Goal: Task Accomplishment & Management: Manage account settings

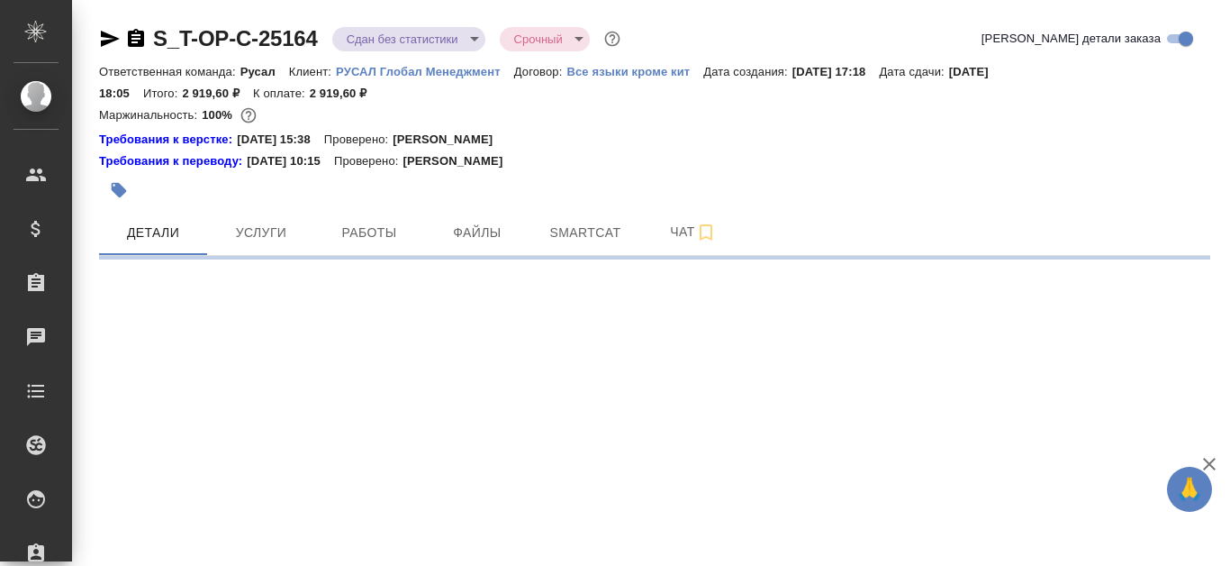
select select "RU"
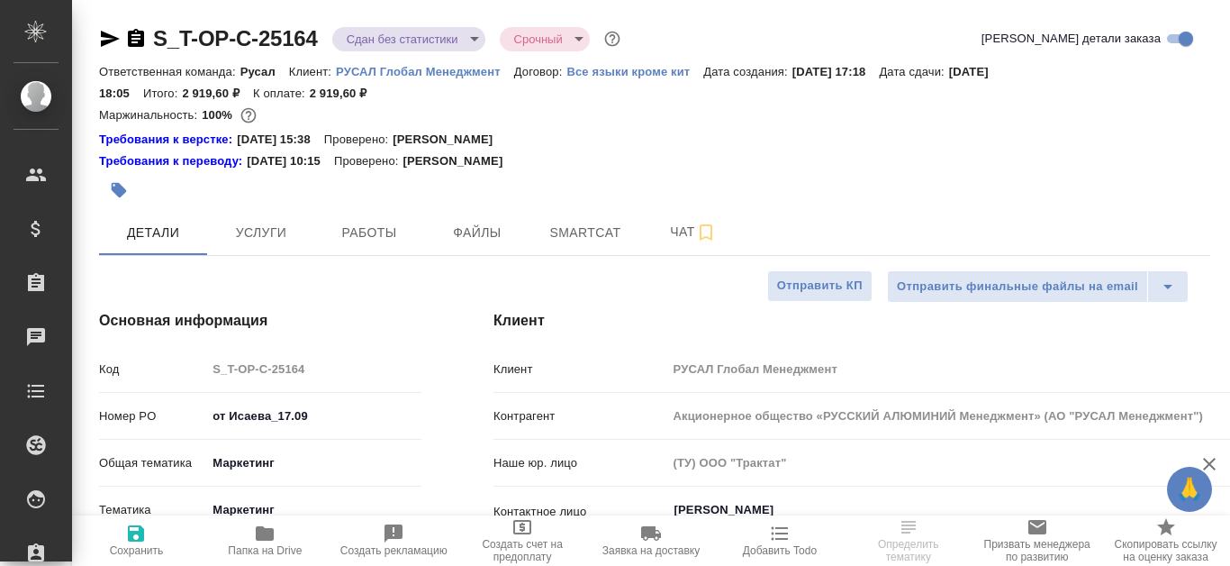
type textarea "x"
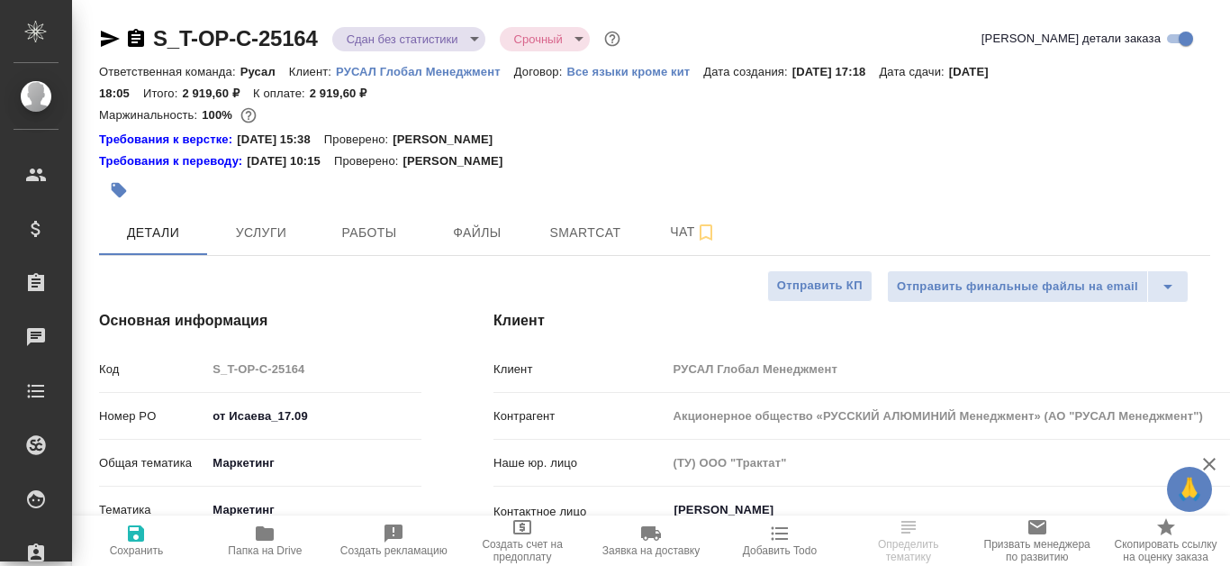
type textarea "x"
type input "[PERSON_NAME]"
click at [376, 232] on span "Работы" at bounding box center [369, 233] width 86 height 23
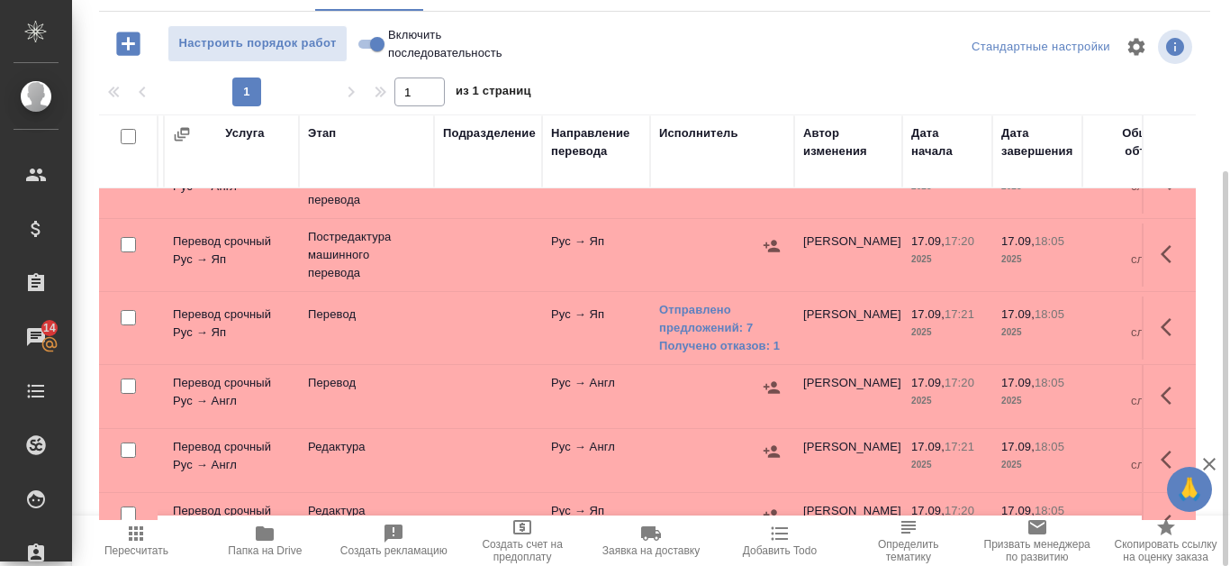
scroll to position [180, 283]
click at [774, 387] on icon "button" at bounding box center [771, 387] width 18 height 18
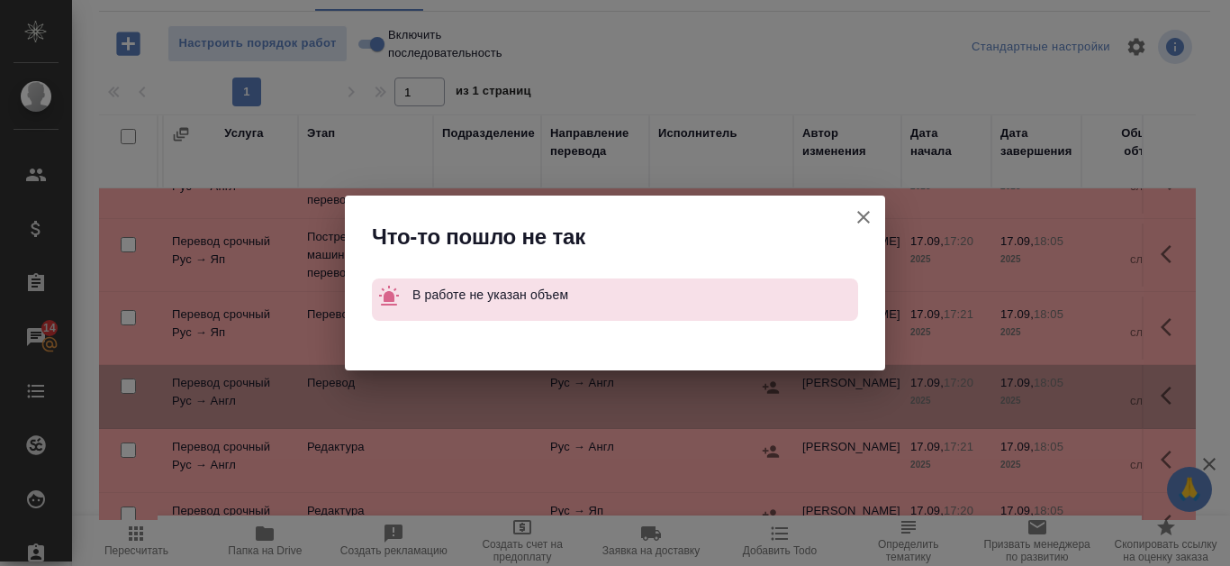
click at [856, 217] on icon "button" at bounding box center [864, 217] width 22 height 22
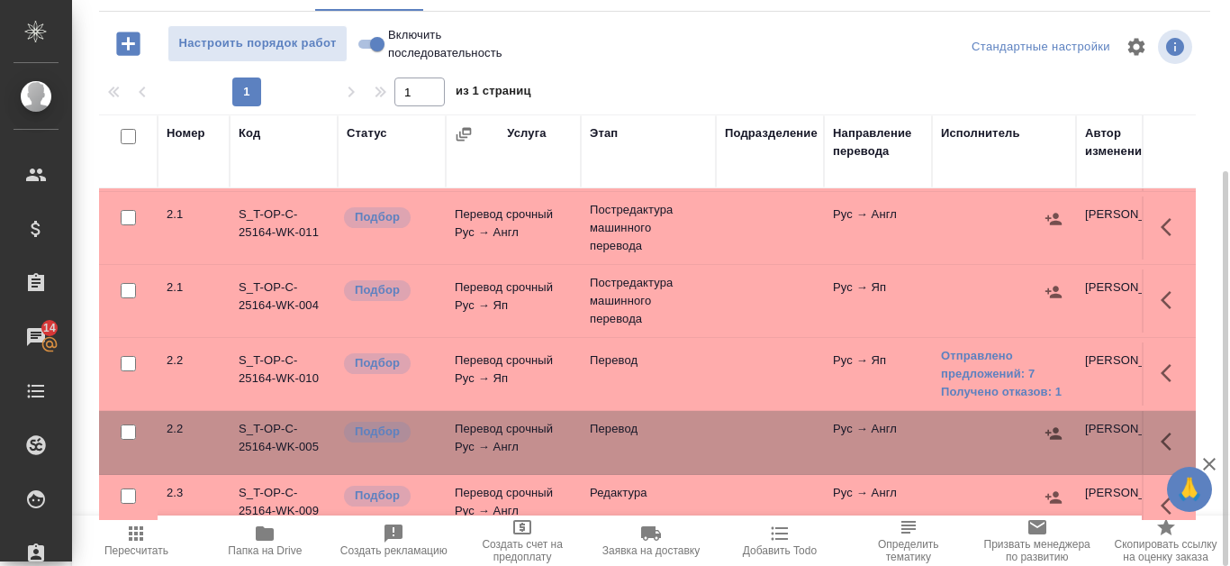
scroll to position [0, 0]
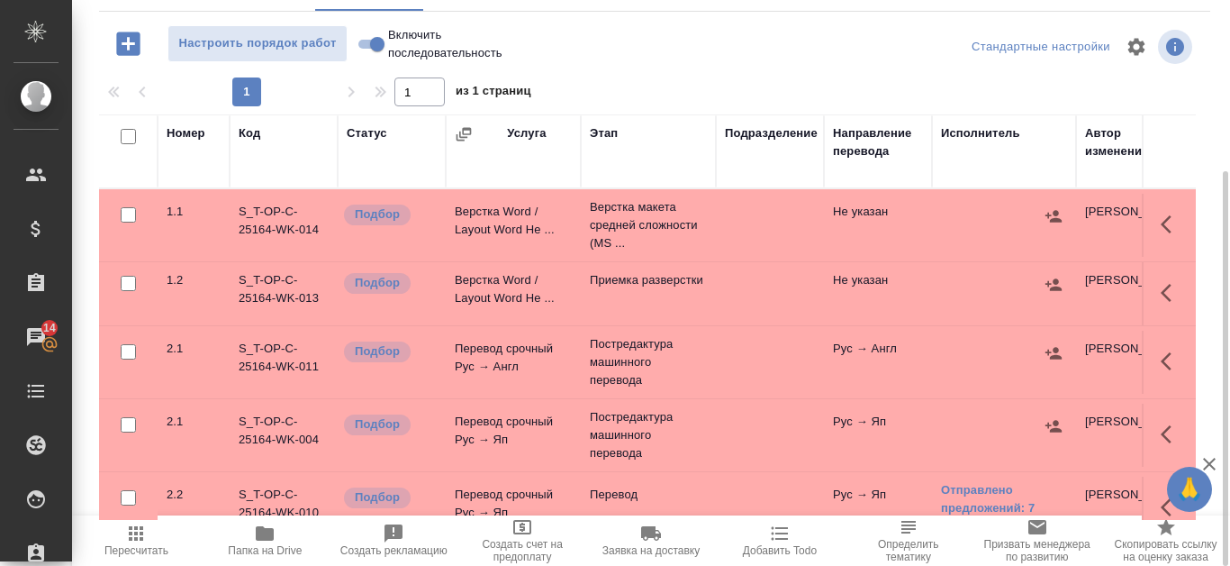
click at [269, 350] on td "S_T-OP-C-25164-WK-011" at bounding box center [284, 362] width 108 height 63
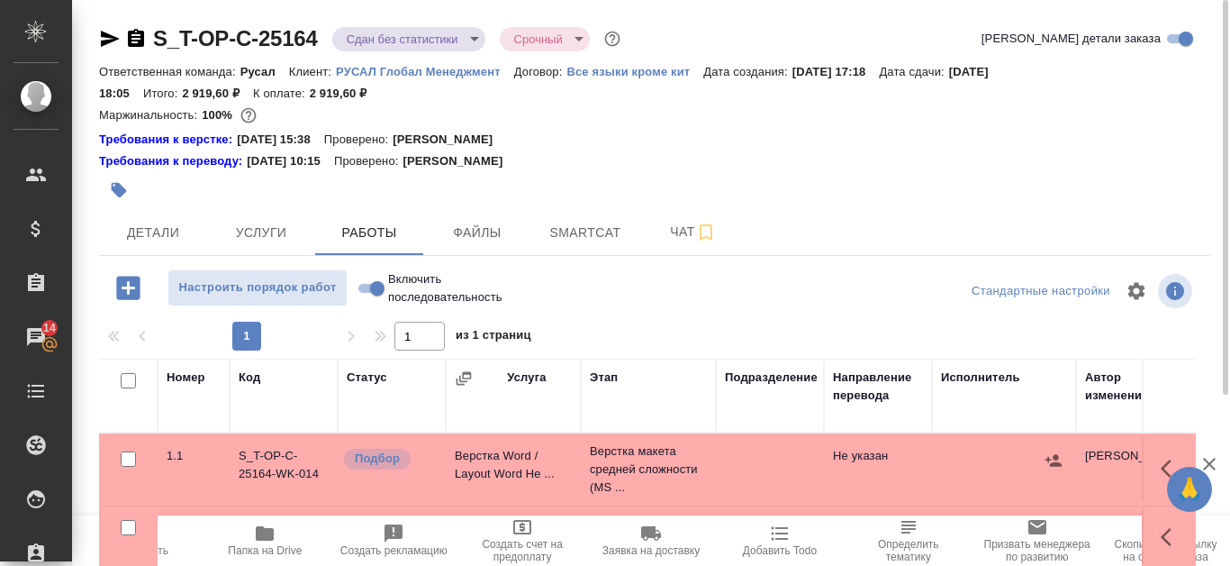
click at [136, 41] on icon "button" at bounding box center [136, 38] width 16 height 18
click at [111, 39] on icon "button" at bounding box center [110, 39] width 22 height 22
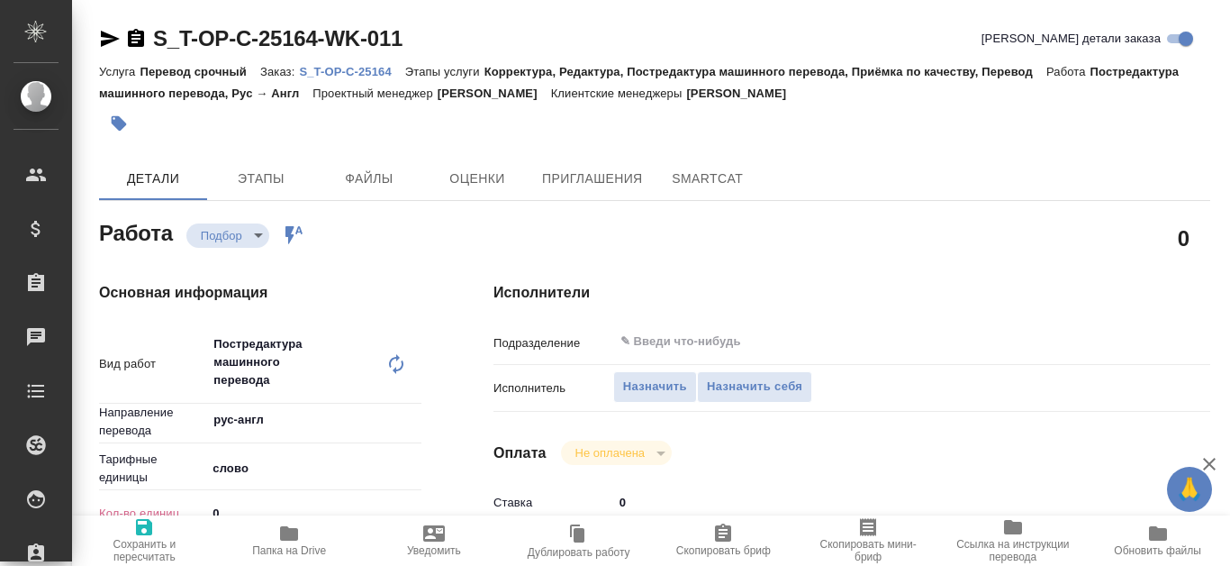
type textarea "x"
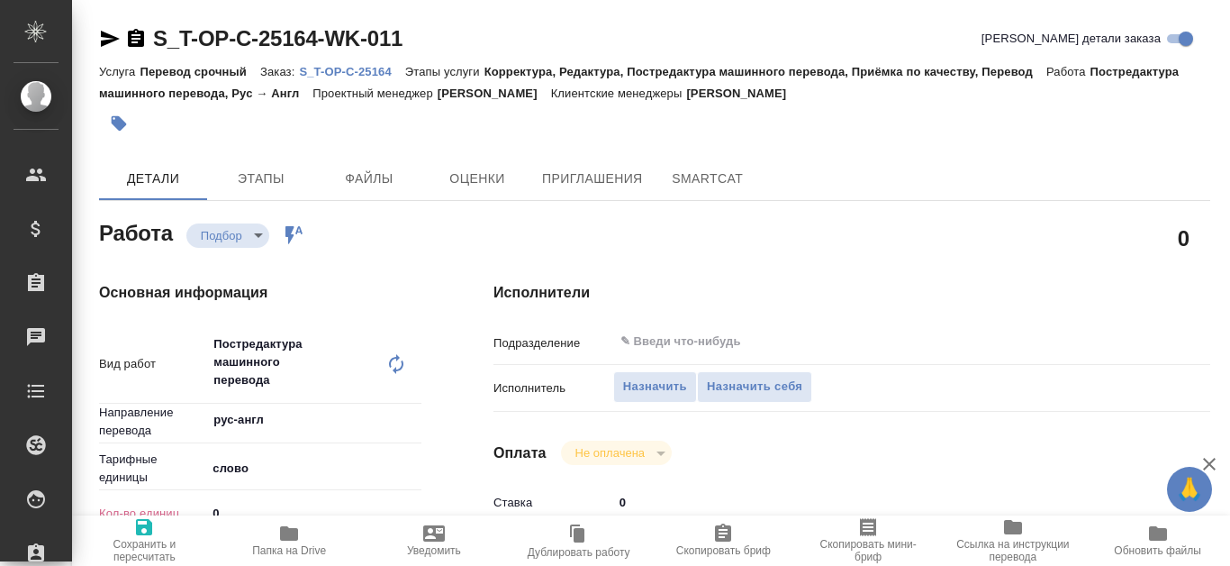
type textarea "x"
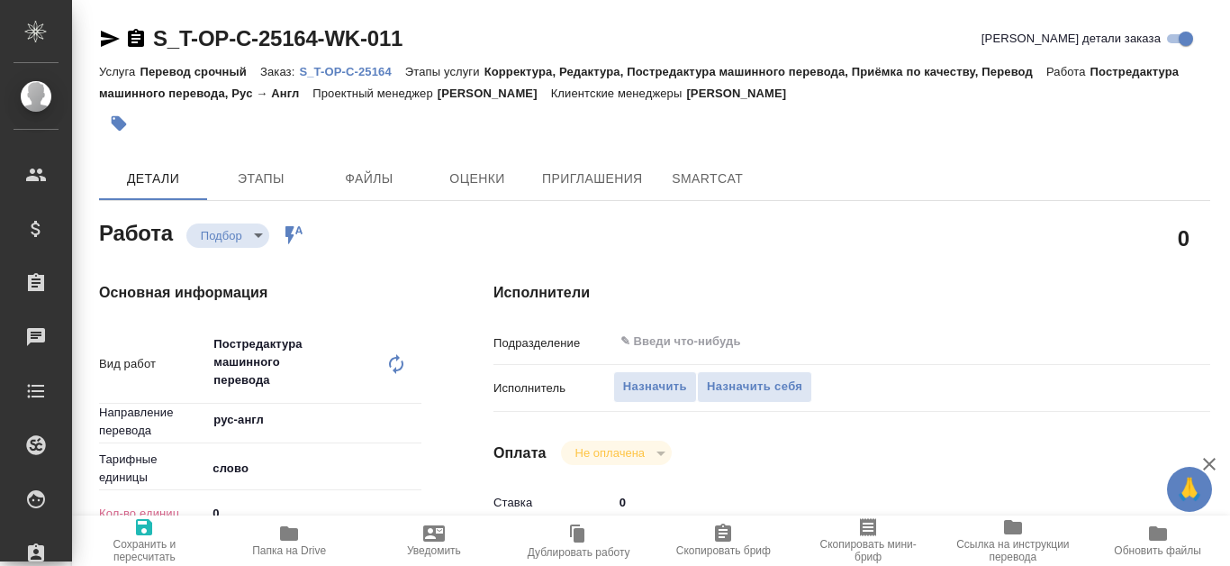
scroll to position [1007, 0]
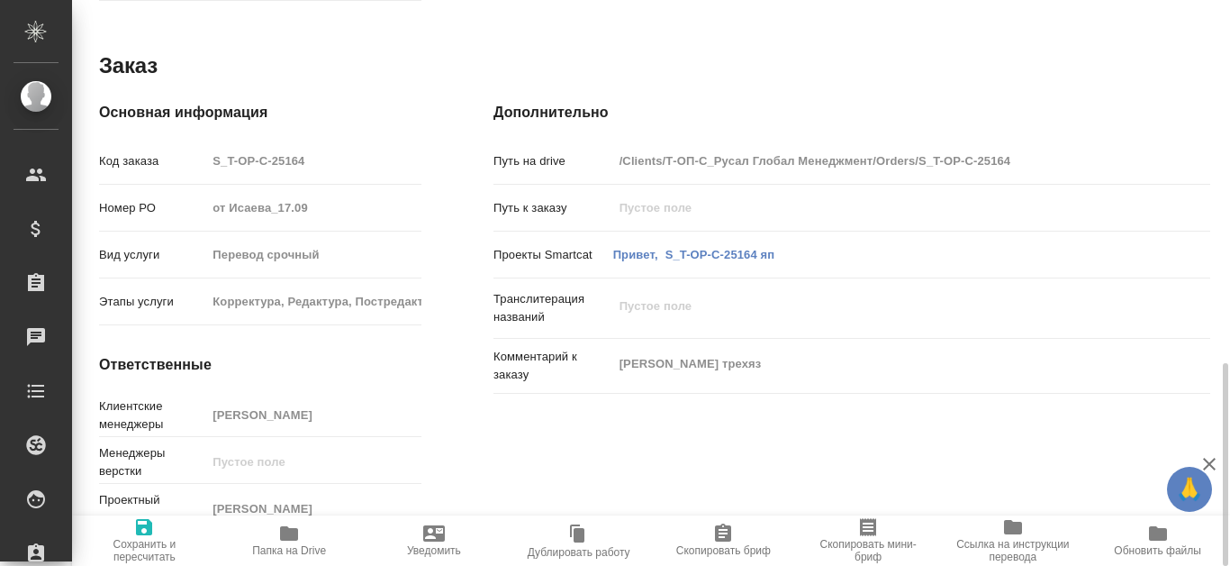
type textarea "x"
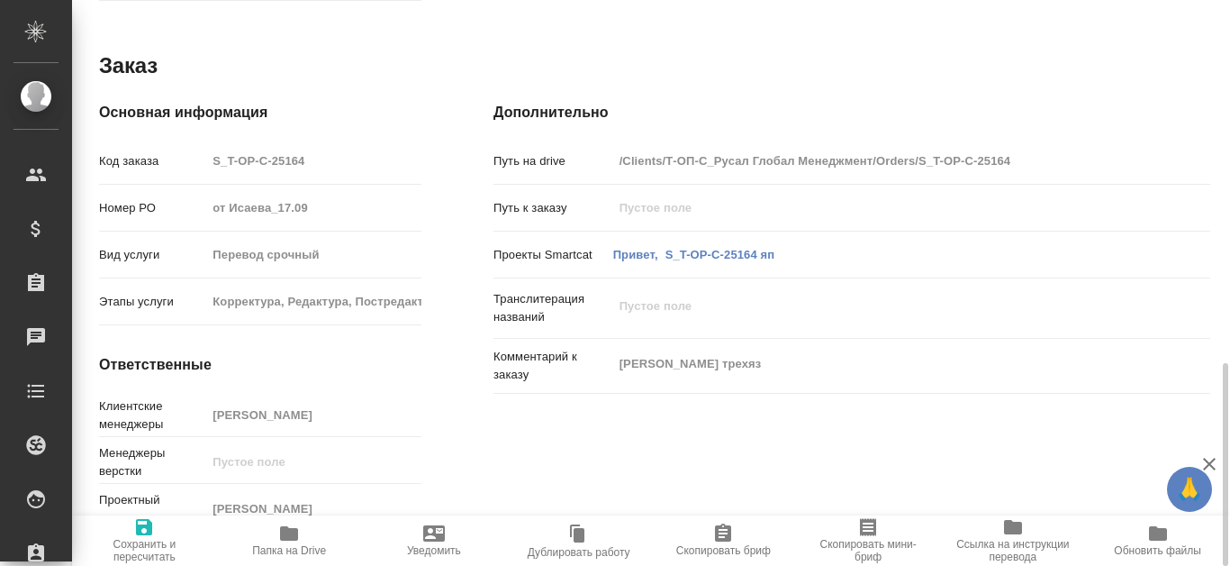
type textarea "x"
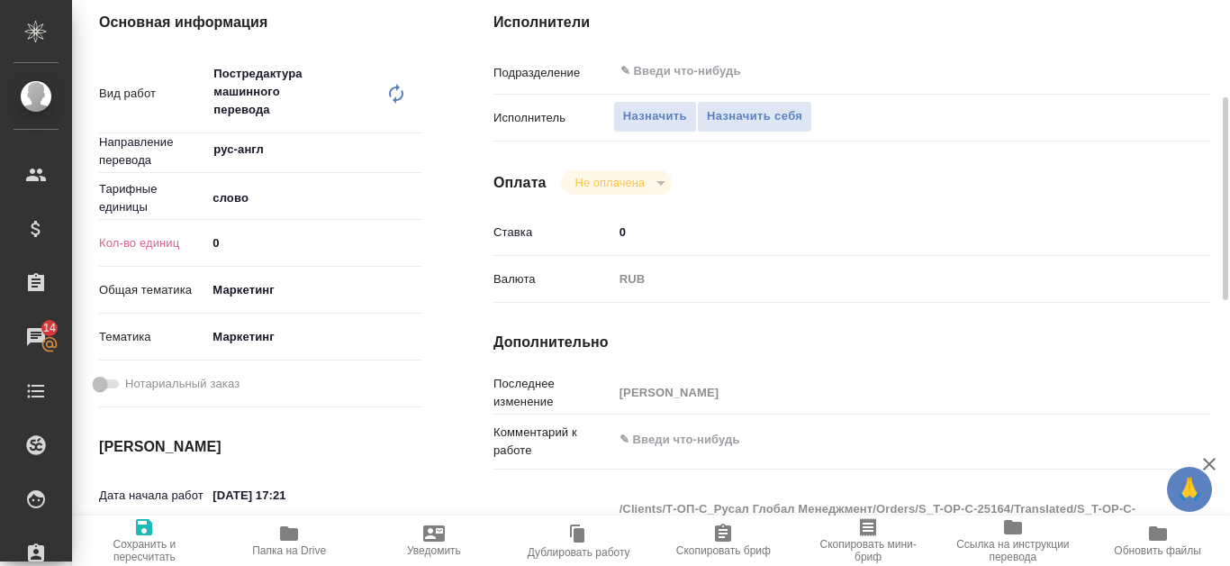
scroll to position [0, 0]
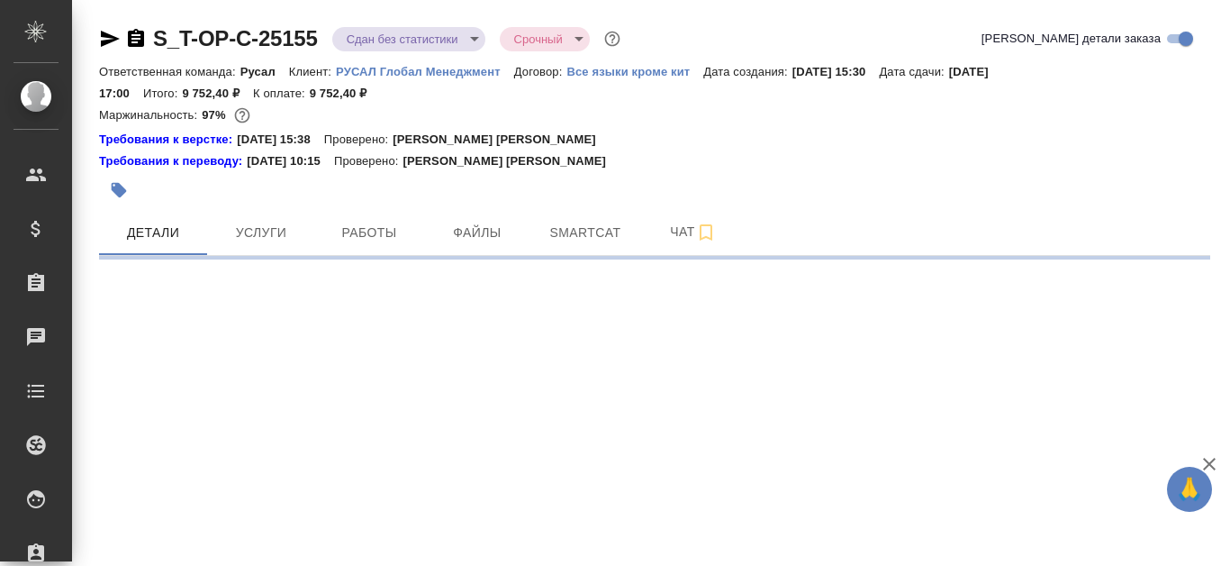
select select "RU"
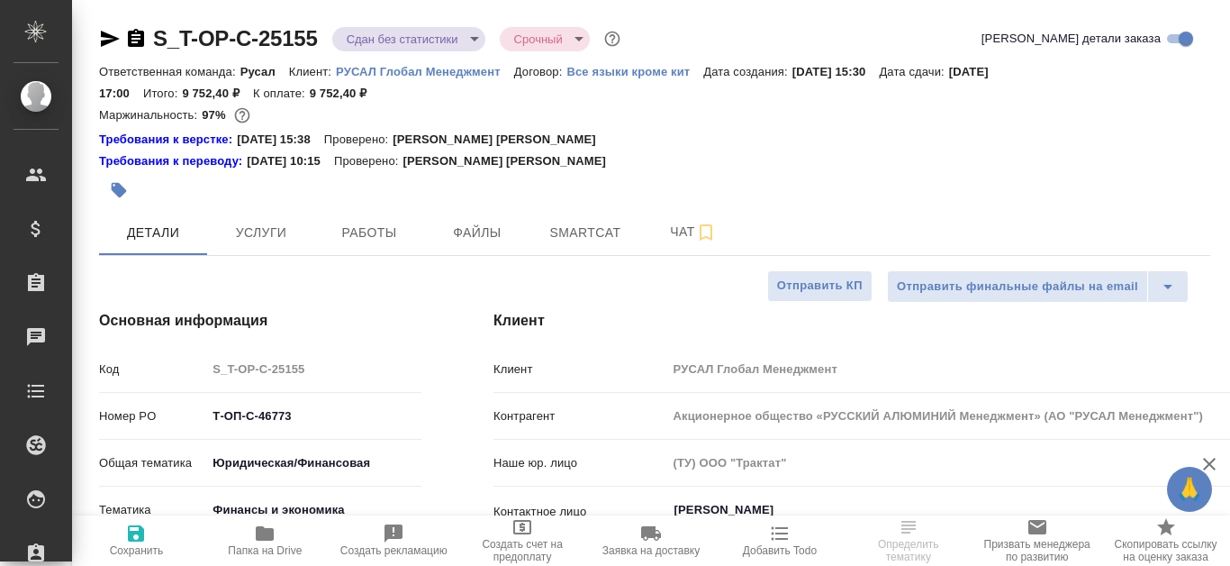
type textarea "x"
click at [367, 231] on span "Работы" at bounding box center [369, 233] width 86 height 23
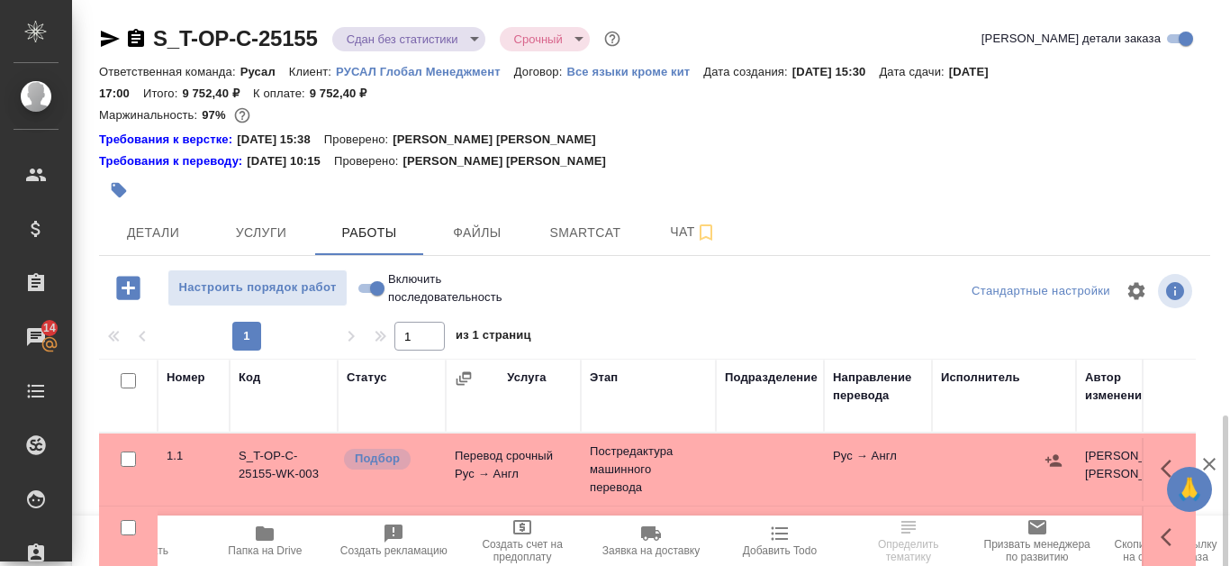
scroll to position [244, 0]
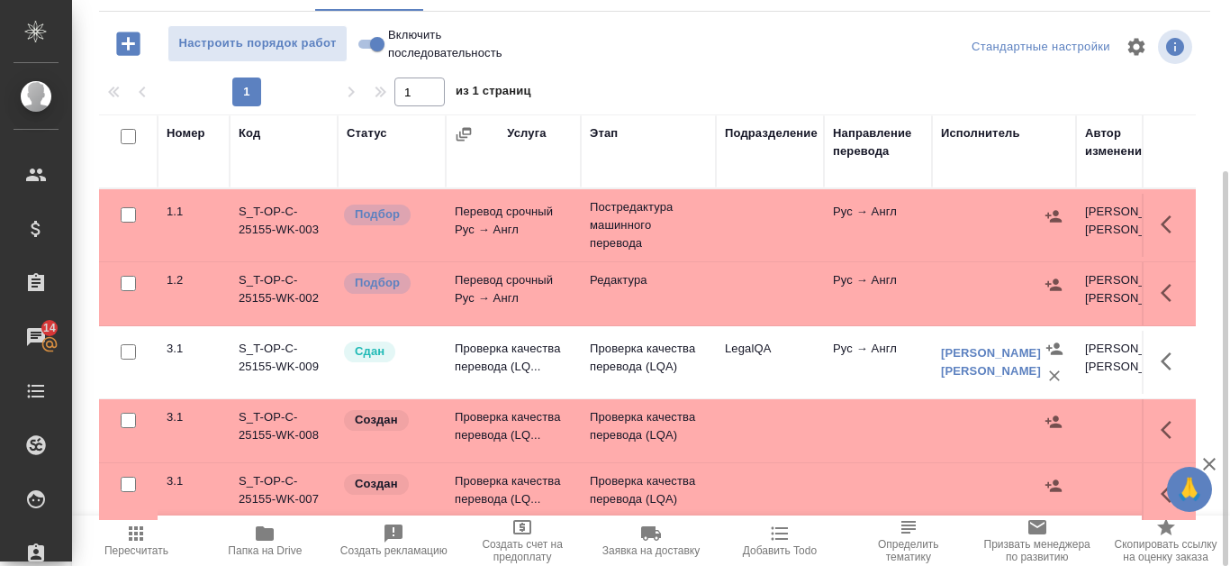
click at [1039, 417] on div at bounding box center [1004, 421] width 126 height 27
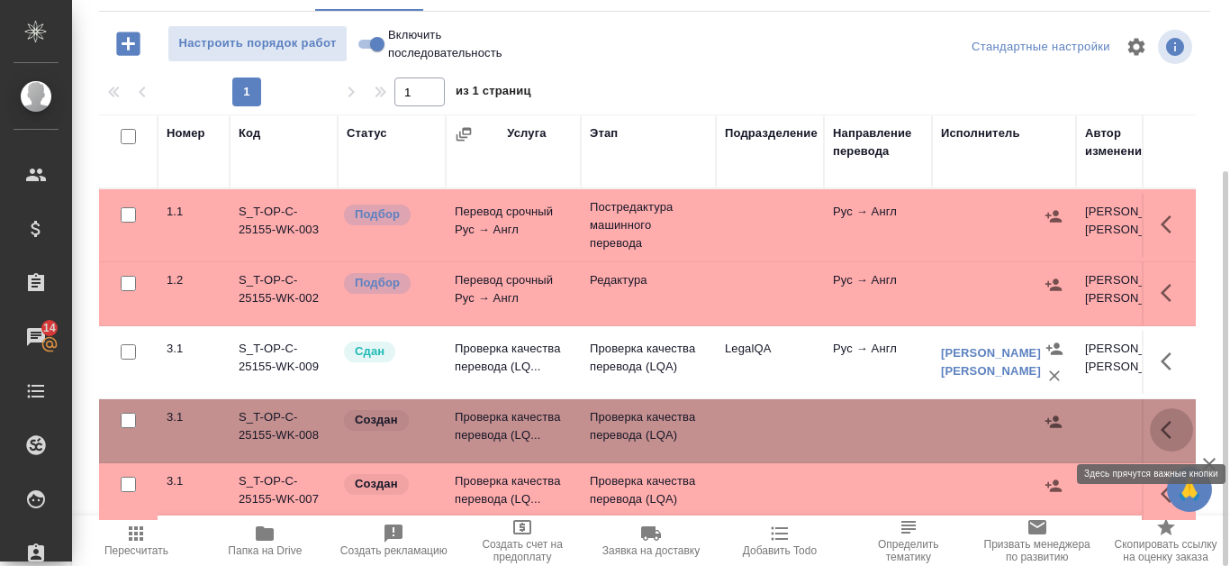
click at [1150, 431] on button "button" at bounding box center [1171, 429] width 43 height 43
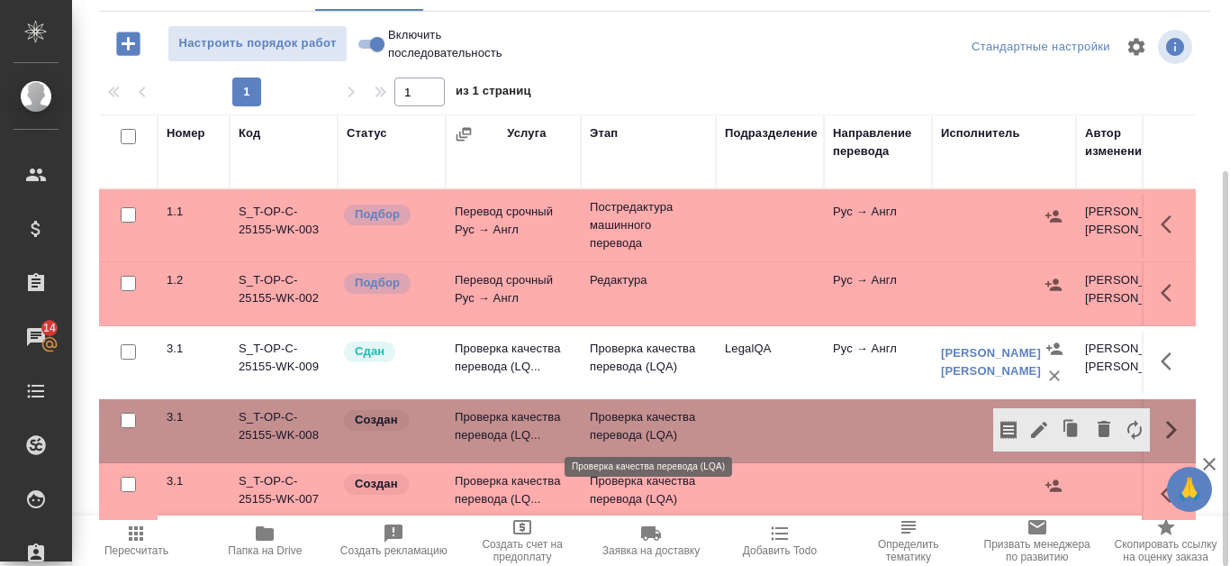
click at [589, 418] on td "Проверка качества перевода (LQA)" at bounding box center [648, 430] width 135 height 63
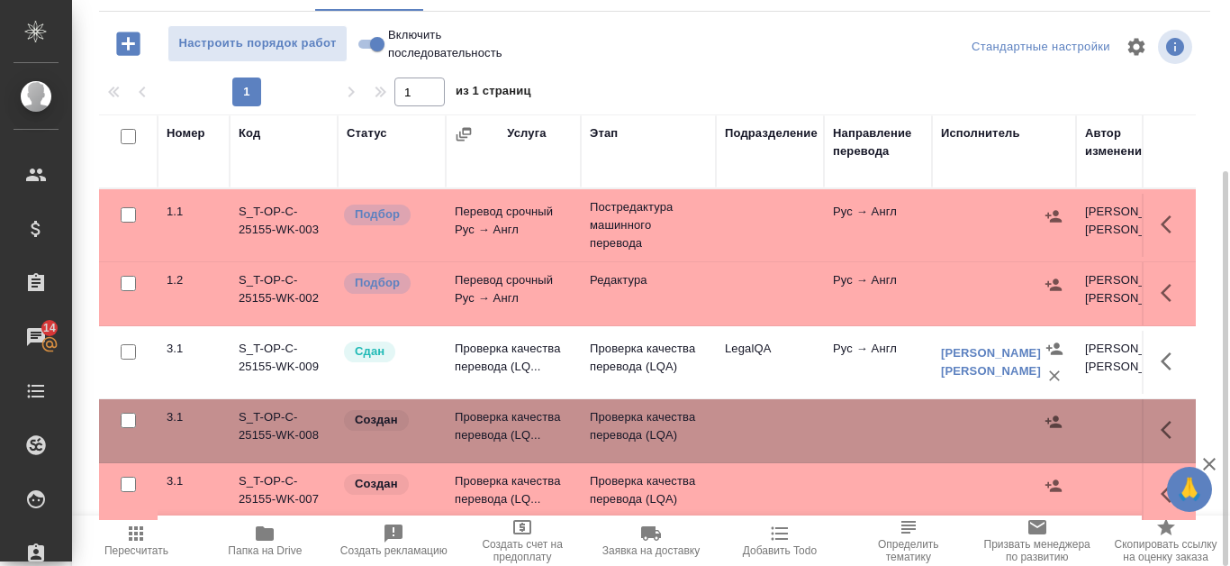
click at [267, 423] on td "S_T-OP-C-25155-WK-008" at bounding box center [284, 430] width 108 height 63
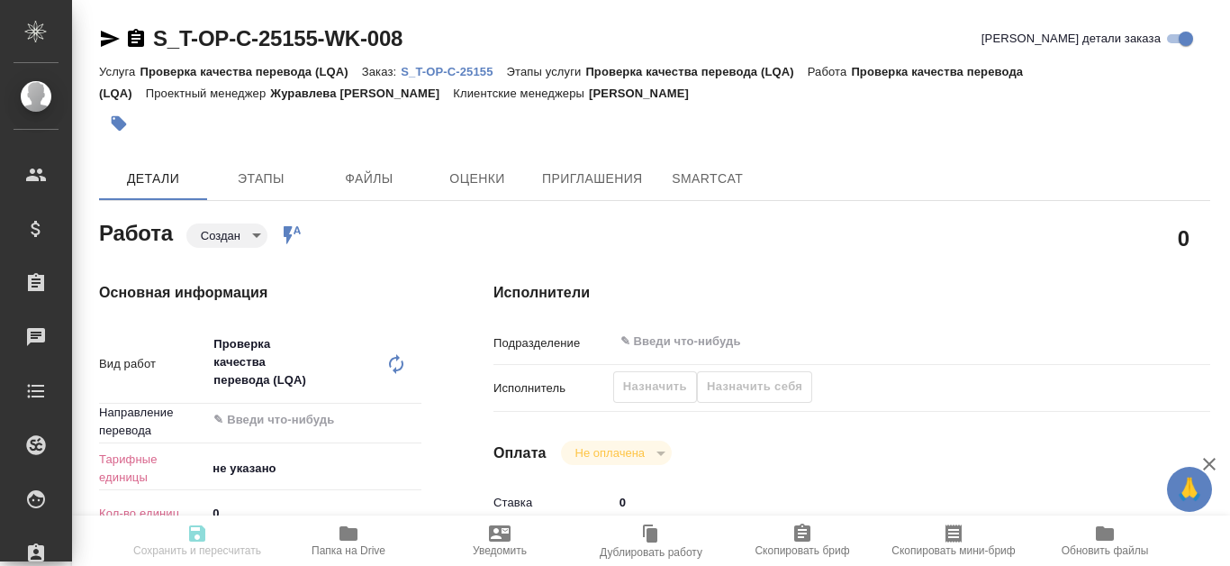
type textarea "x"
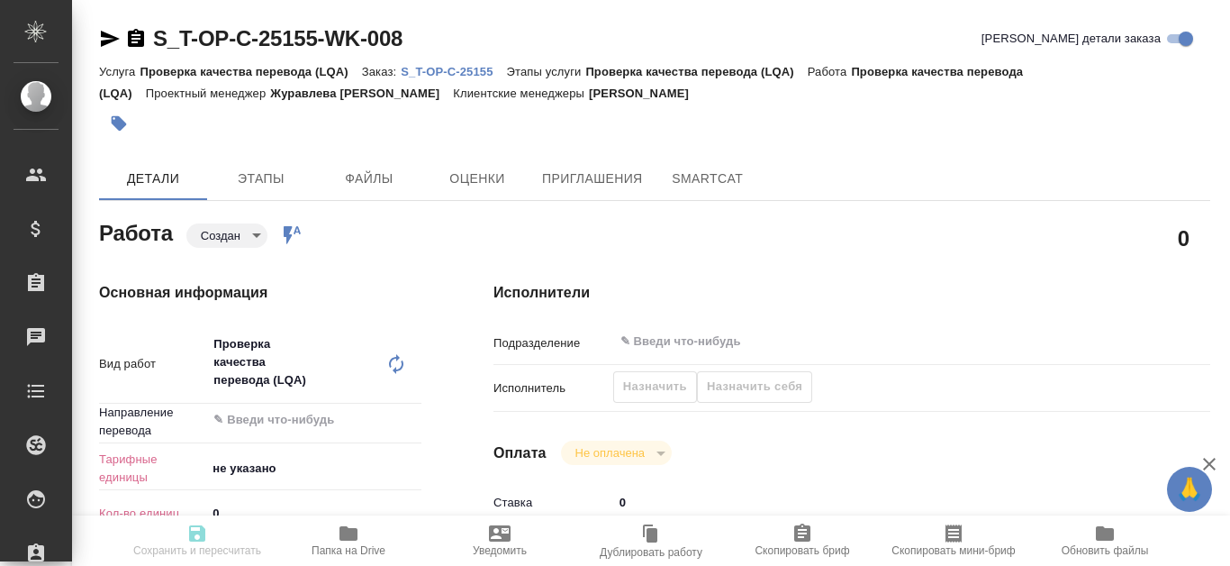
type textarea "x"
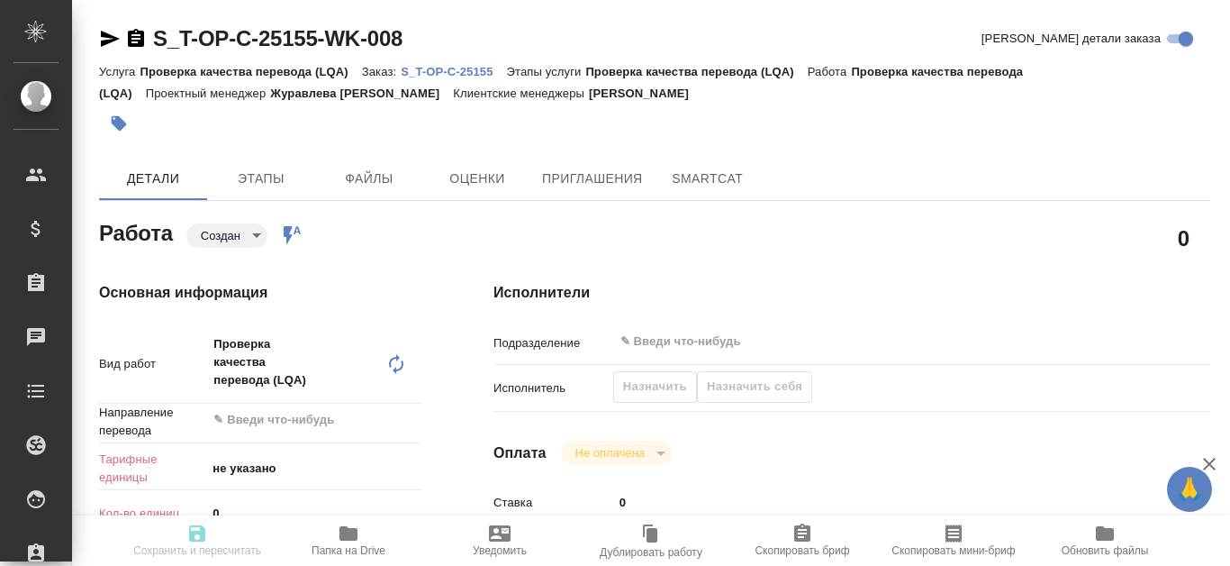
type textarea "x"
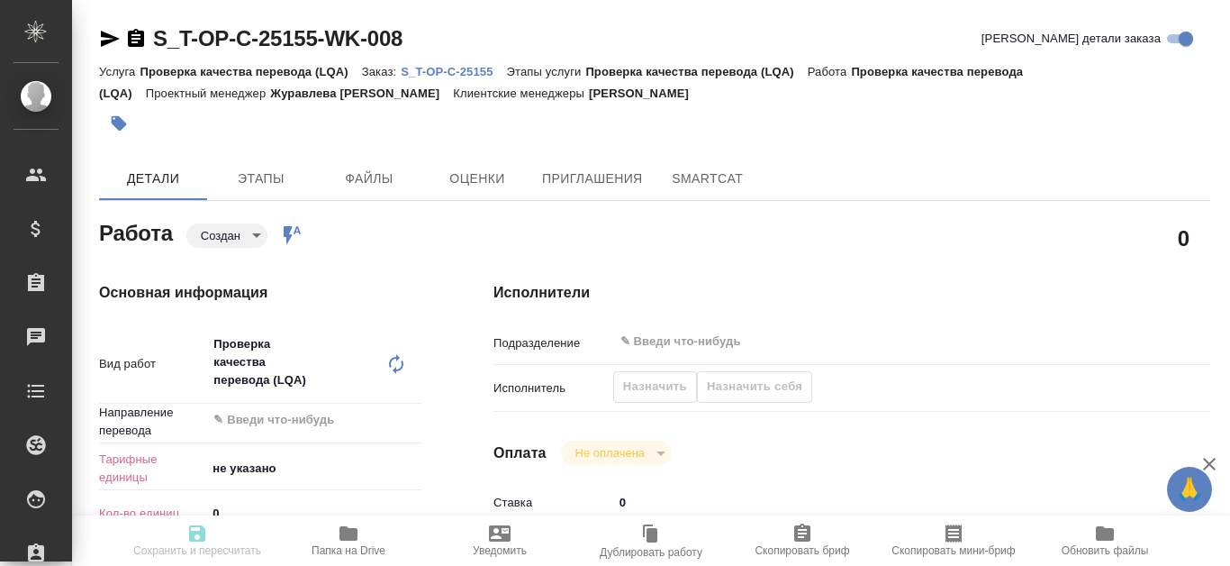
type textarea "x"
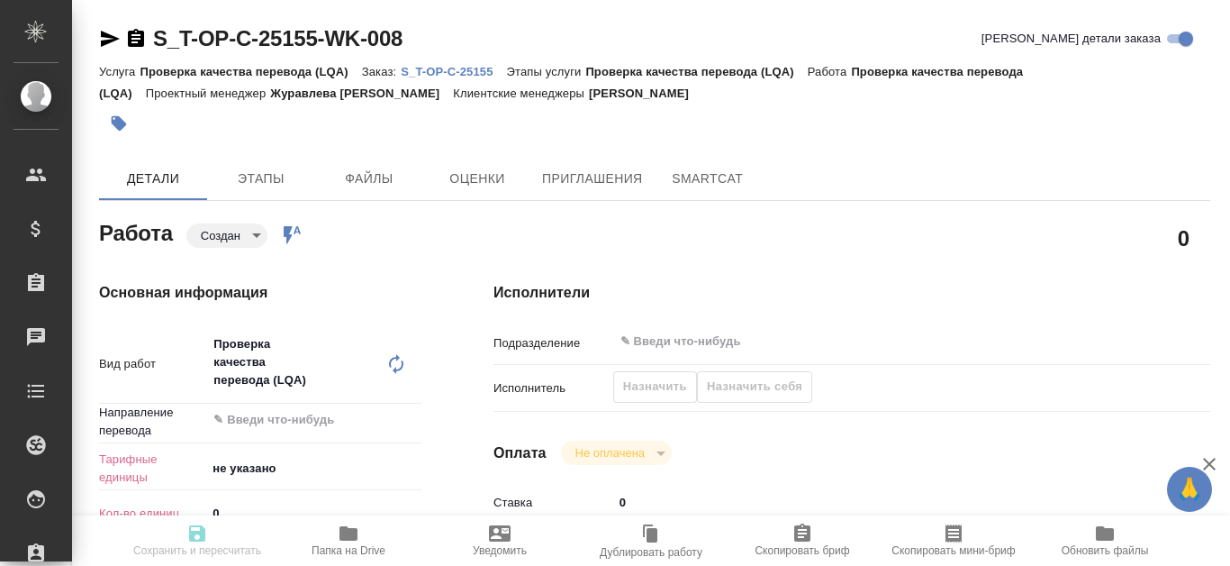
type textarea "x"
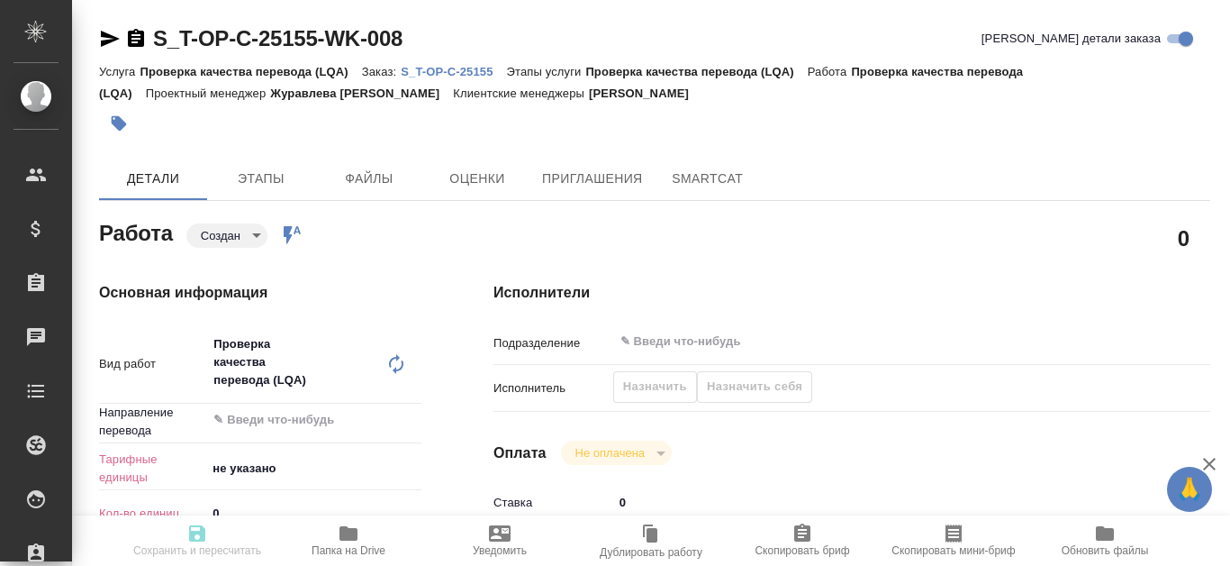
scroll to position [90, 0]
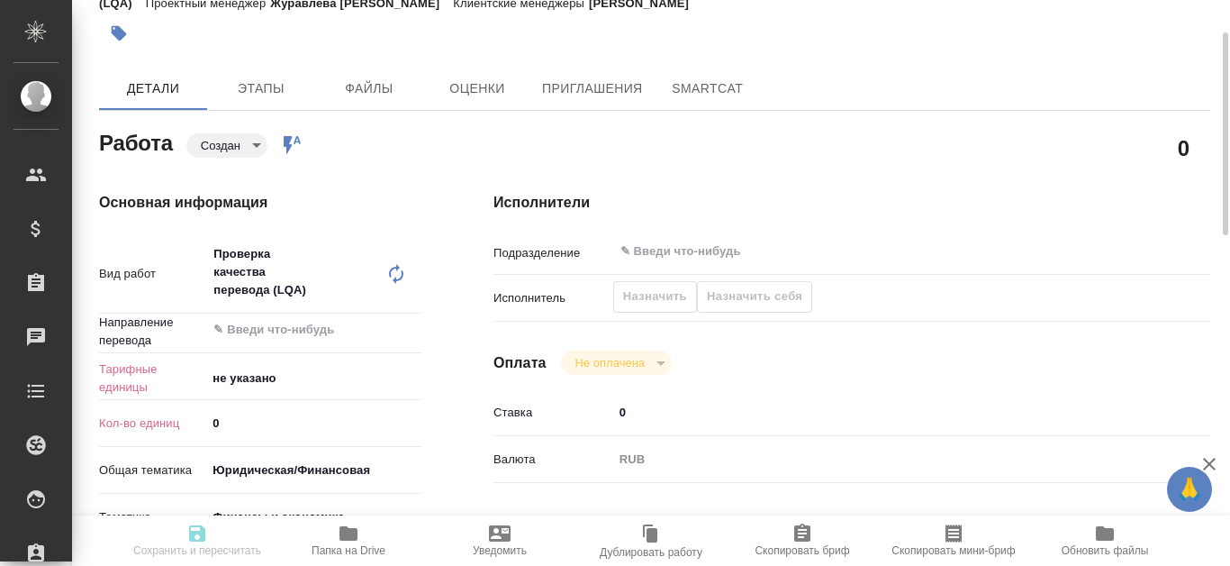
click at [355, 372] on body "🙏 .cls-1 fill:#fff; AWATERA Kanataeva Ekaterina Клиенты Спецификации Заказы Чат…" at bounding box center [615, 283] width 1230 height 566
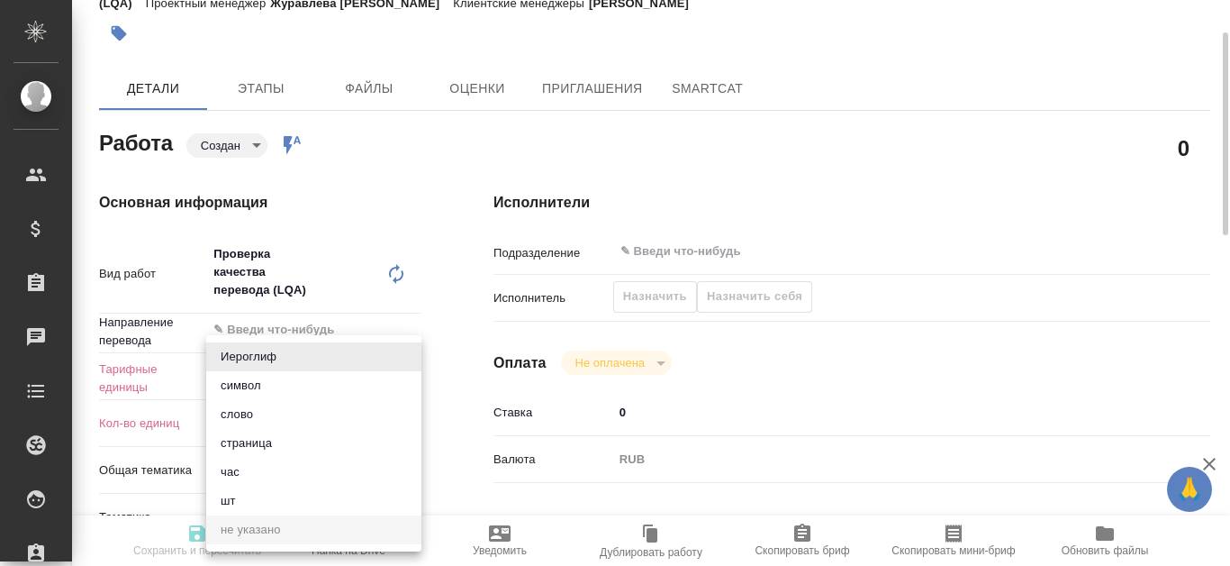
type textarea "x"
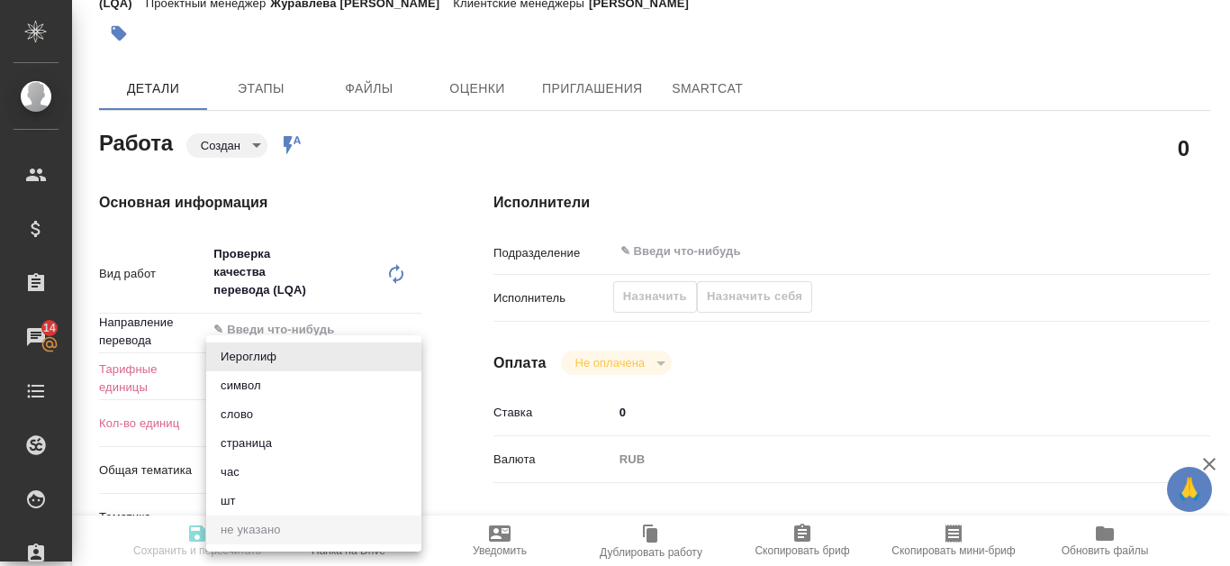
click at [250, 469] on li "час" at bounding box center [313, 472] width 215 height 29
type textarea "x"
type input "5a8b1489cc6b4906c91bfd93"
type textarea "x"
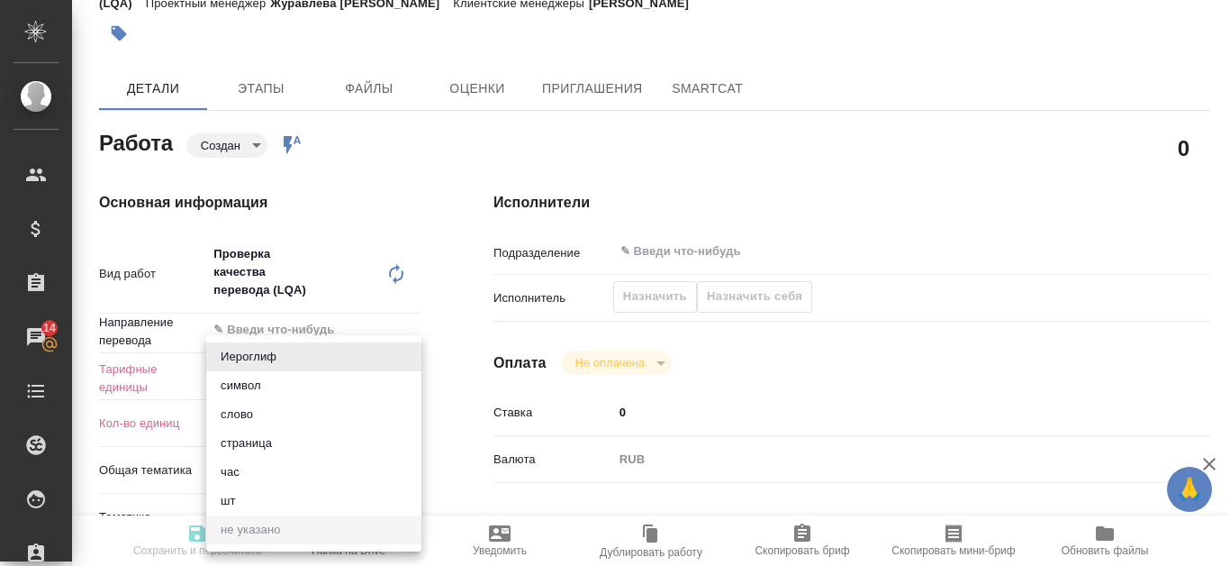
type textarea "x"
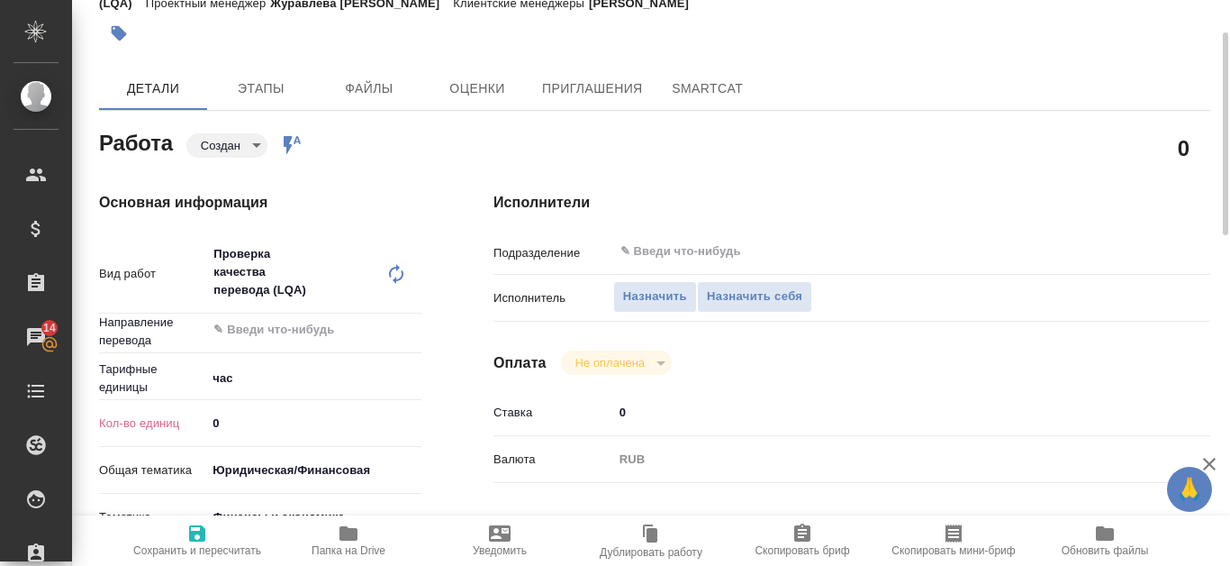
click at [267, 426] on input "0" at bounding box center [313, 423] width 215 height 26
type input "1"
click at [419, 418] on input "1" at bounding box center [313, 423] width 213 height 26
type textarea "x"
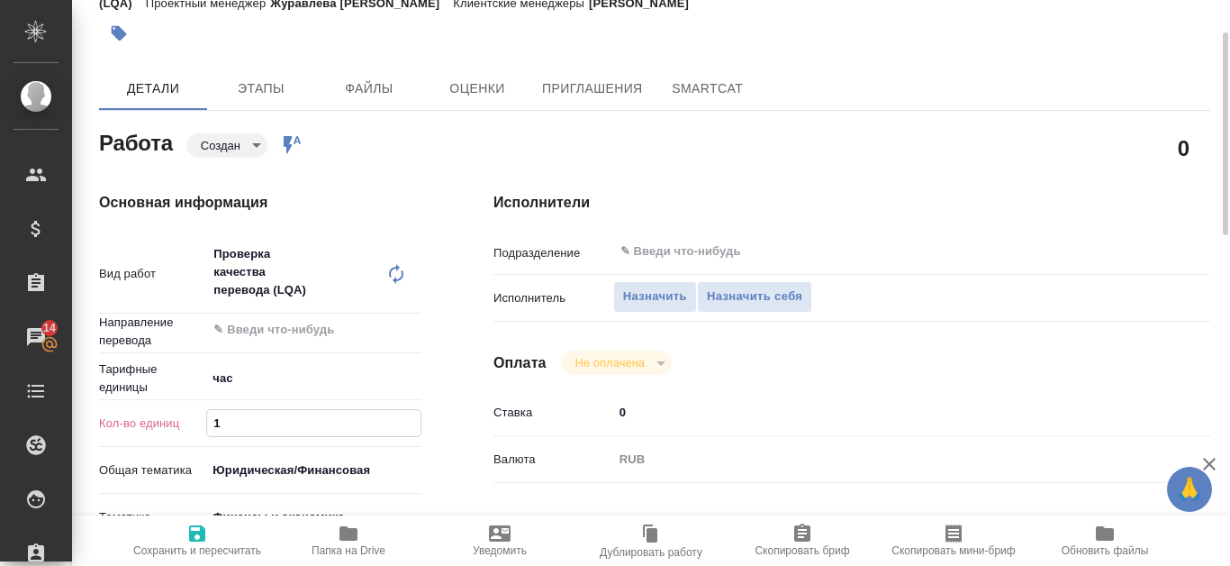
type textarea "x"
click at [211, 536] on span "Сохранить и пересчитать" at bounding box center [197, 539] width 130 height 34
type textarea "x"
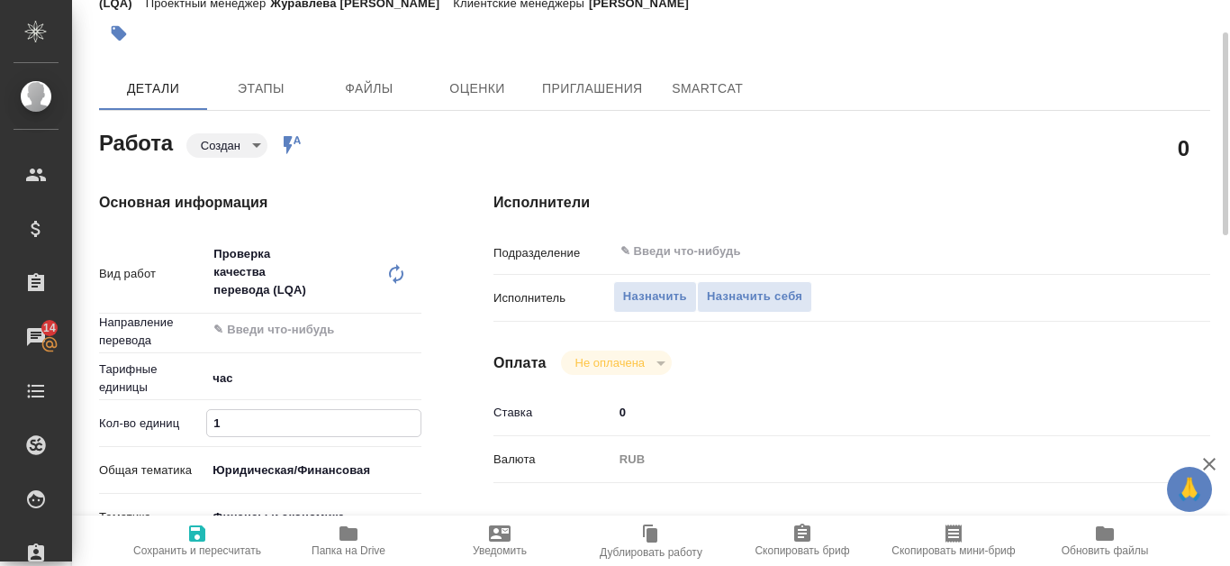
type textarea "x"
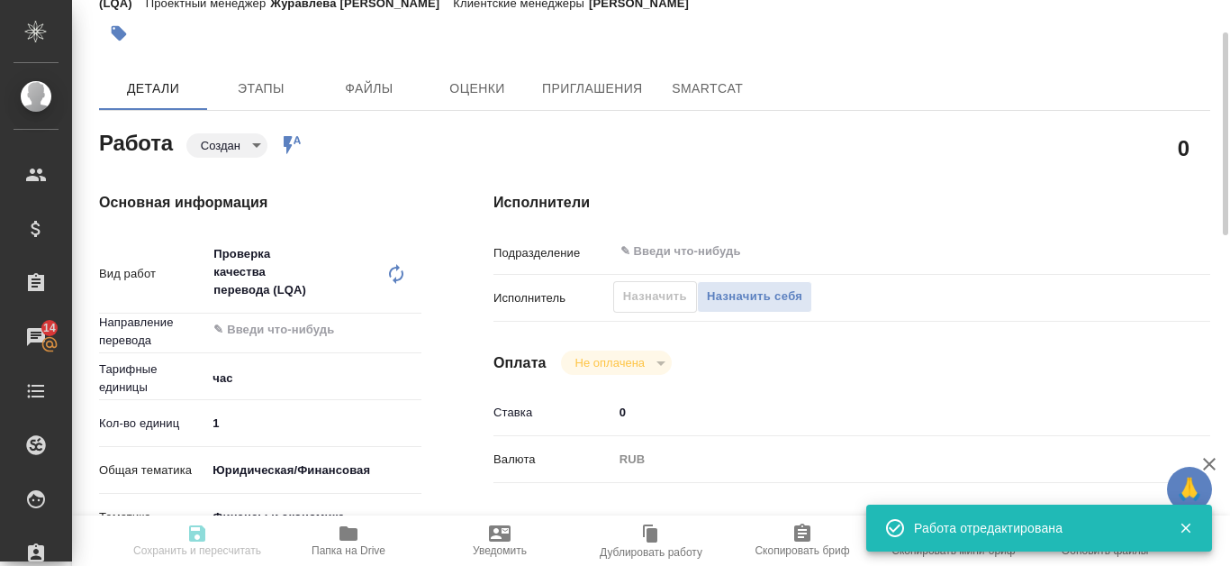
type textarea "x"
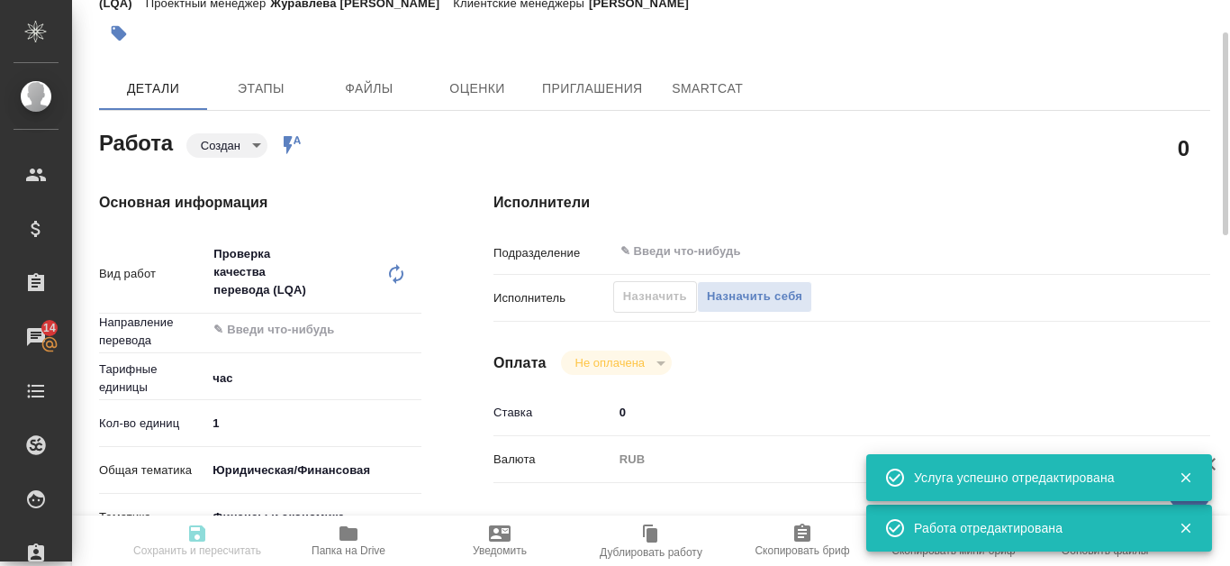
type input "created"
type textarea "Проверка качества перевода (LQA)"
type textarea "x"
type input "5a8b1489cc6b4906c91bfd93"
type input "1"
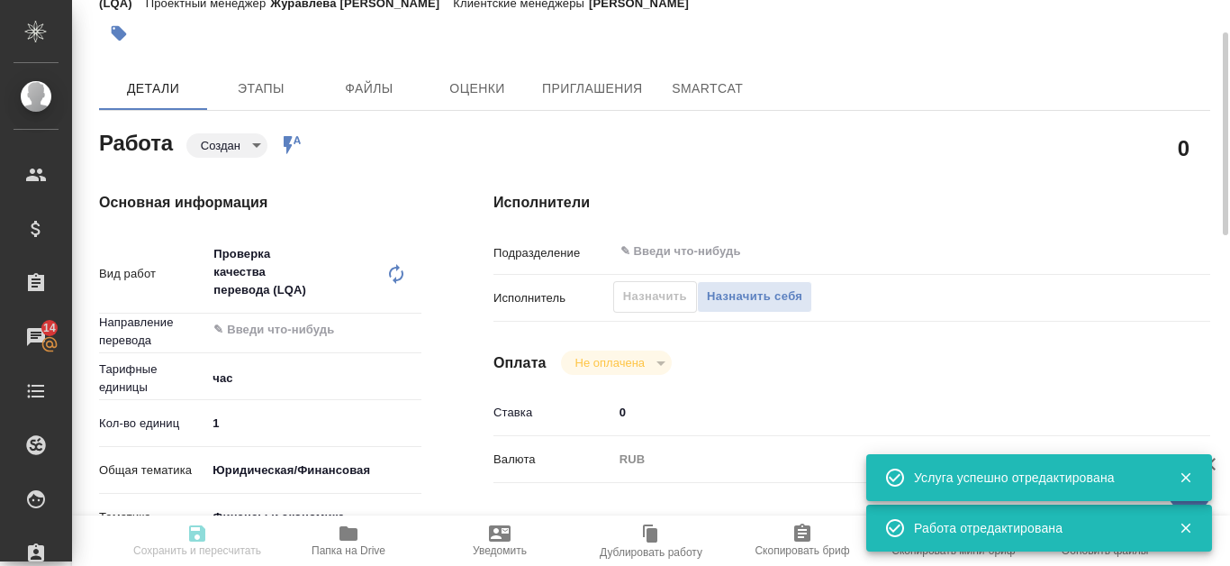
type input "yr-fn"
type input "5a8b8b956a9677013d343d3b"
type input "[DATE] 16:38"
type input "[DATE] 17:00"
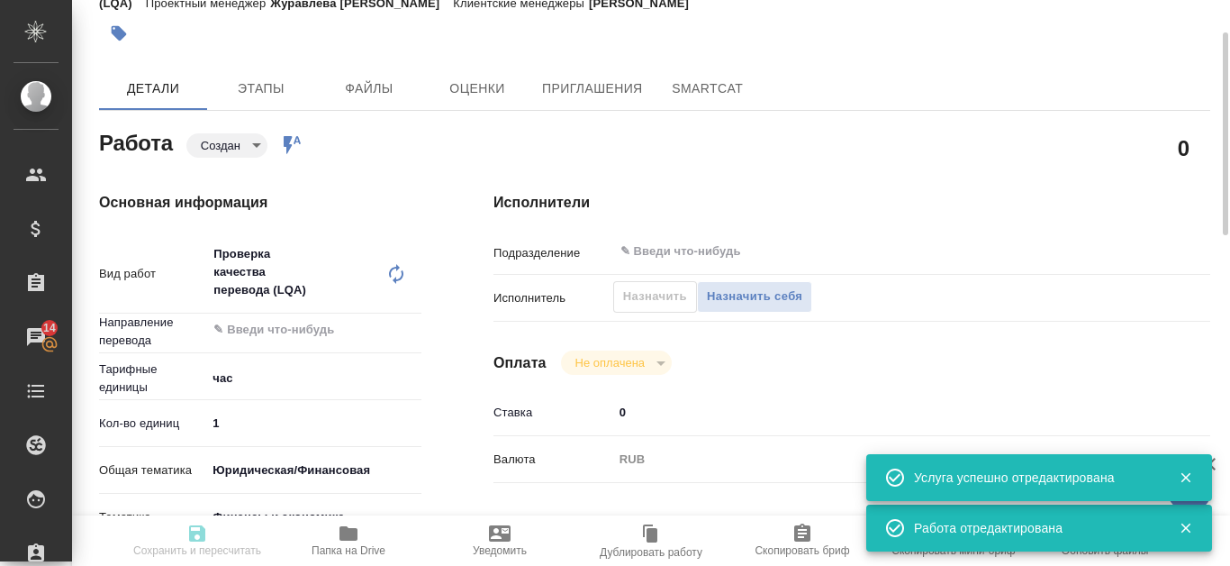
type input "notPayed"
type input "0"
type input "RUB"
type input "[PERSON_NAME]"
type textarea "x"
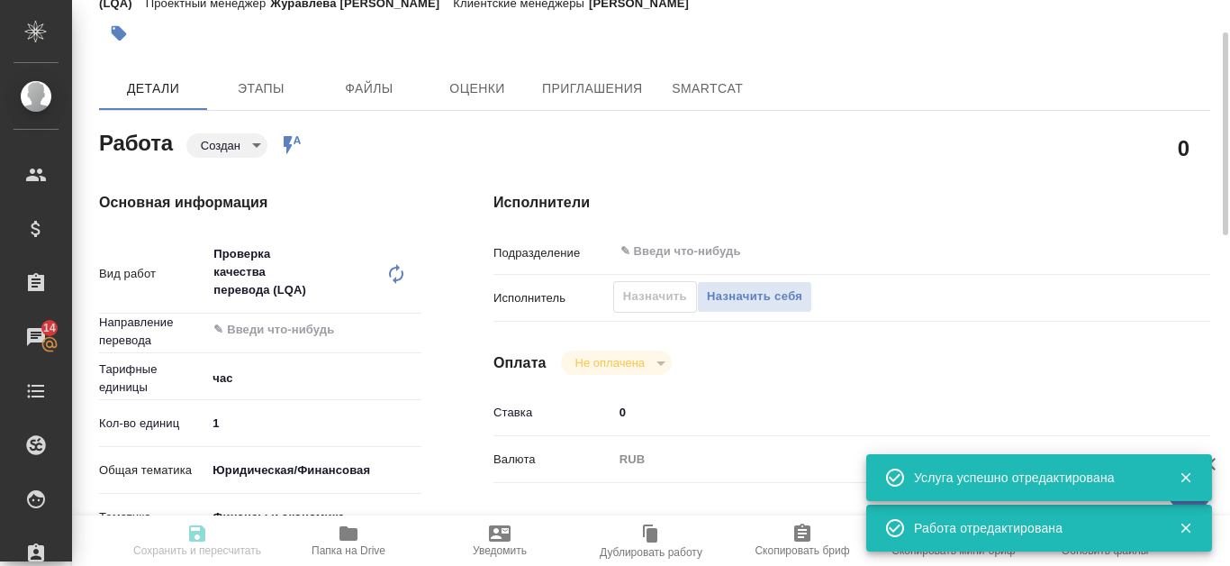
type textarea "/Clients/Т-ОП-С_Русал Глобал Менеджмент/Orders/S_T-OP-C-25155/LQA/S_T-OP-C-2515…"
type textarea "x"
type input "S_T-OP-C-25155"
type input "Т-ОП-С-46773"
type input "Проверка качества перевода (LQA)"
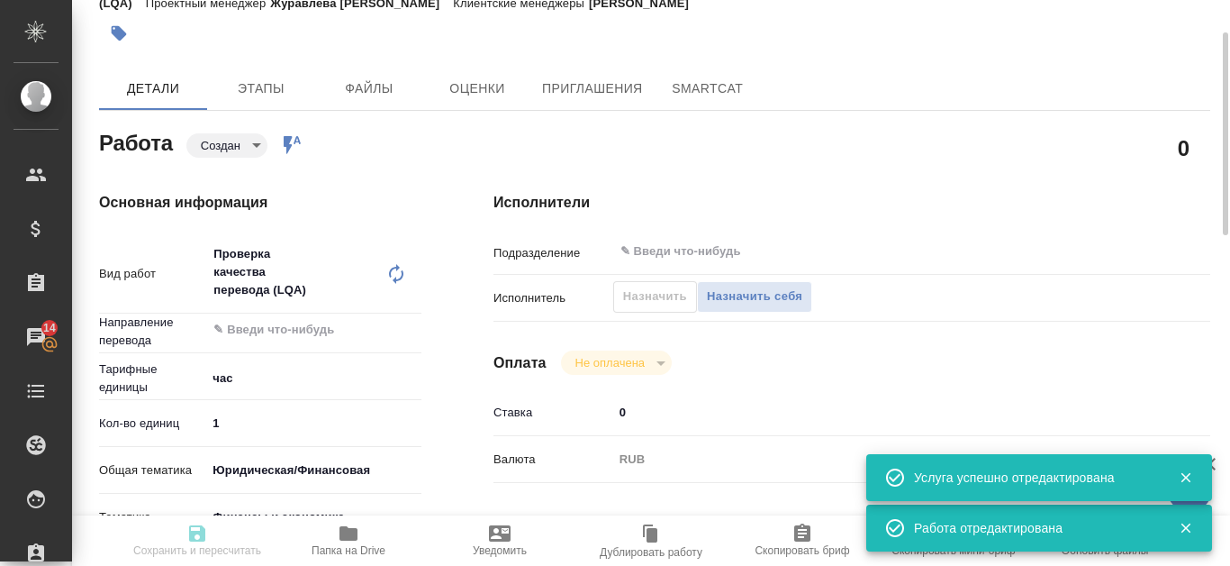
type input "Проверка качества перевода (LQA)"
type input "[PERSON_NAME]"
type input "/Clients/Т-ОП-С_Русал Глобал Менеджмент/Orders/S_T-OP-C-25155"
type textarea "x"
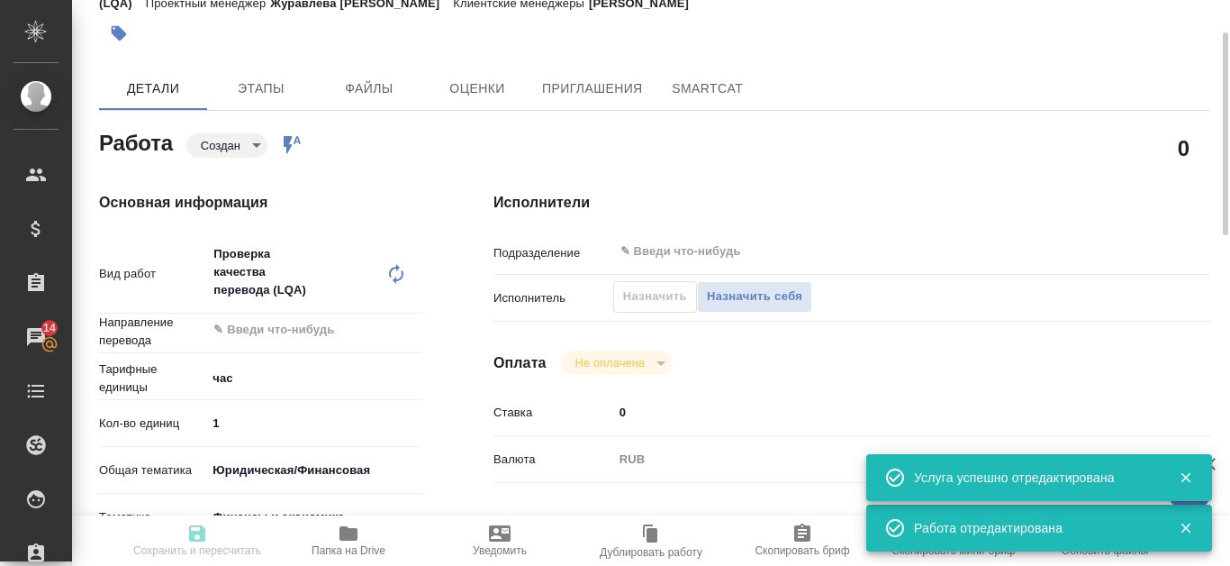
type textarea "x"
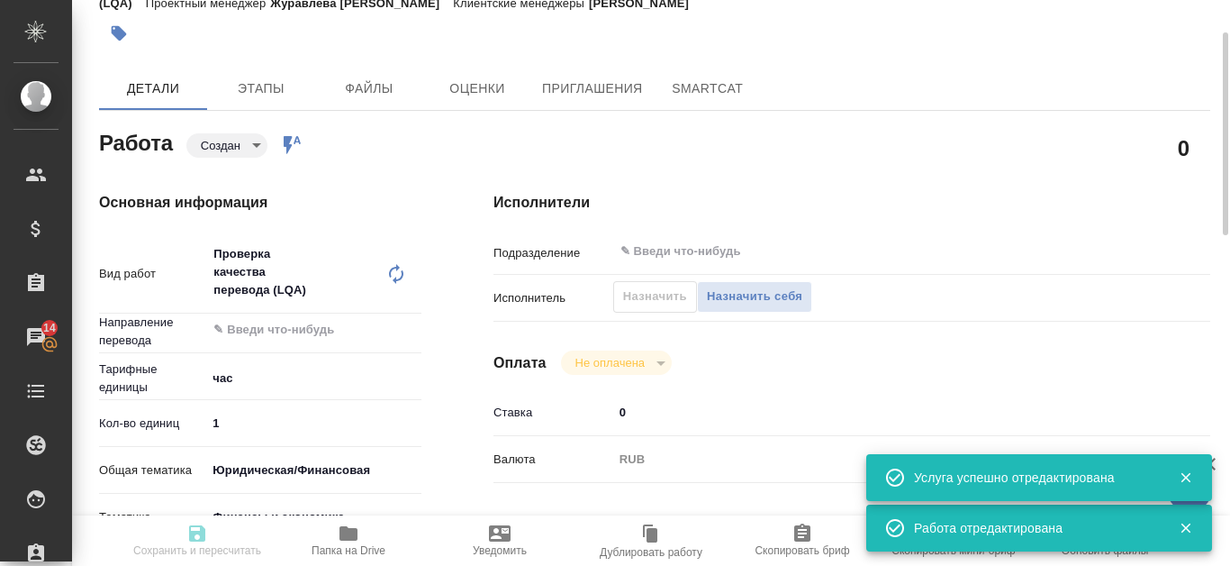
type textarea "x"
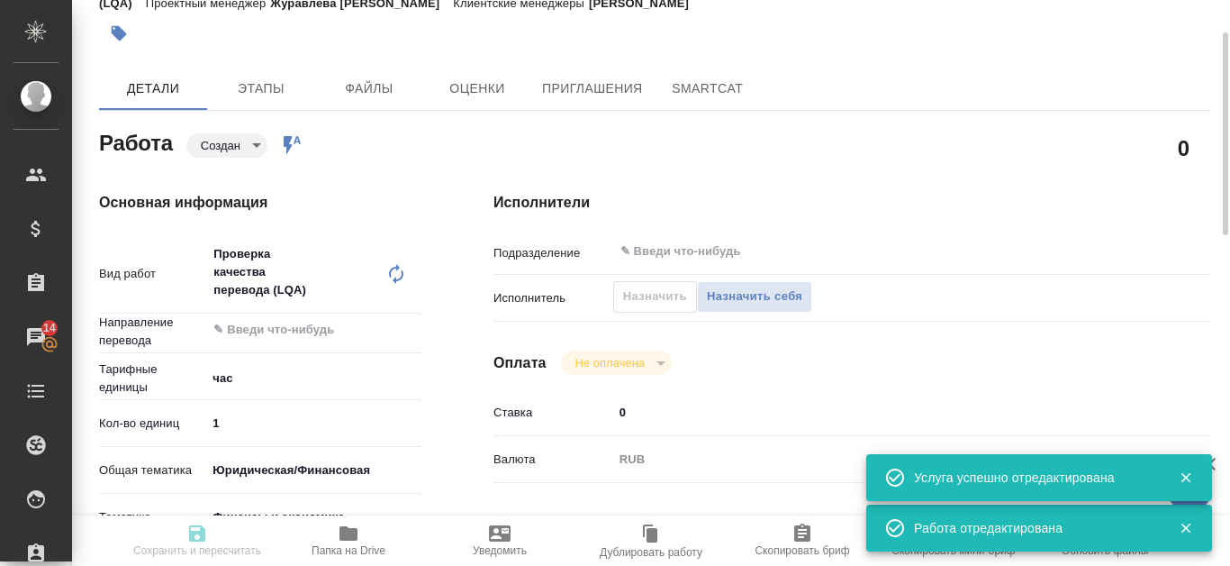
type textarea "x"
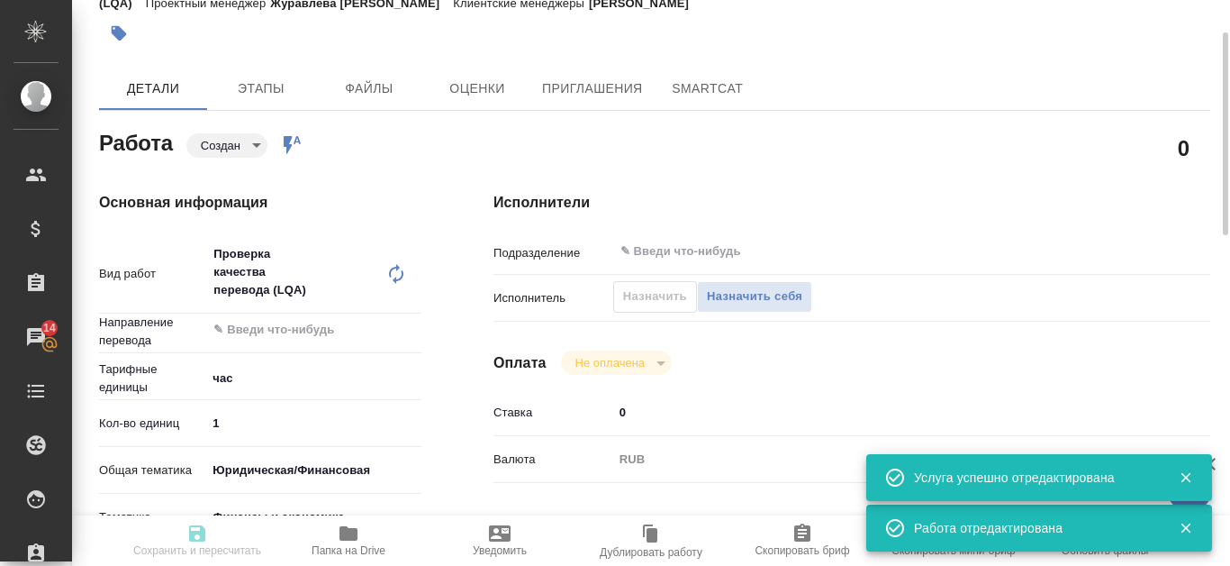
type textarea "x"
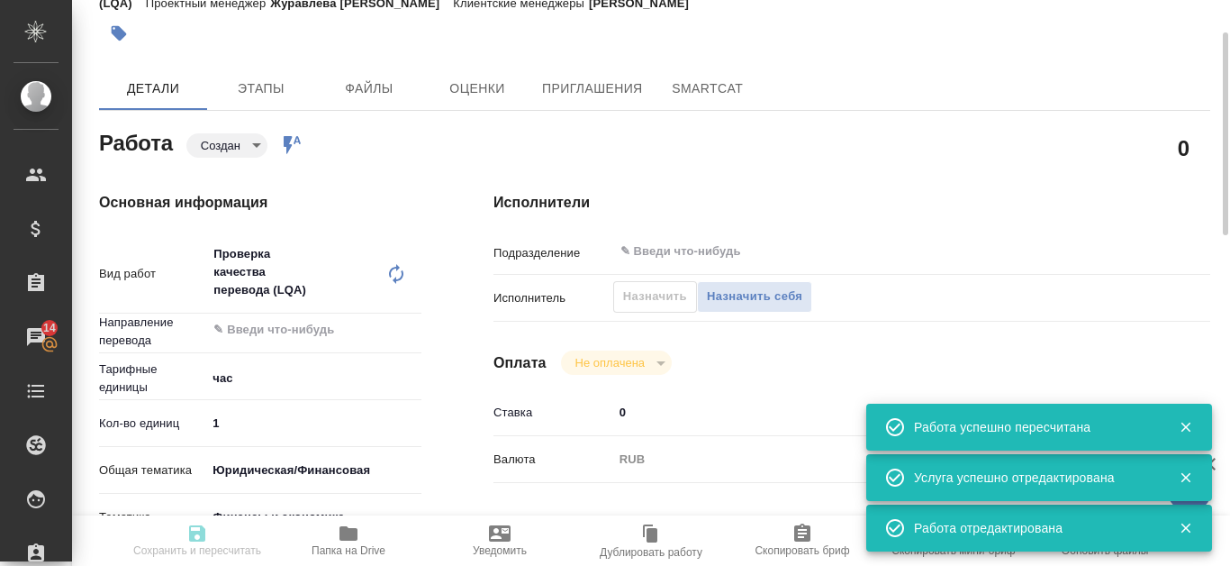
type input "created"
type textarea "Проверка качества перевода (LQA)"
type textarea "x"
type input "5a8b1489cc6b4906c91bfd93"
type input "1"
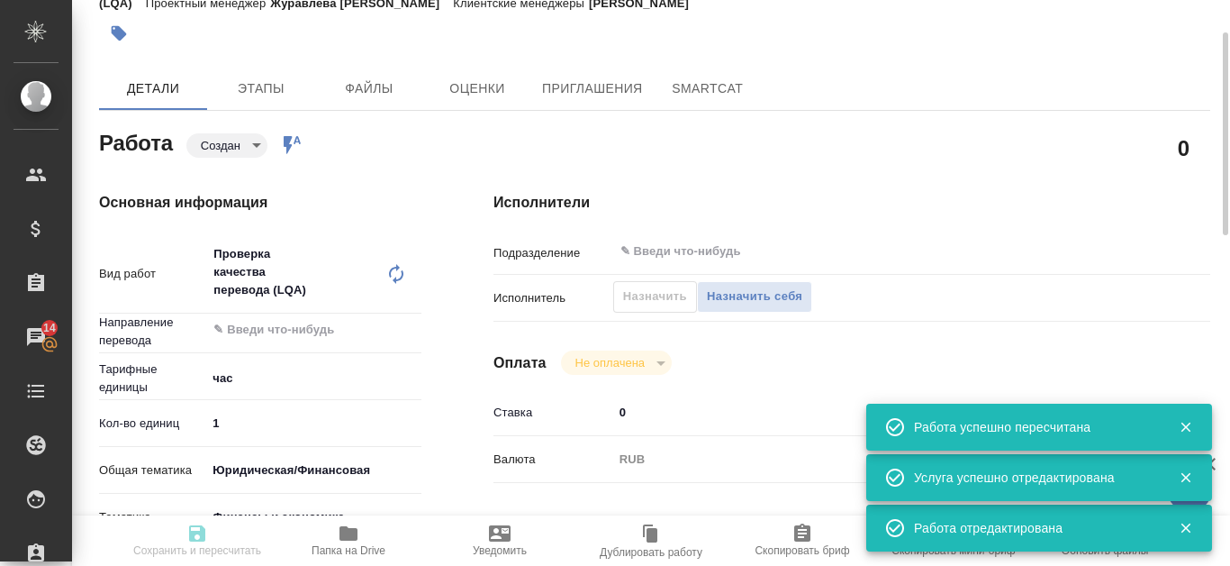
type input "yr-fn"
type input "5a8b8b956a9677013d343d3b"
type input "[DATE] 16:38"
type input "[DATE] 17:00"
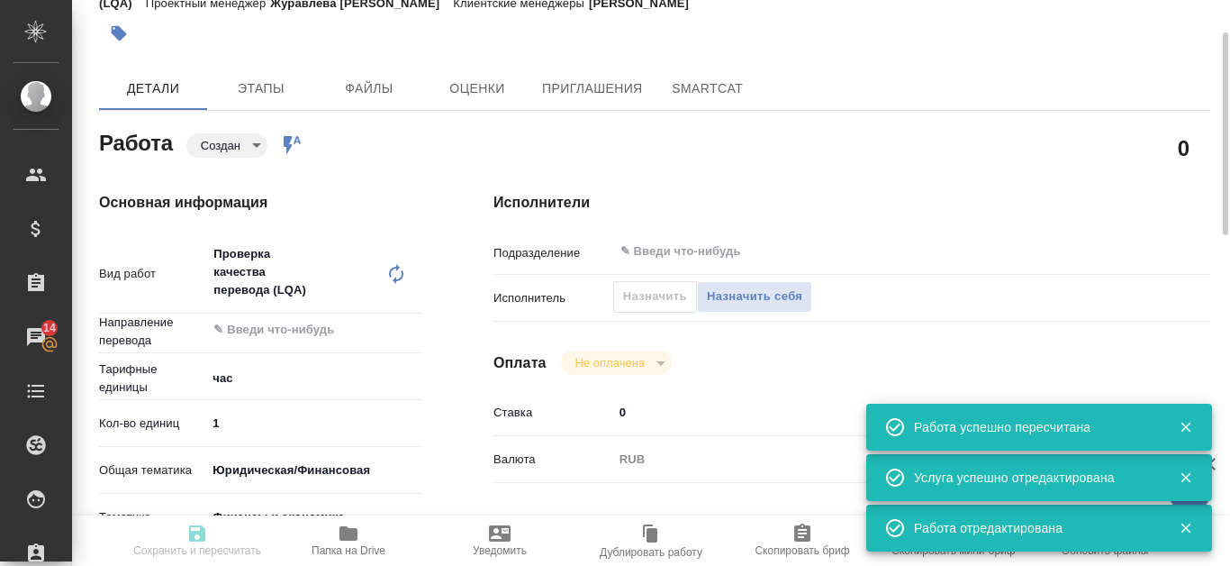
type input "notPayed"
type input "0"
type input "RUB"
type input "[PERSON_NAME]"
type textarea "x"
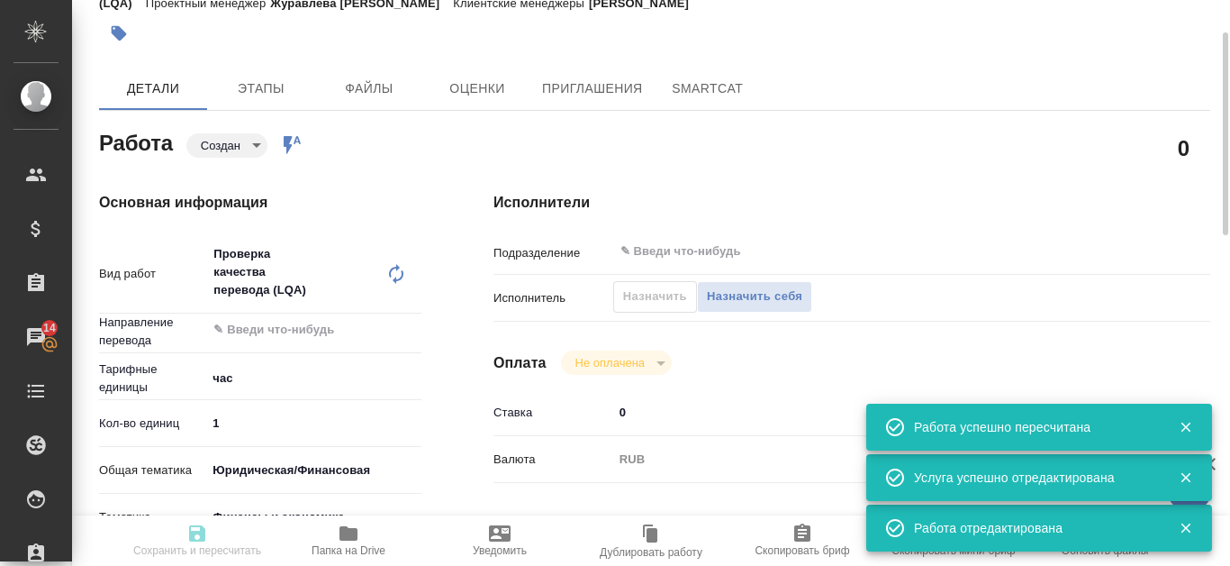
type textarea "/Clients/Т-ОП-С_Русал Глобал Менеджмент/Orders/S_T-OP-C-25155/LQA/S_T-OP-C-2515…"
type textarea "x"
type input "S_T-OP-C-25155"
type input "Т-ОП-С-46773"
type input "Проверка качества перевода (LQA)"
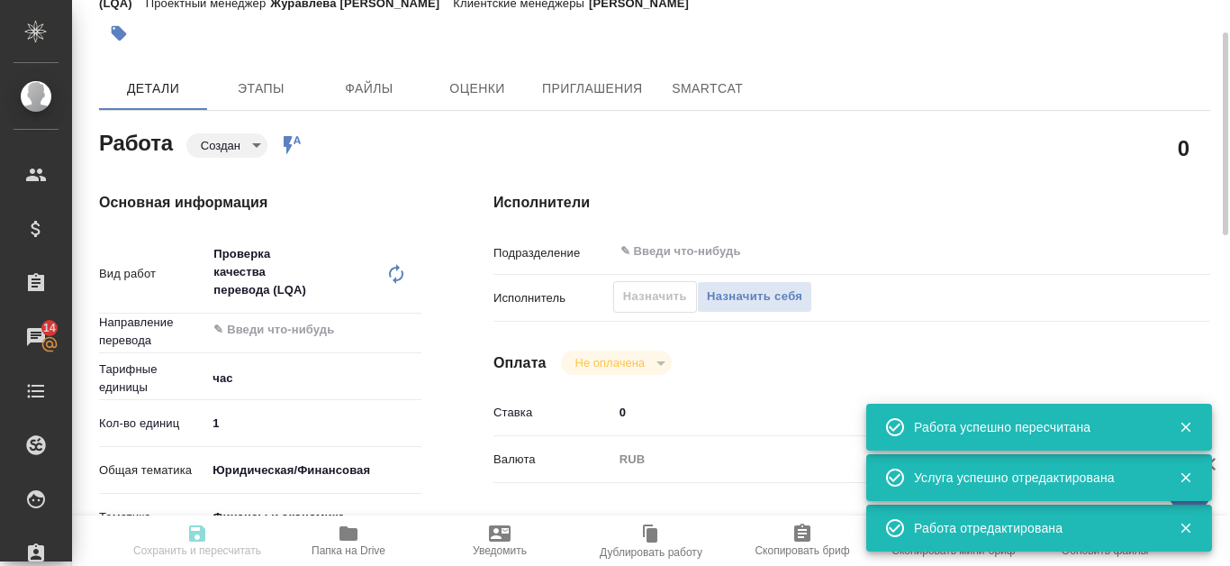
type input "Проверка качества перевода (LQA)"
type input "[PERSON_NAME]"
type input "/Clients/Т-ОП-С_Русал Глобал Менеджмент/Orders/S_T-OP-C-25155"
type textarea "x"
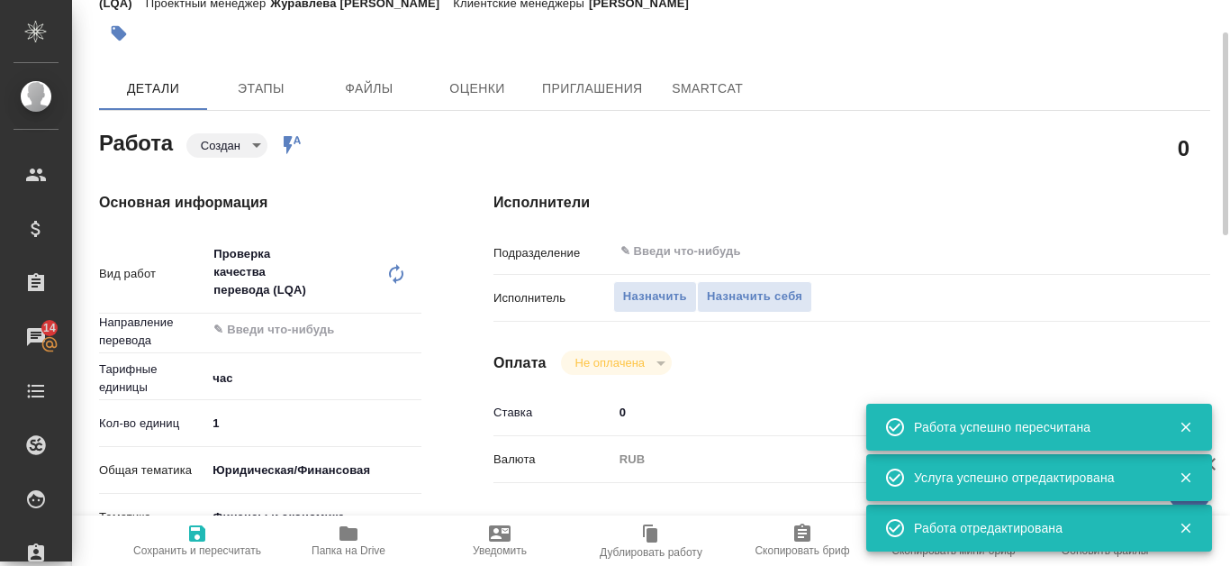
type textarea "x"
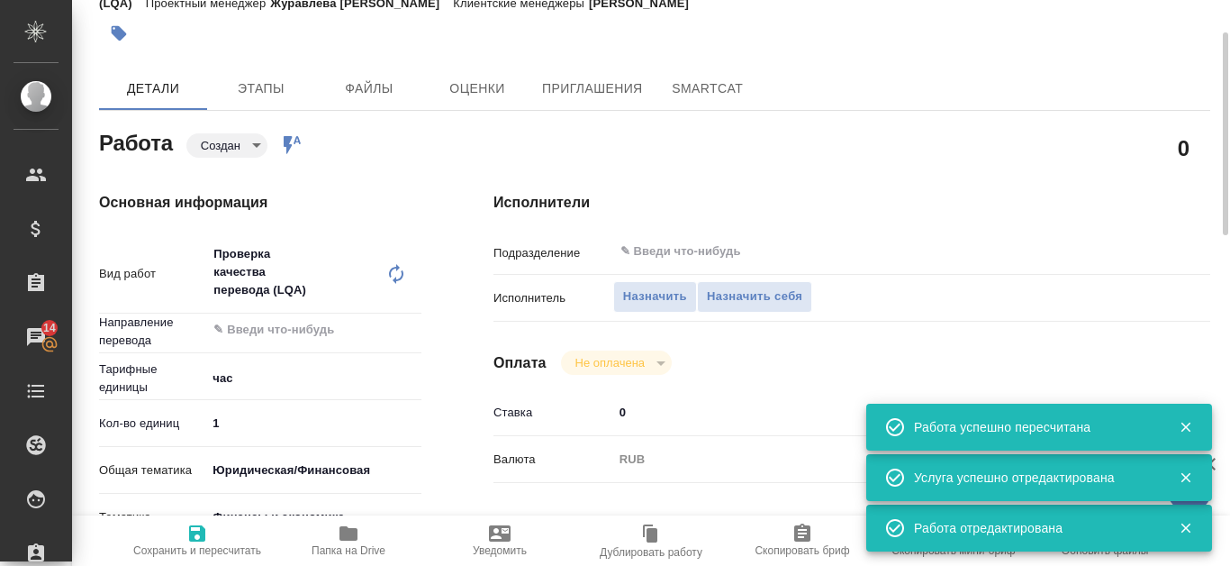
type textarea "x"
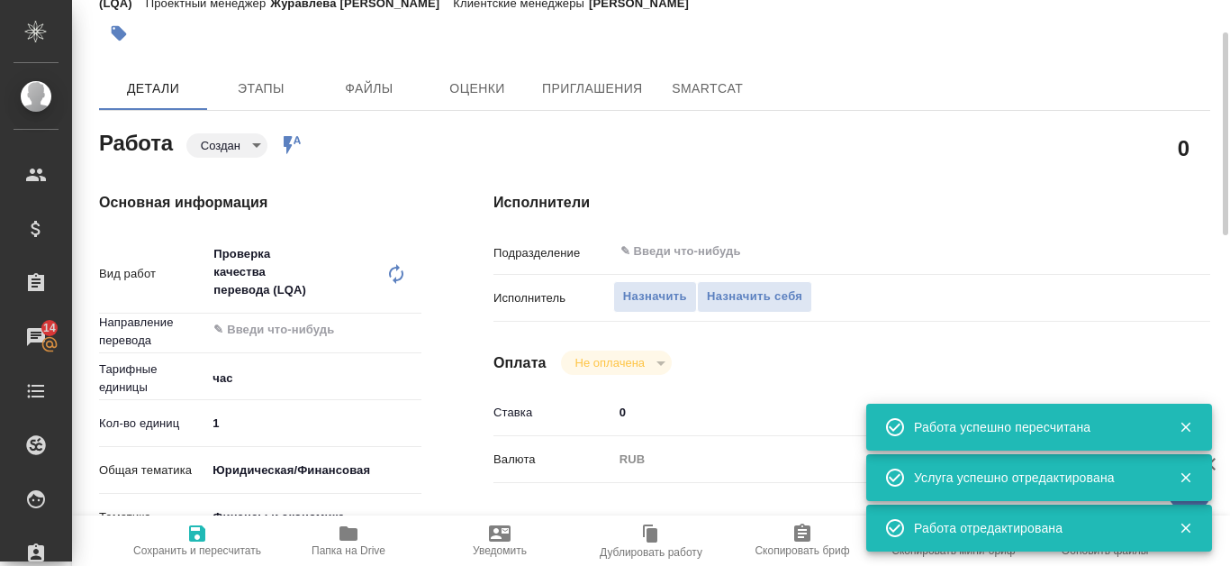
type textarea "x"
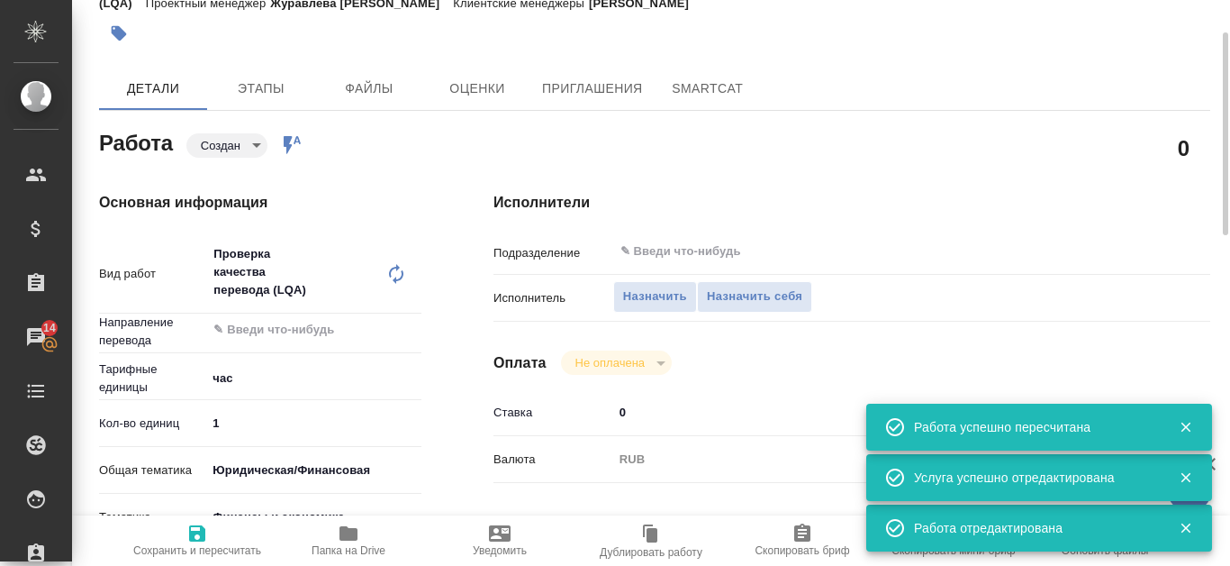
type textarea "x"
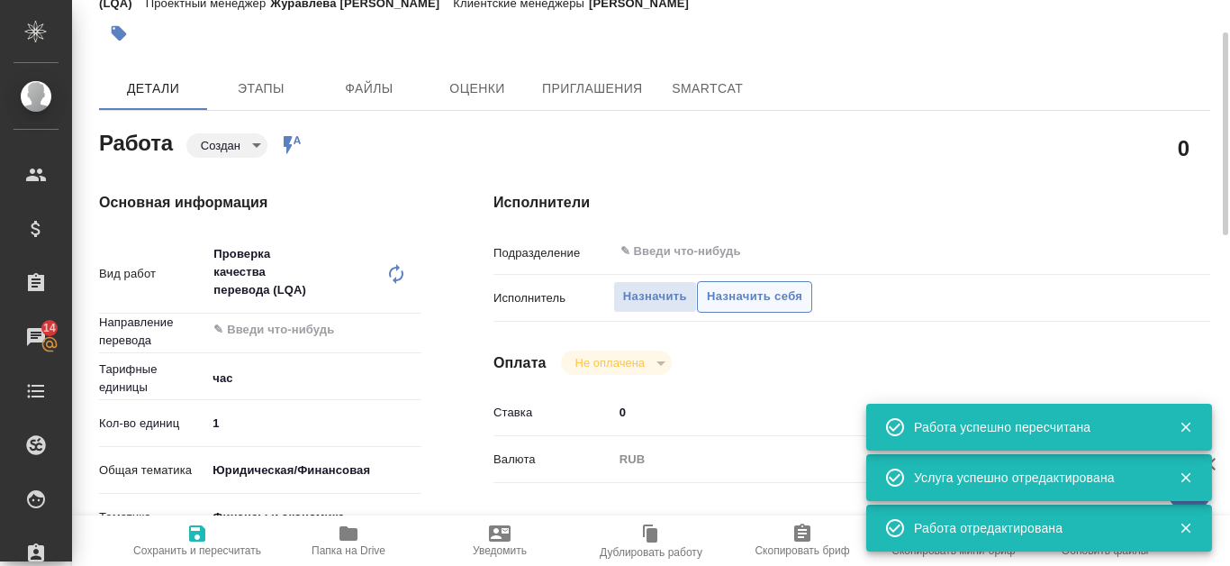
click at [744, 303] on span "Назначить себя" at bounding box center [754, 296] width 95 height 21
type textarea "x"
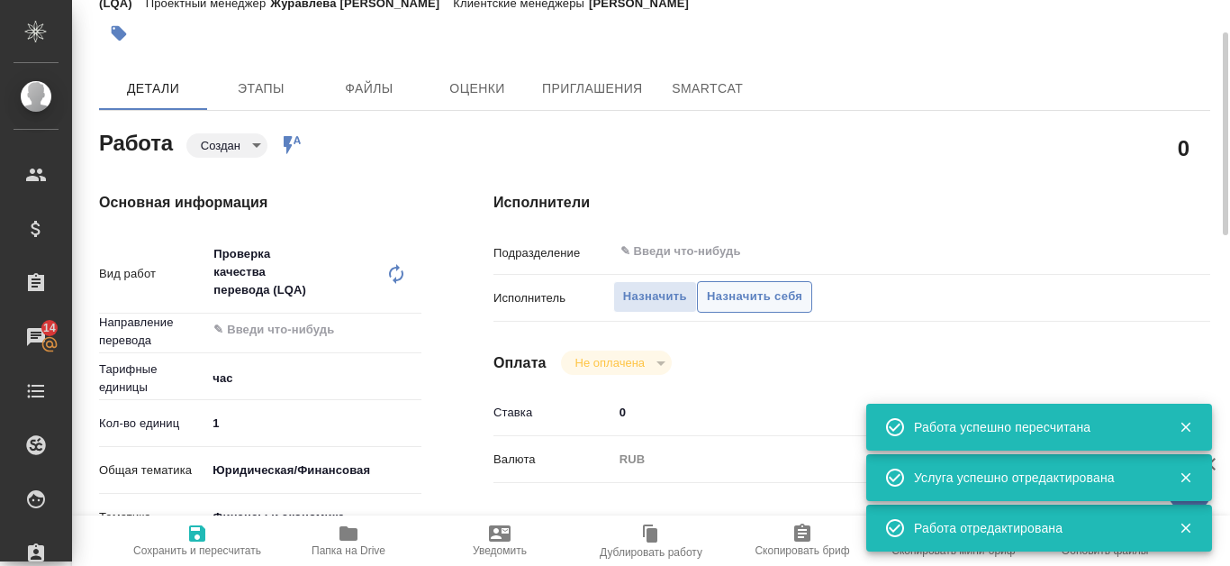
type textarea "x"
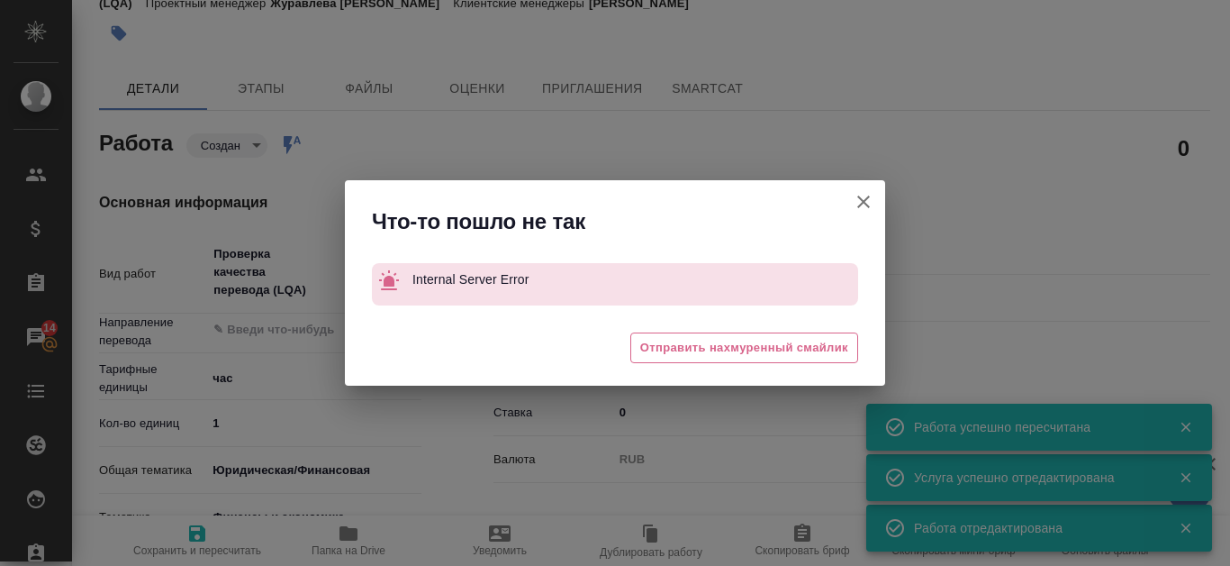
click at [851, 210] on button "[PERSON_NAME] детали заказа" at bounding box center [863, 201] width 43 height 43
type textarea "x"
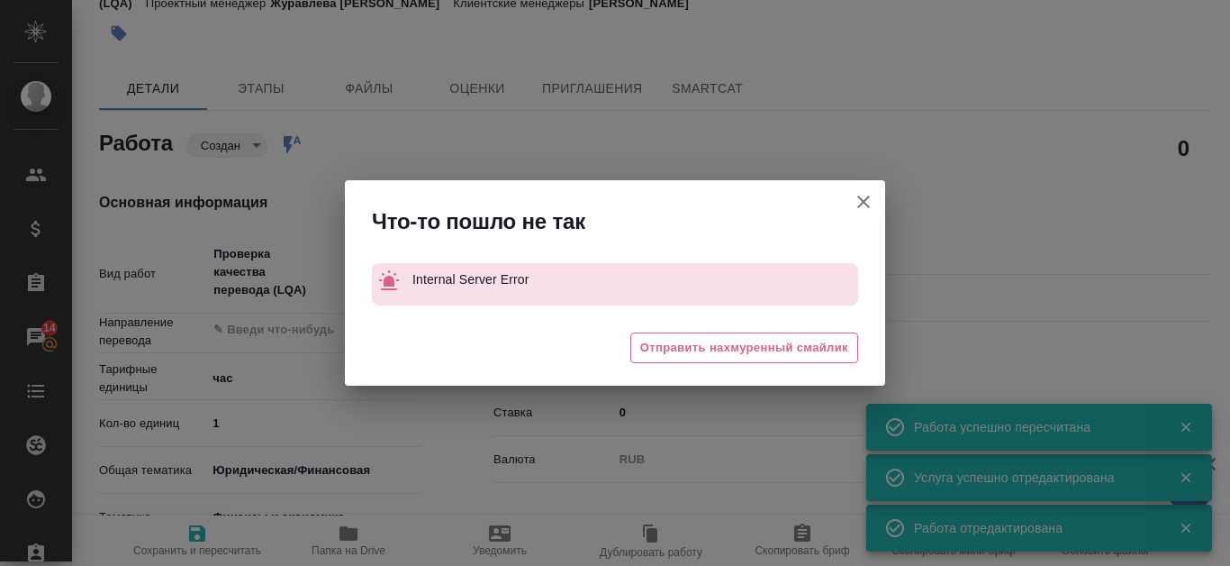
type textarea "x"
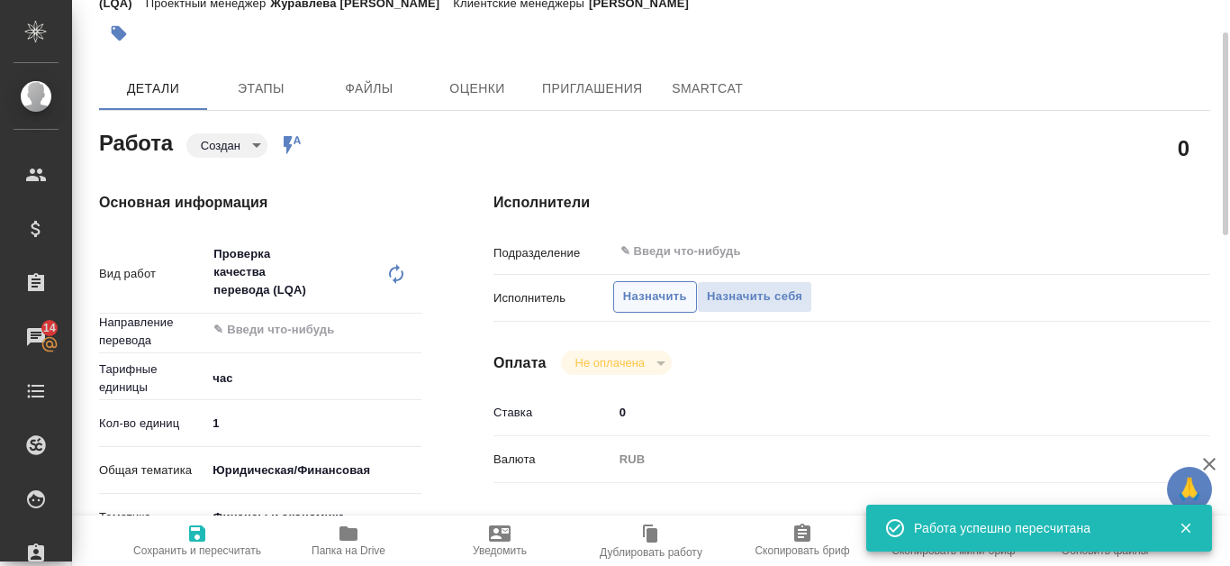
click at [654, 304] on span "Назначить" at bounding box center [655, 296] width 64 height 21
type textarea "x"
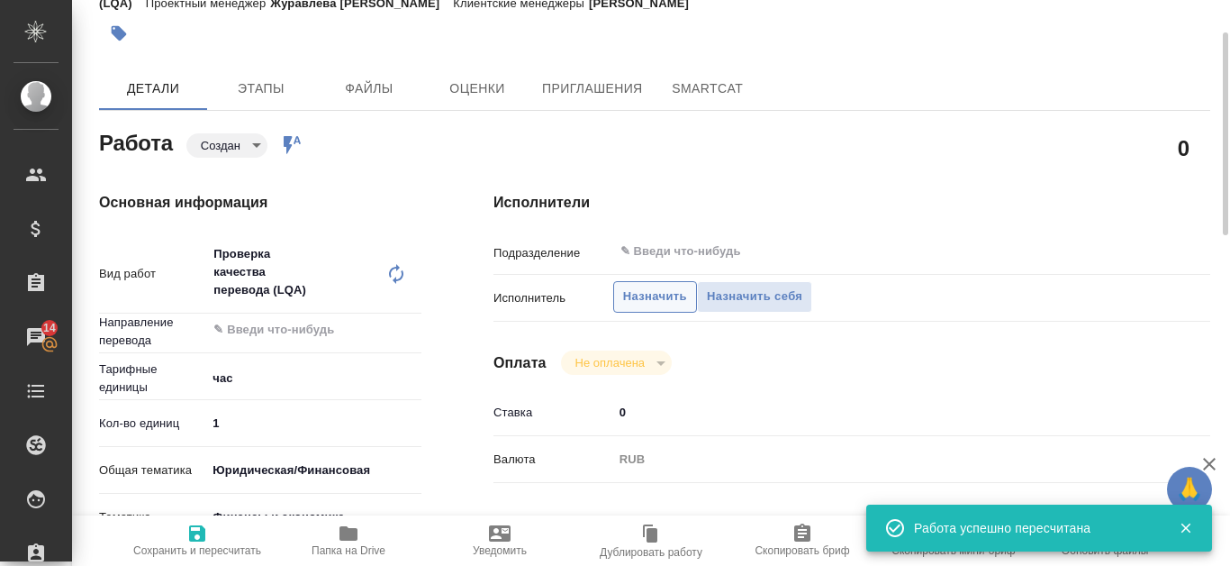
type textarea "x"
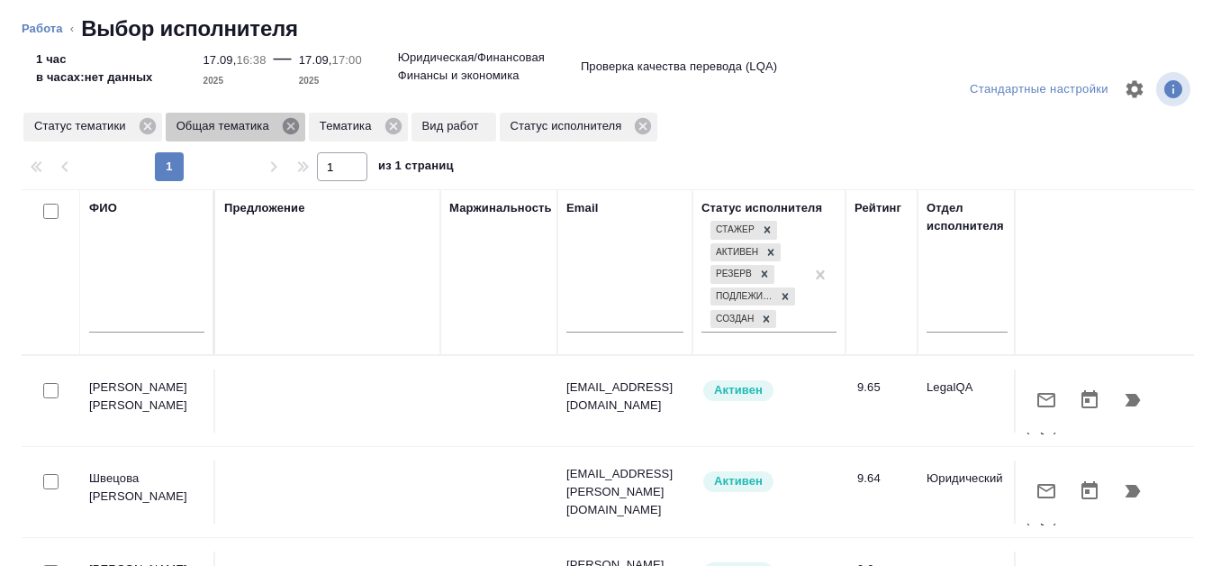
click at [288, 125] on icon at bounding box center [291, 126] width 16 height 16
click at [250, 128] on icon at bounding box center [249, 126] width 16 height 16
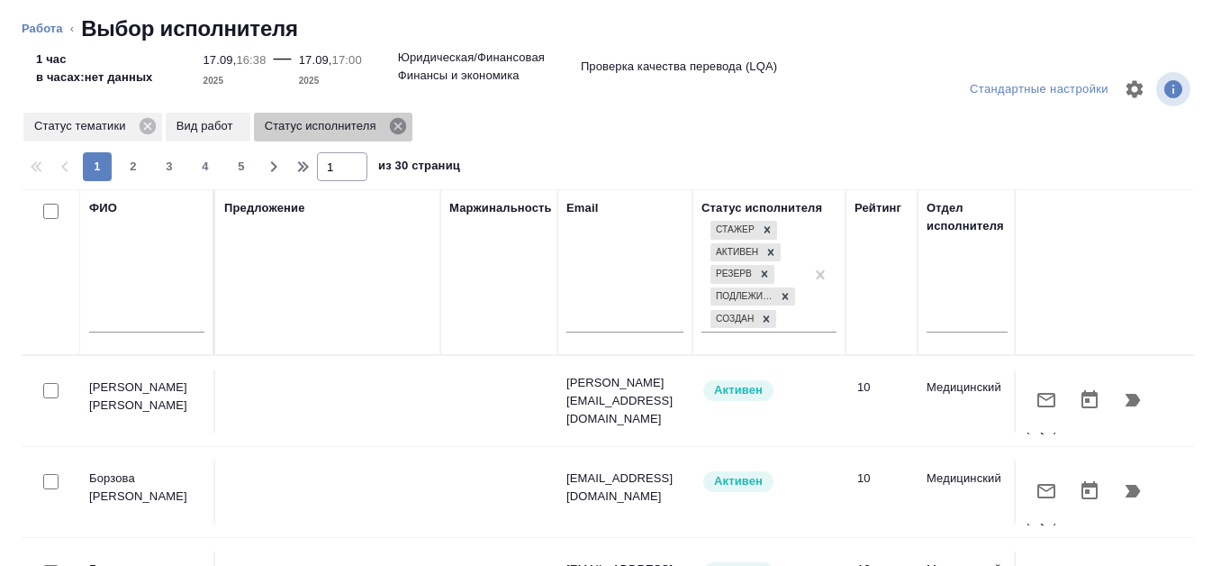
click at [398, 131] on icon at bounding box center [397, 126] width 16 height 16
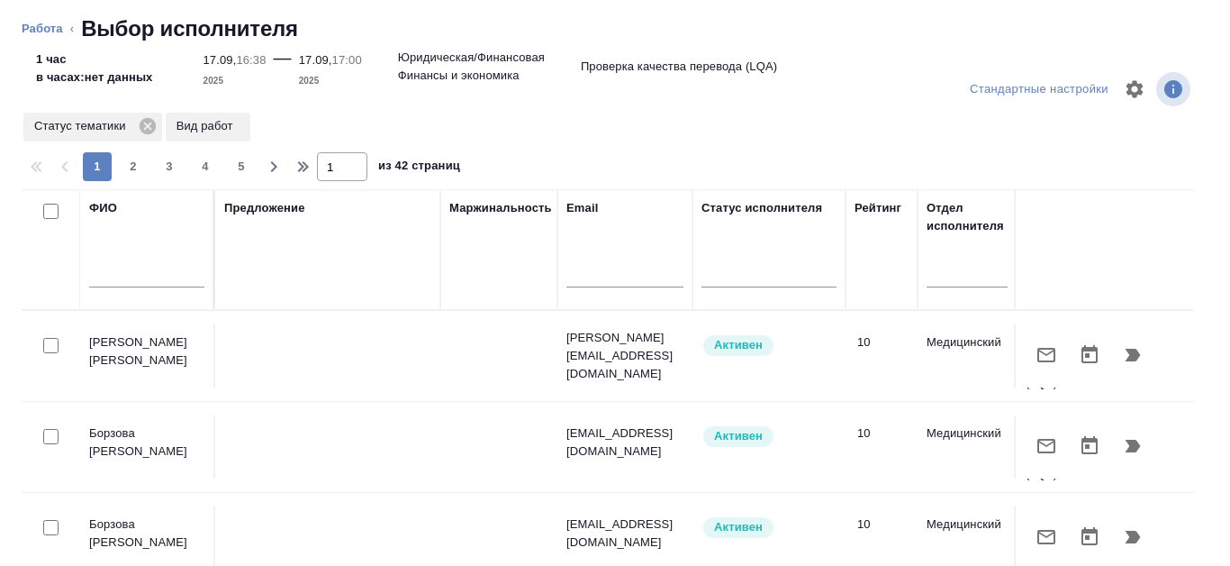
click at [223, 126] on p "Вид работ" at bounding box center [208, 126] width 63 height 18
click at [136, 265] on input "text" at bounding box center [146, 276] width 115 height 23
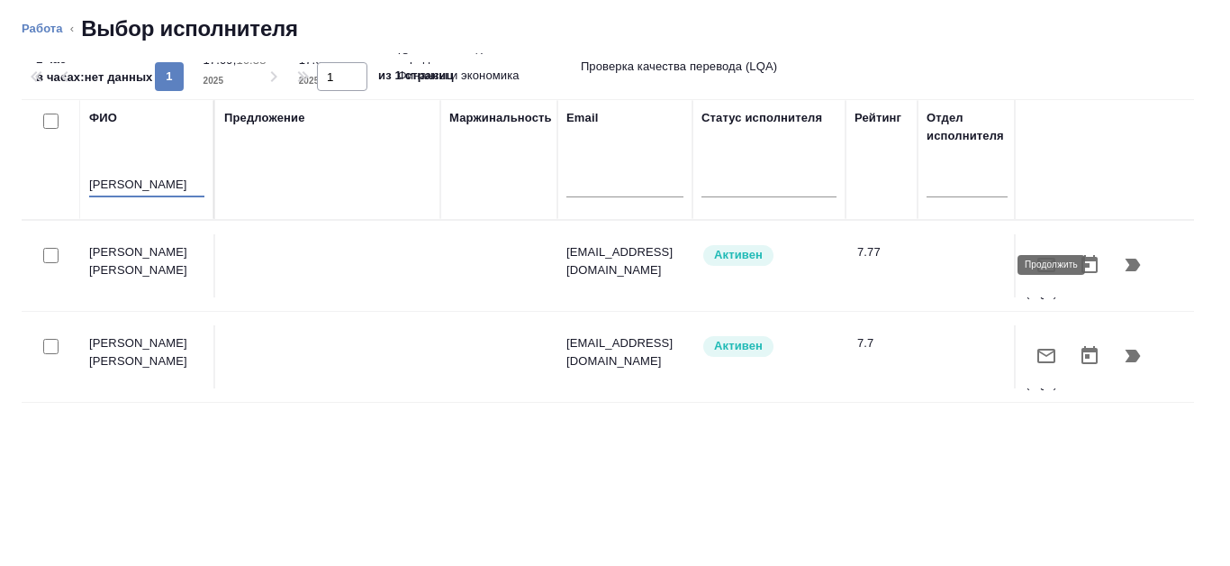
type input "Канатаева"
click at [1126, 258] on icon "button" at bounding box center [1133, 265] width 22 height 22
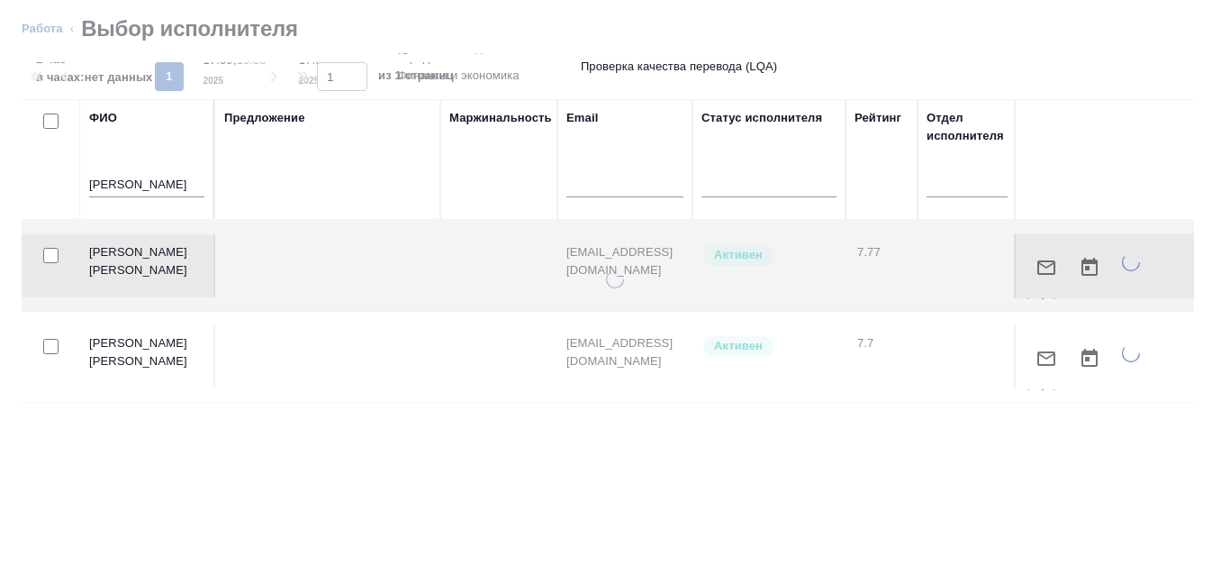
type textarea "x"
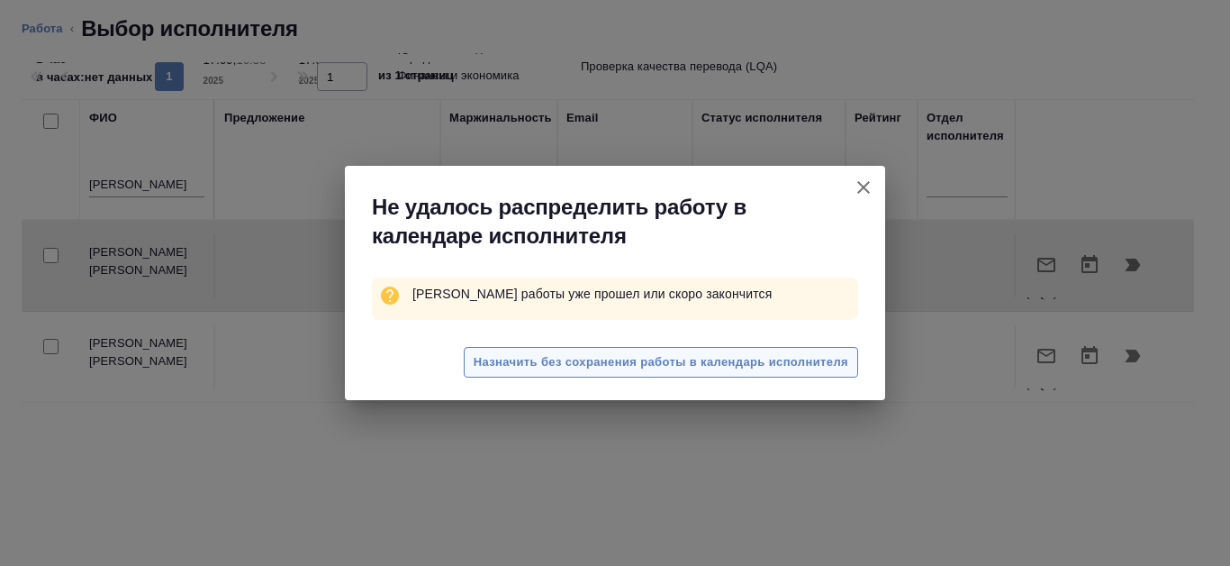
click at [766, 367] on span "Назначить без сохранения работы в календарь исполнителя" at bounding box center [661, 362] width 375 height 21
type textarea "x"
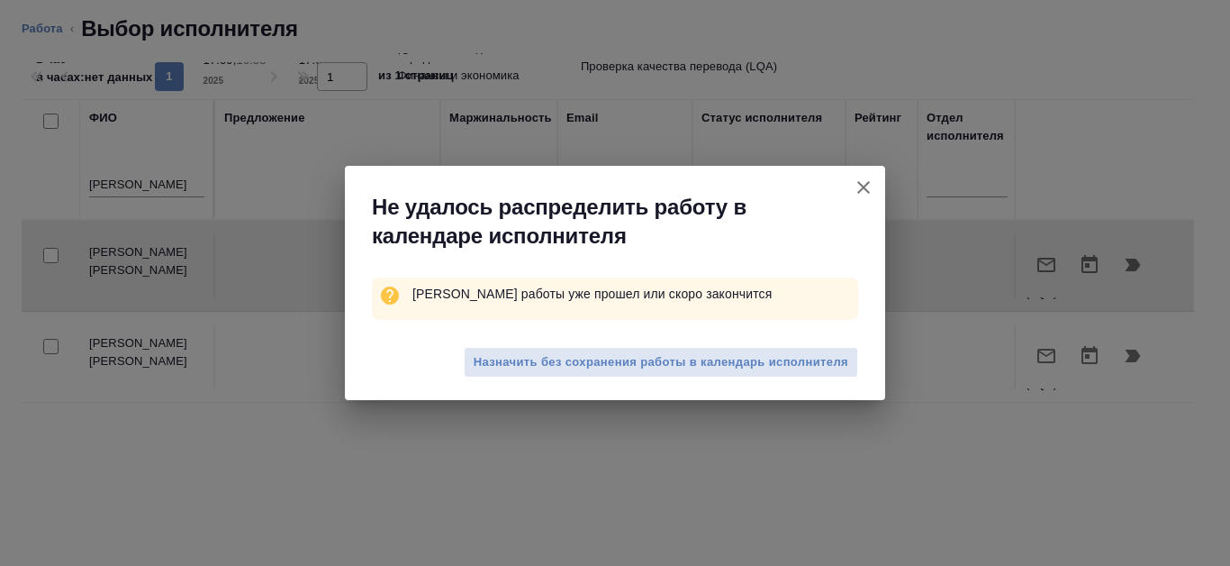
type textarea "x"
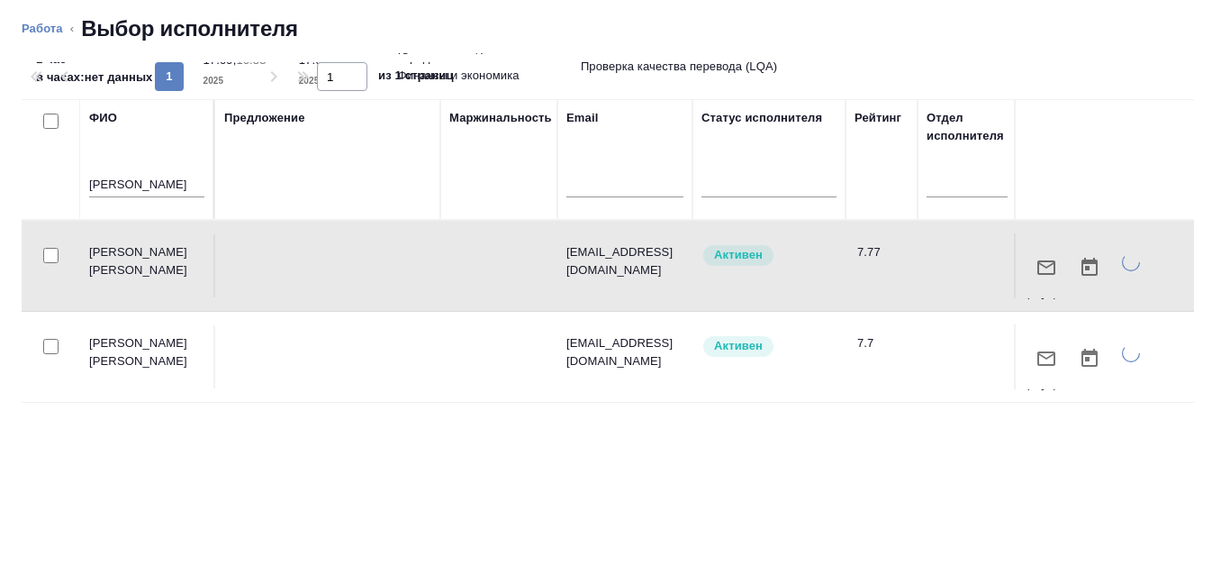
type textarea "x"
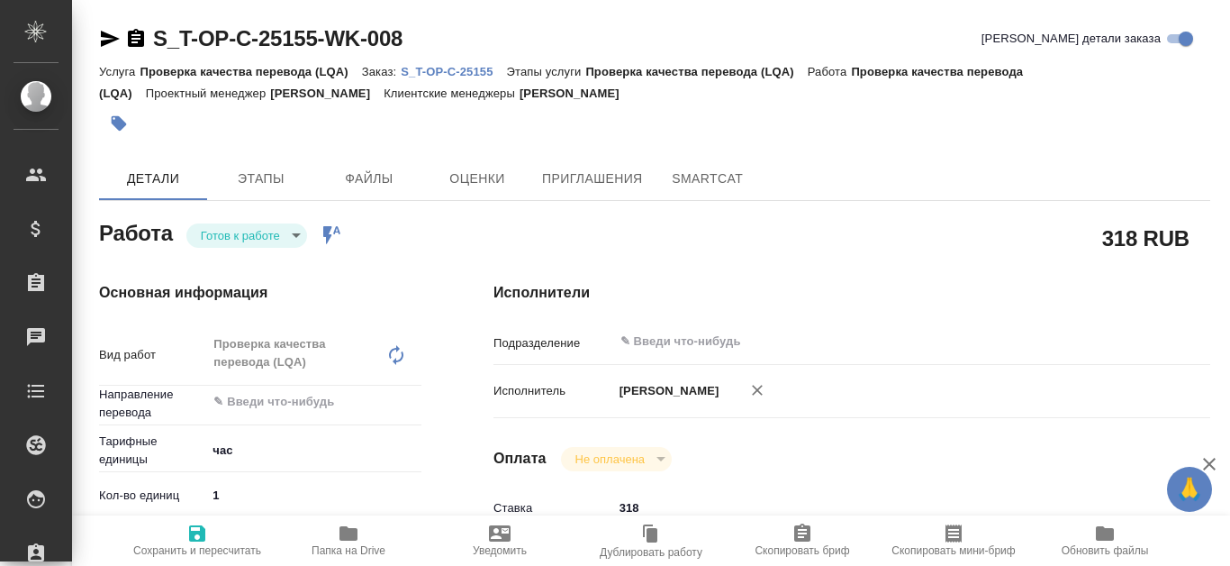
type textarea "x"
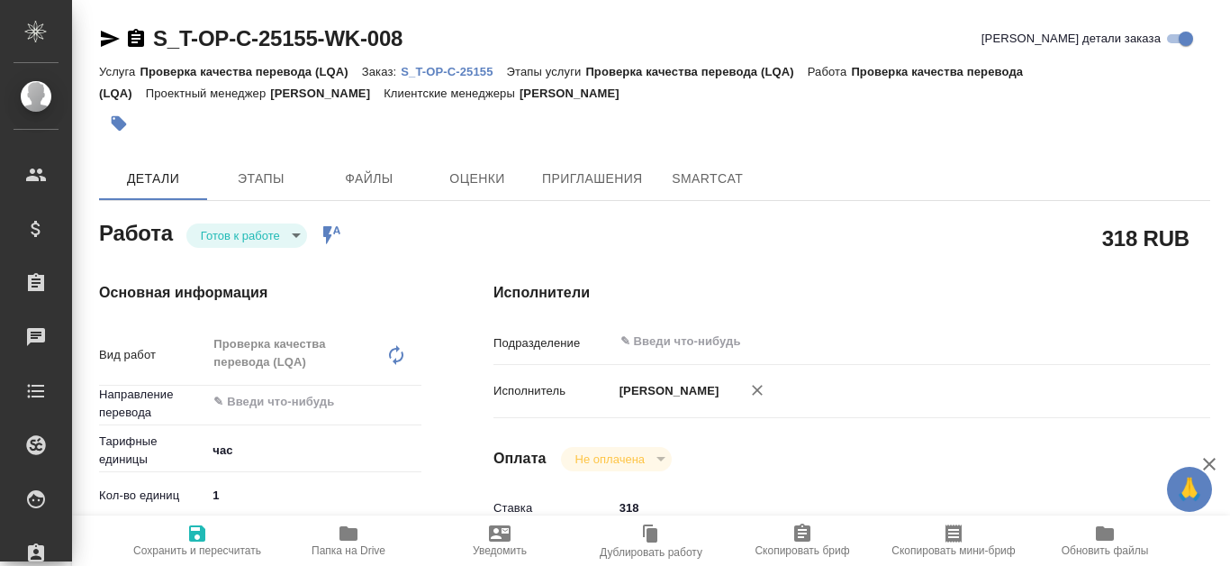
type textarea "x"
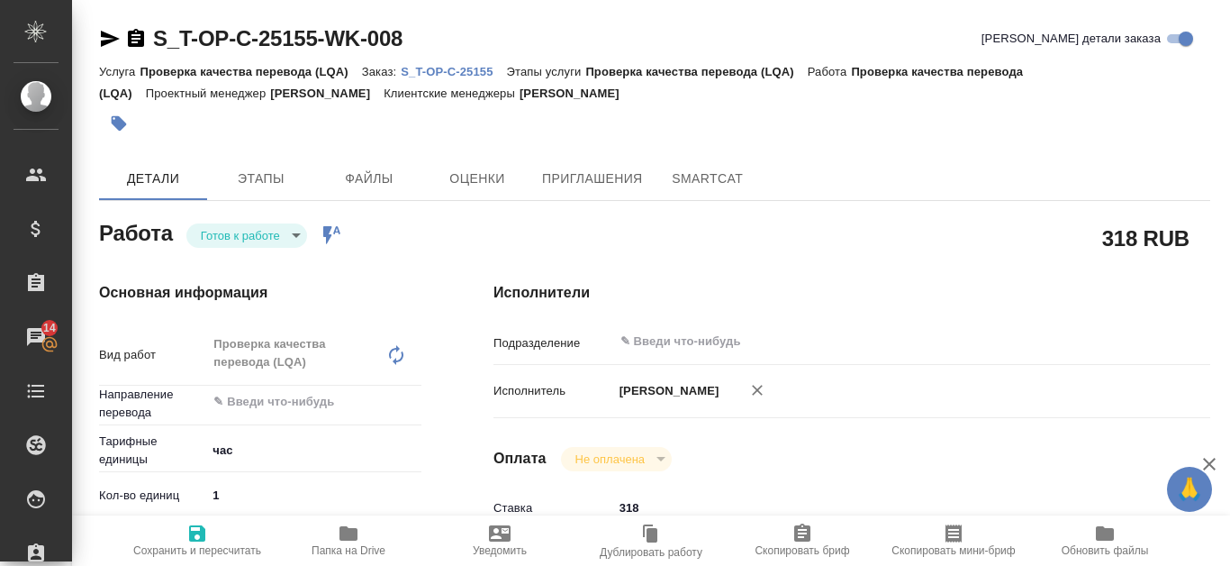
click at [462, 68] on p "S_T-OP-C-25155" at bounding box center [453, 72] width 105 height 14
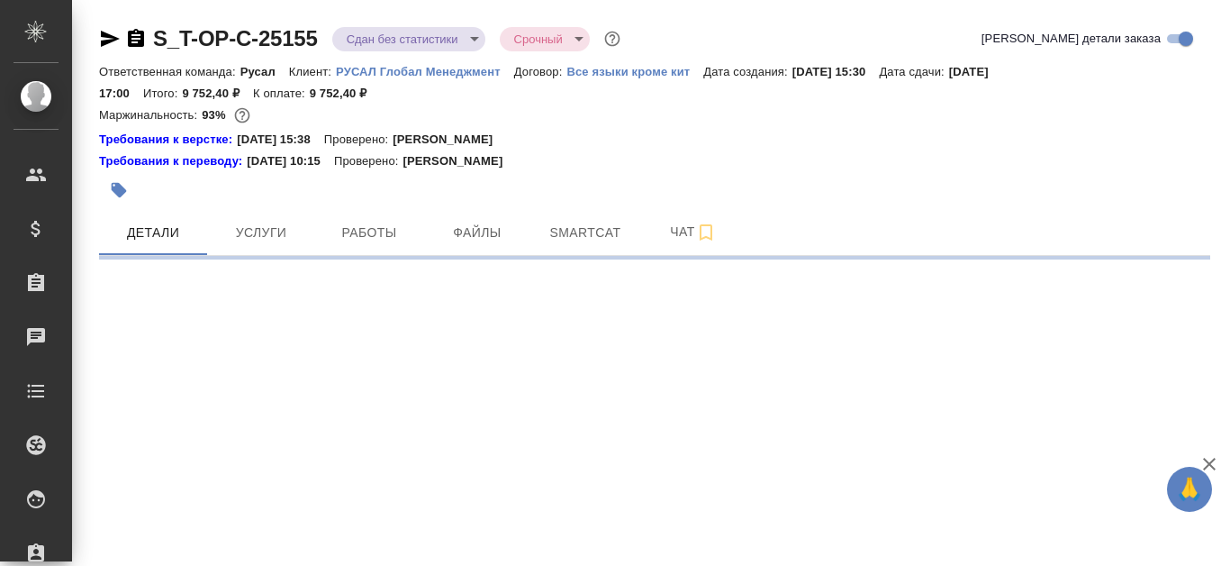
select select "RU"
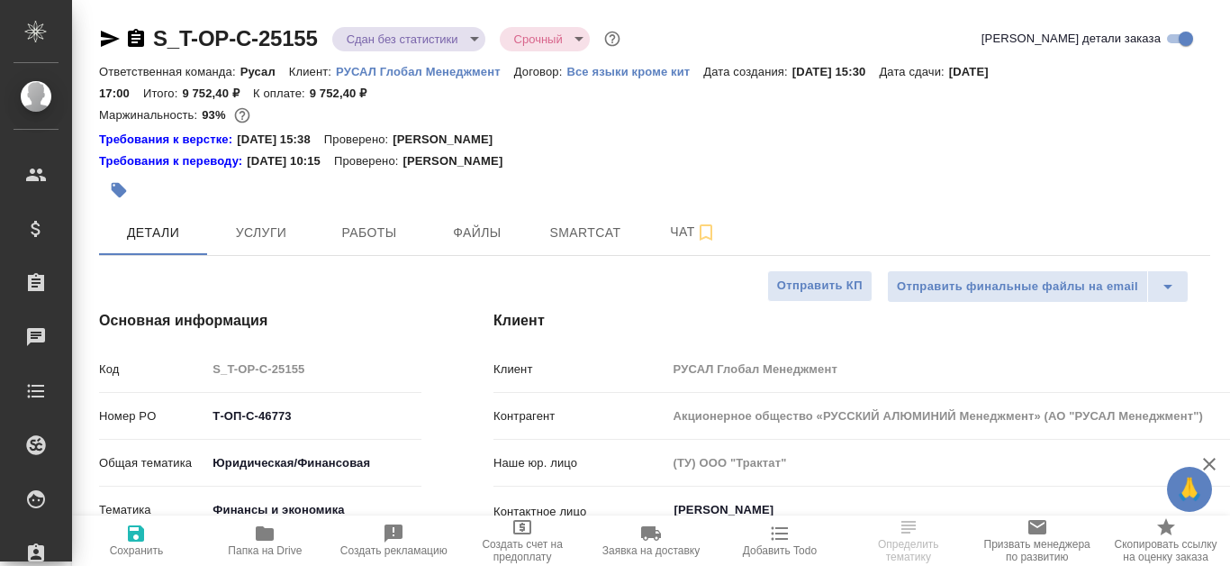
type textarea "x"
click at [358, 231] on span "Работы" at bounding box center [369, 233] width 86 height 23
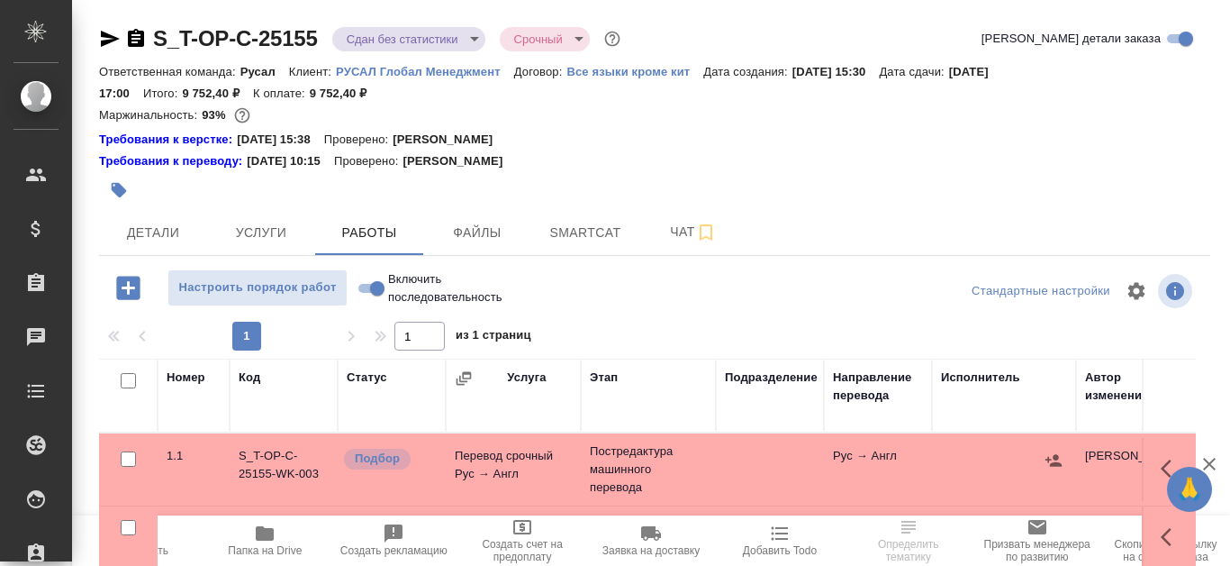
scroll to position [30, 0]
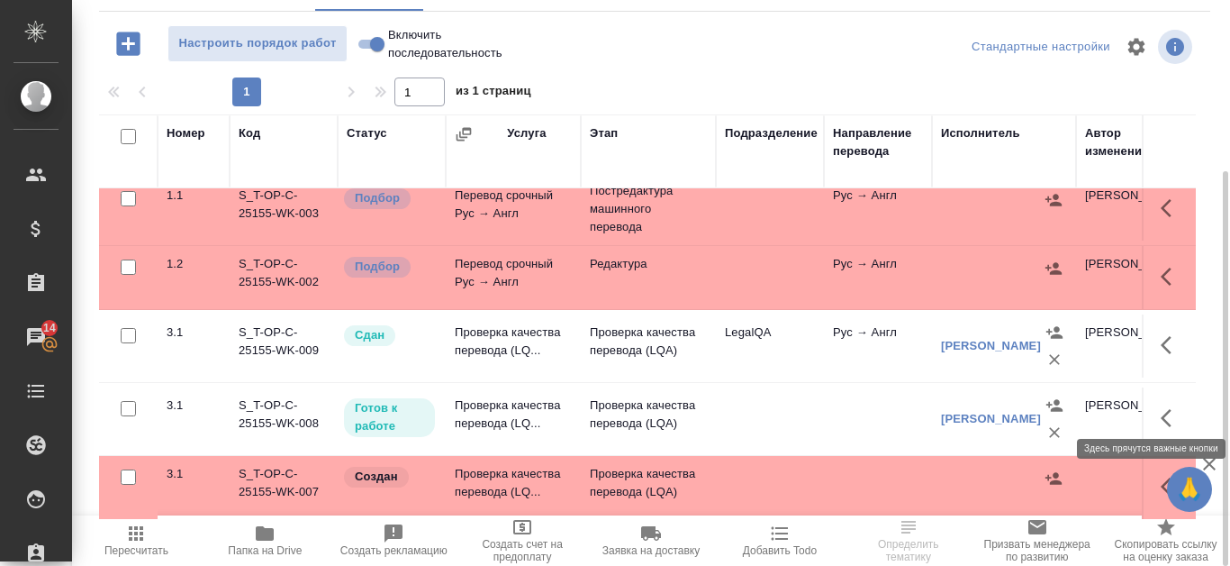
click at [1161, 409] on icon "button" at bounding box center [1166, 418] width 11 height 18
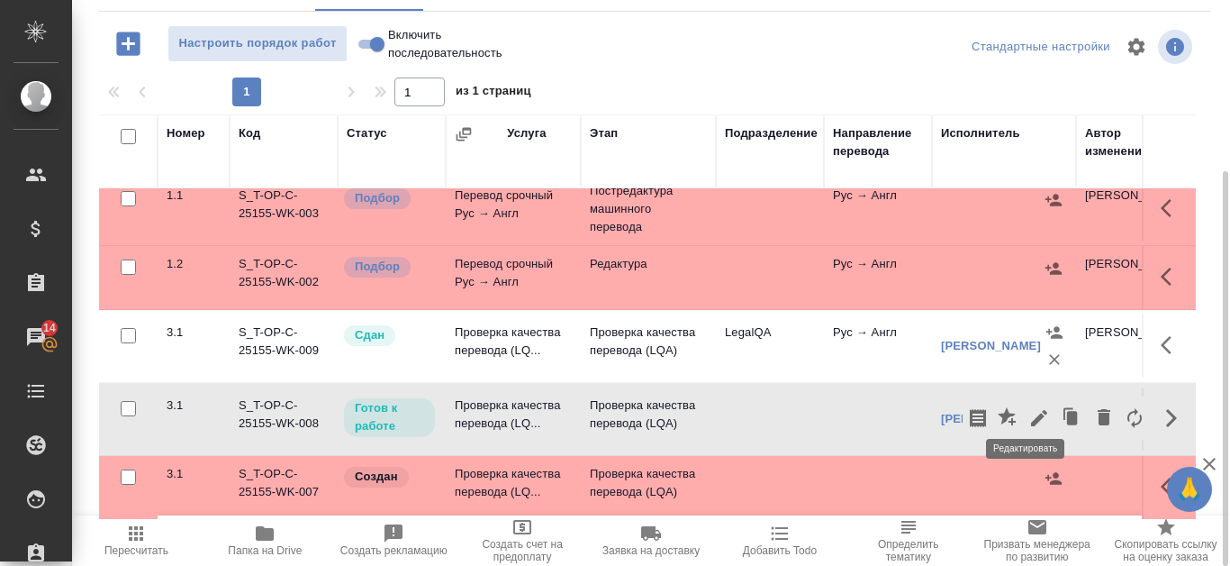
click at [1024, 406] on button "button" at bounding box center [1039, 417] width 31 height 43
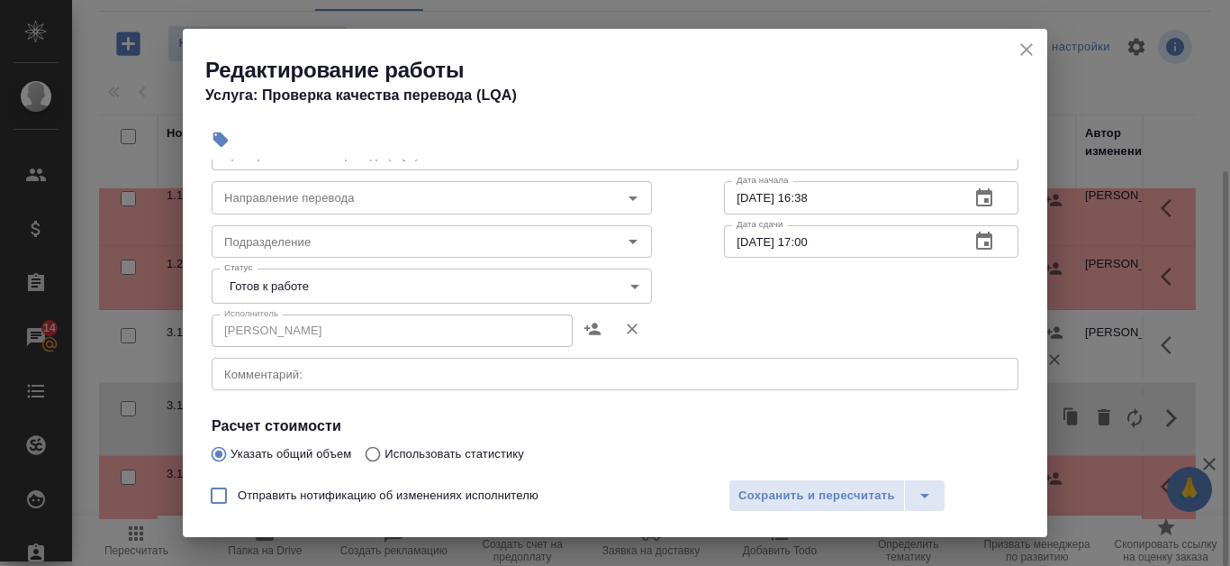
scroll to position [90, 0]
click at [552, 281] on body "🙏 .cls-1 fill:#fff; AWATERA Kanataeva Ekaterina Клиенты Спецификации Заказы 14 …" at bounding box center [615, 283] width 1230 height 566
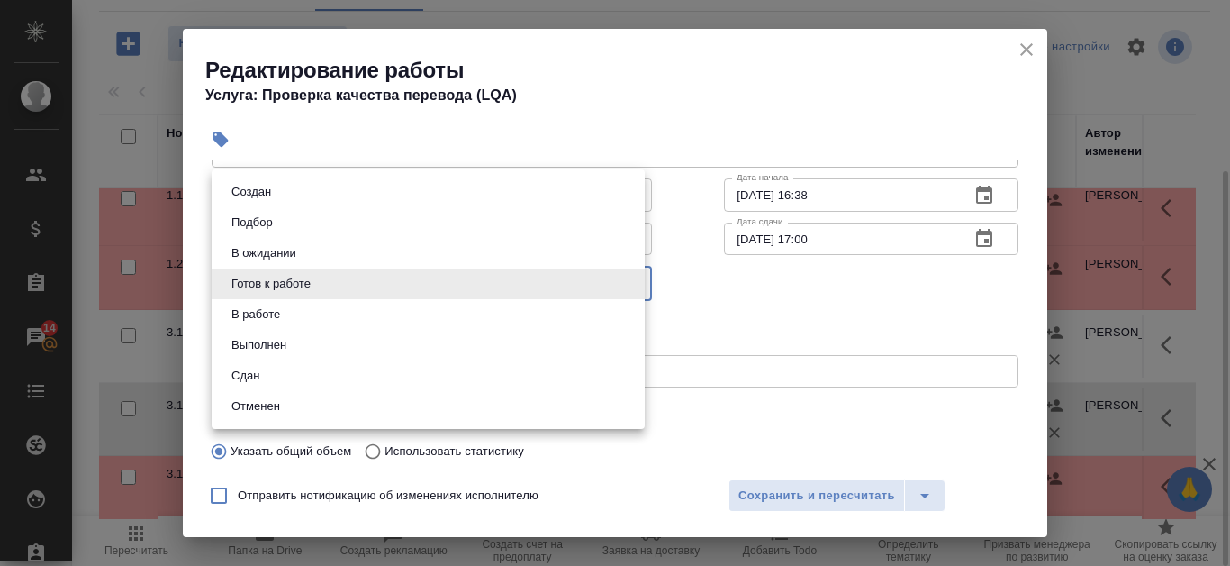
click at [418, 372] on li "Сдан" at bounding box center [428, 375] width 433 height 31
type input "closed"
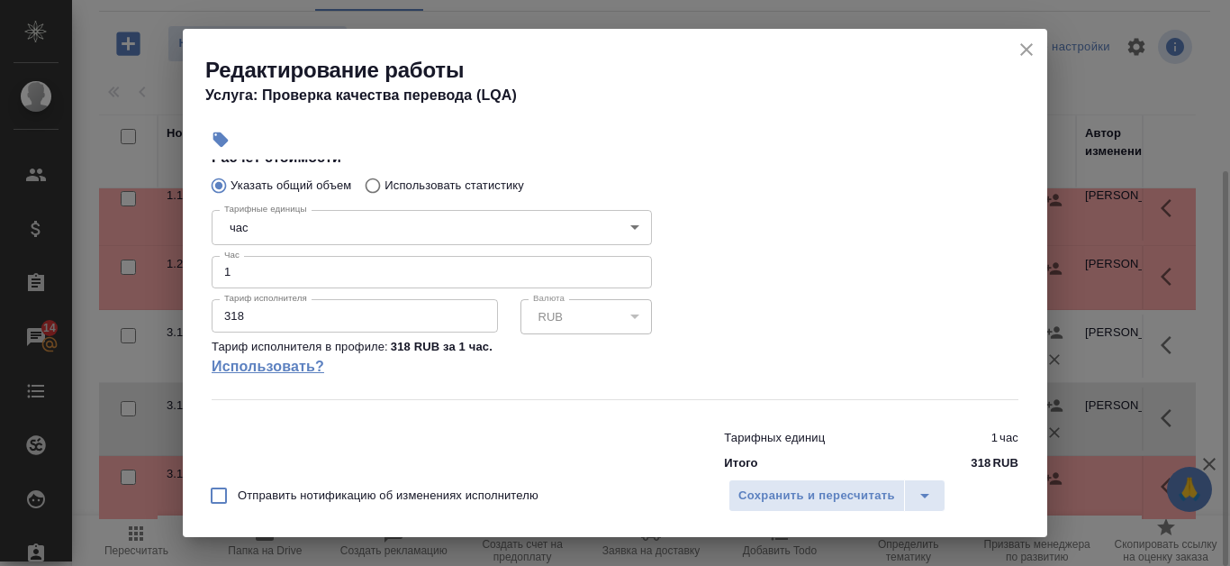
scroll to position [360, 0]
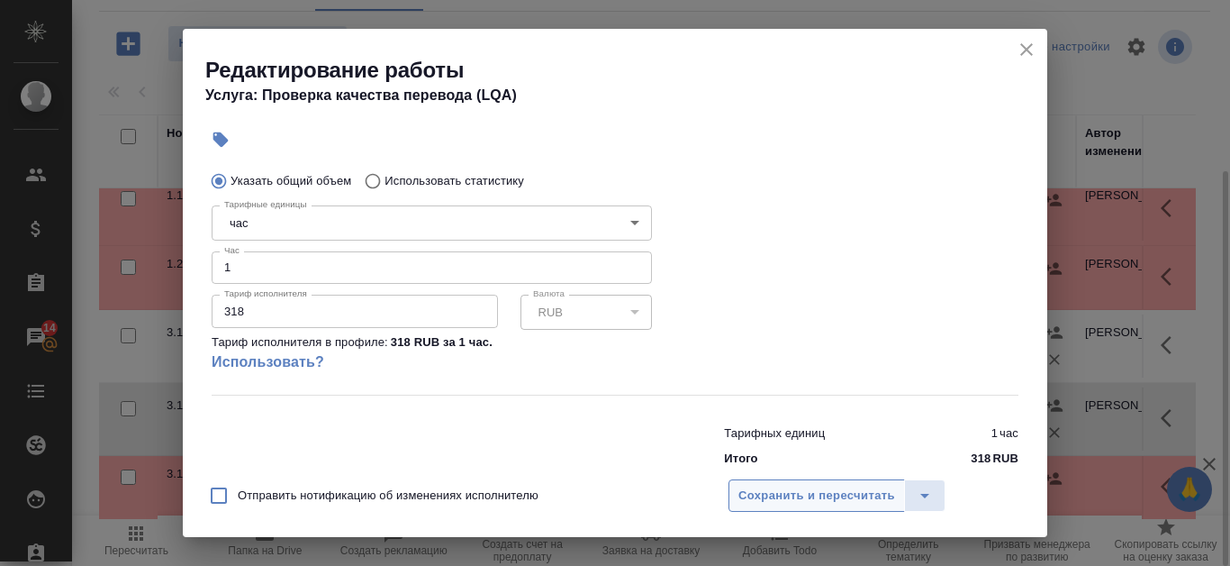
click at [786, 493] on span "Сохранить и пересчитать" at bounding box center [817, 495] width 157 height 21
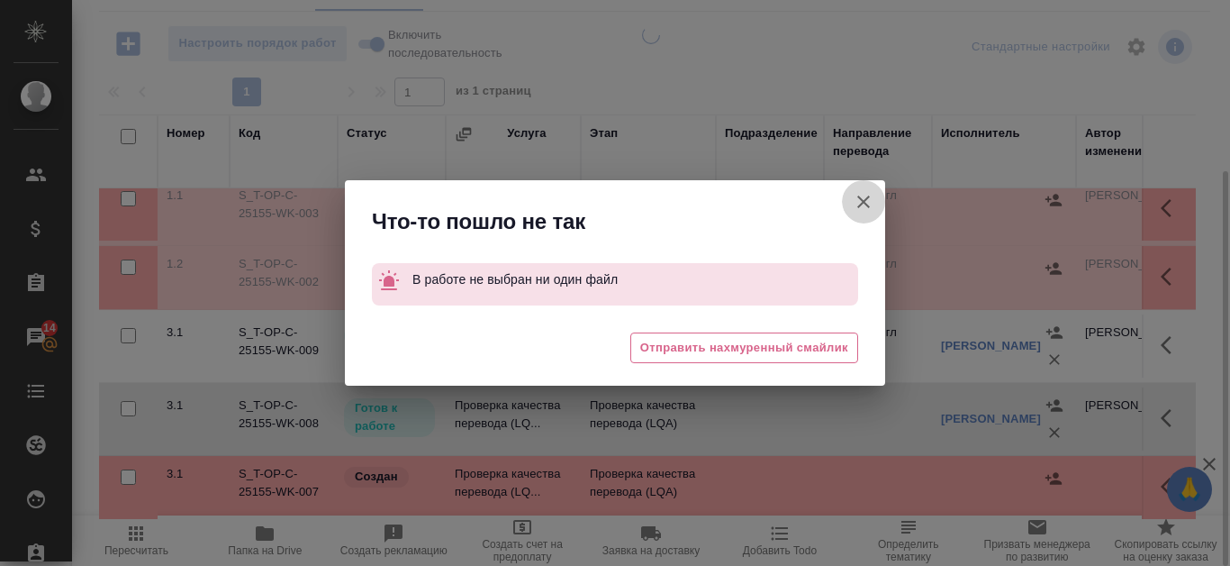
click at [862, 195] on icon "button" at bounding box center [864, 202] width 22 height 22
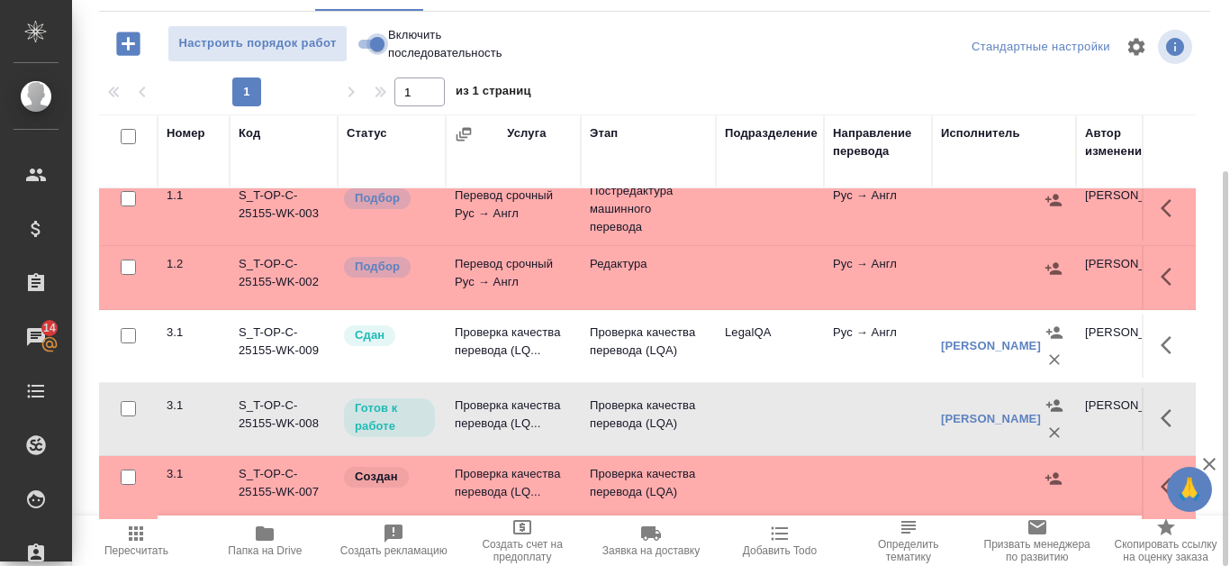
click at [368, 44] on input "Включить последовательность" at bounding box center [377, 44] width 65 height 22
checkbox input "true"
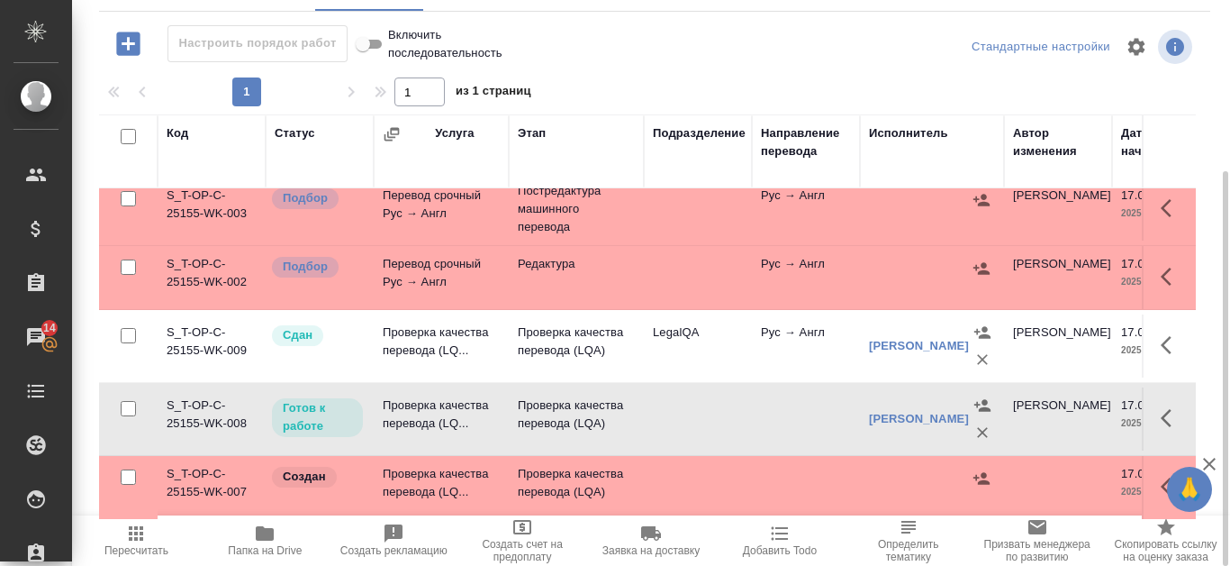
click at [1165, 408] on icon "button" at bounding box center [1172, 418] width 22 height 22
click at [1029, 407] on icon "button" at bounding box center [1040, 418] width 22 height 22
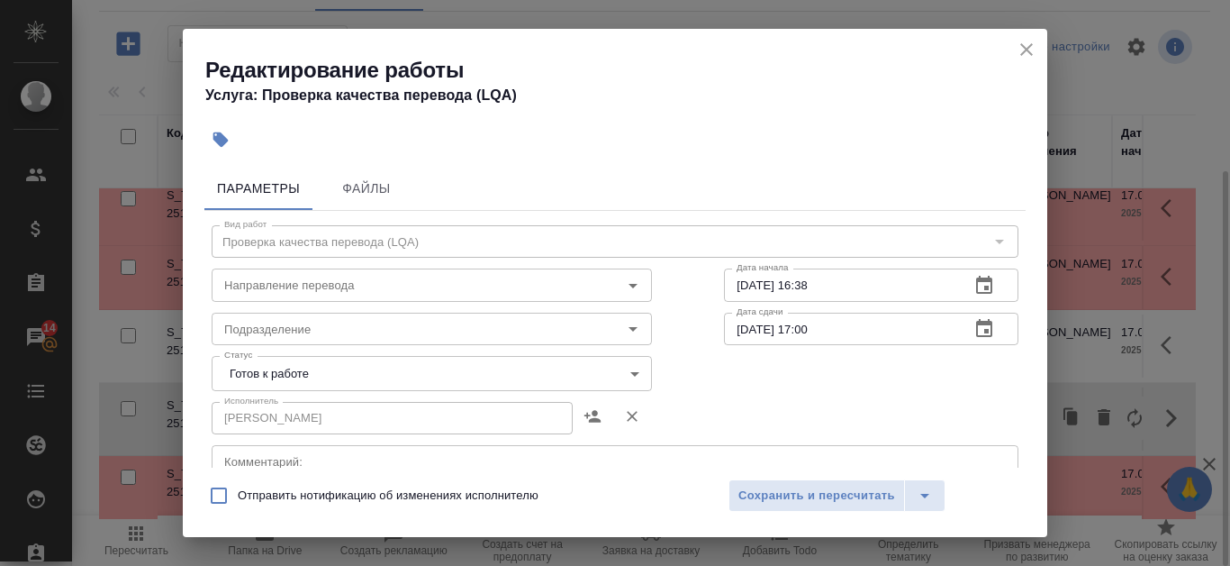
click at [616, 374] on body "🙏 .cls-1 fill:#fff; AWATERA Kanataeva Ekaterina Клиенты Спецификации Заказы 14 …" at bounding box center [615, 283] width 1230 height 566
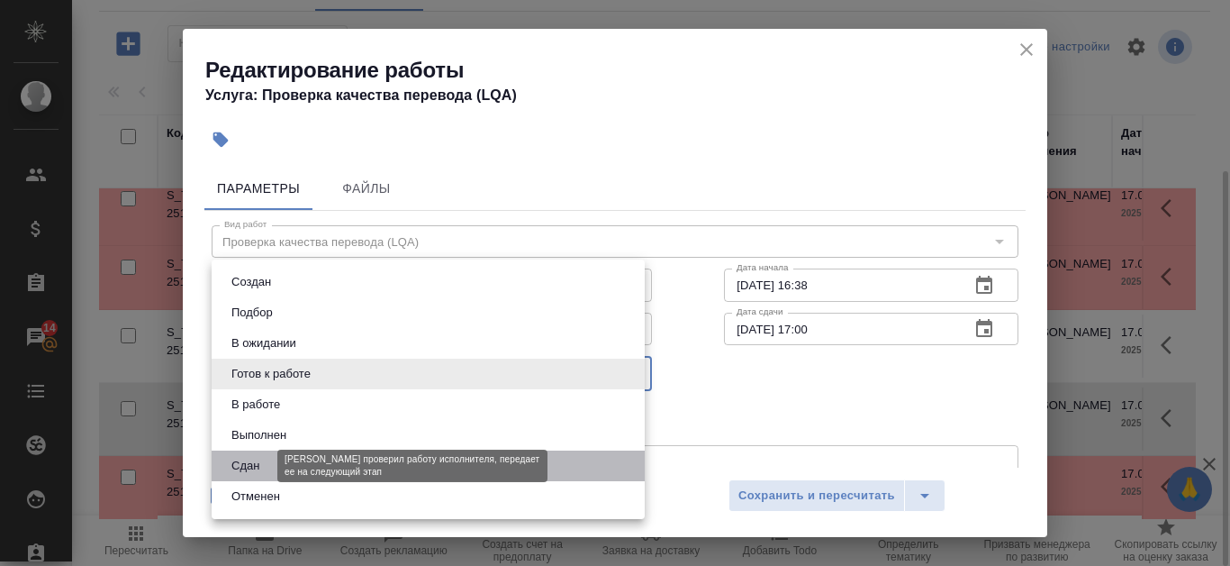
click at [251, 458] on button "Сдан" at bounding box center [245, 466] width 39 height 20
type input "closed"
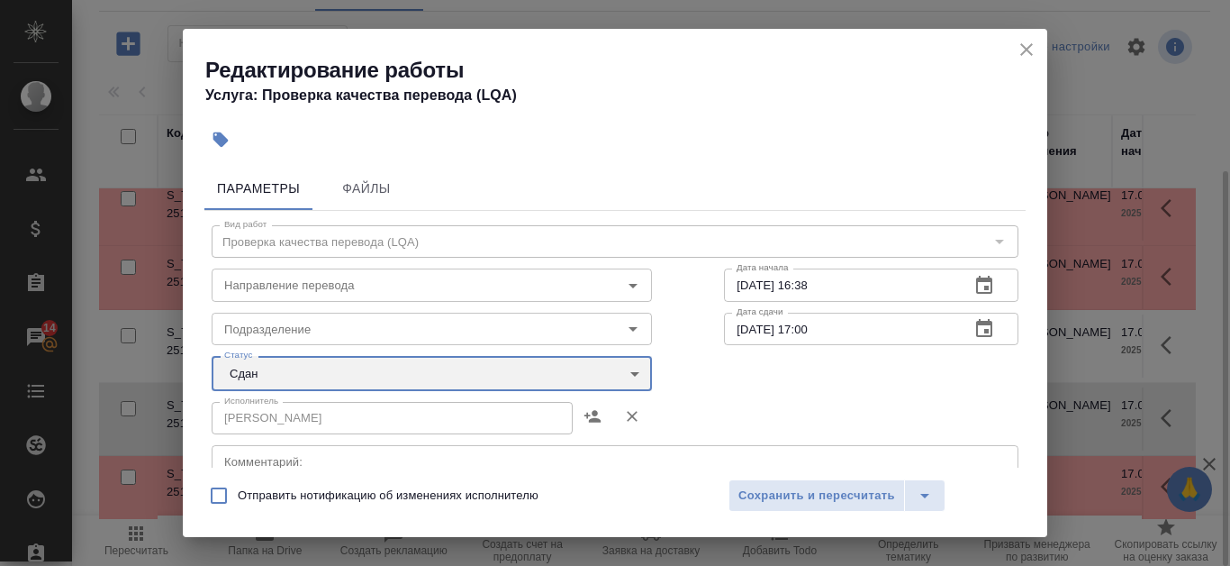
scroll to position [180, 0]
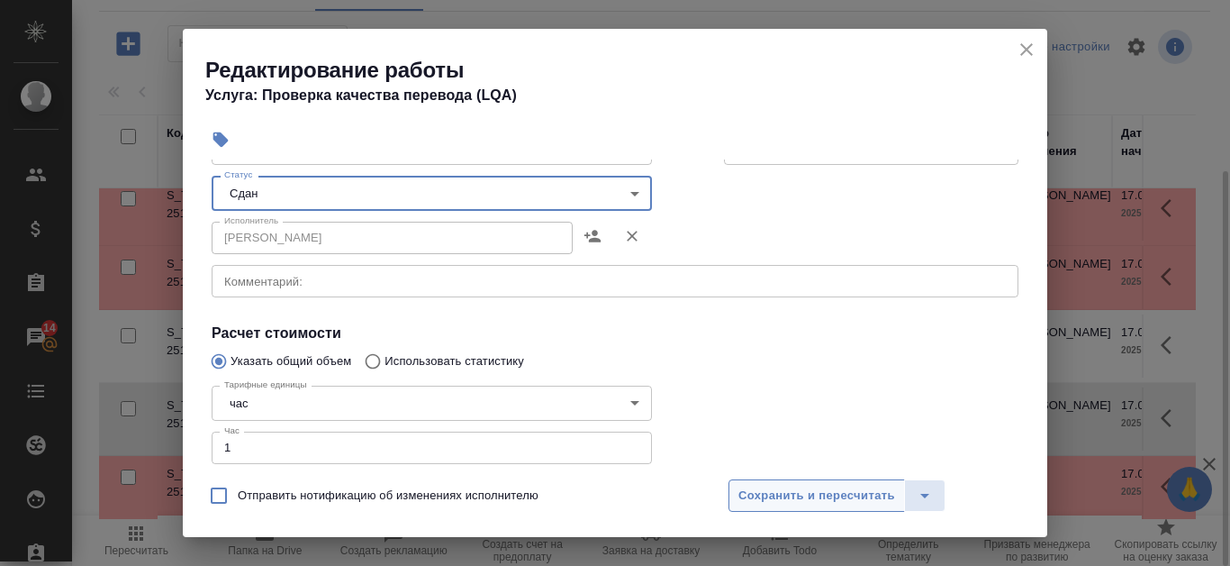
click at [829, 494] on span "Сохранить и пересчитать" at bounding box center [817, 495] width 157 height 21
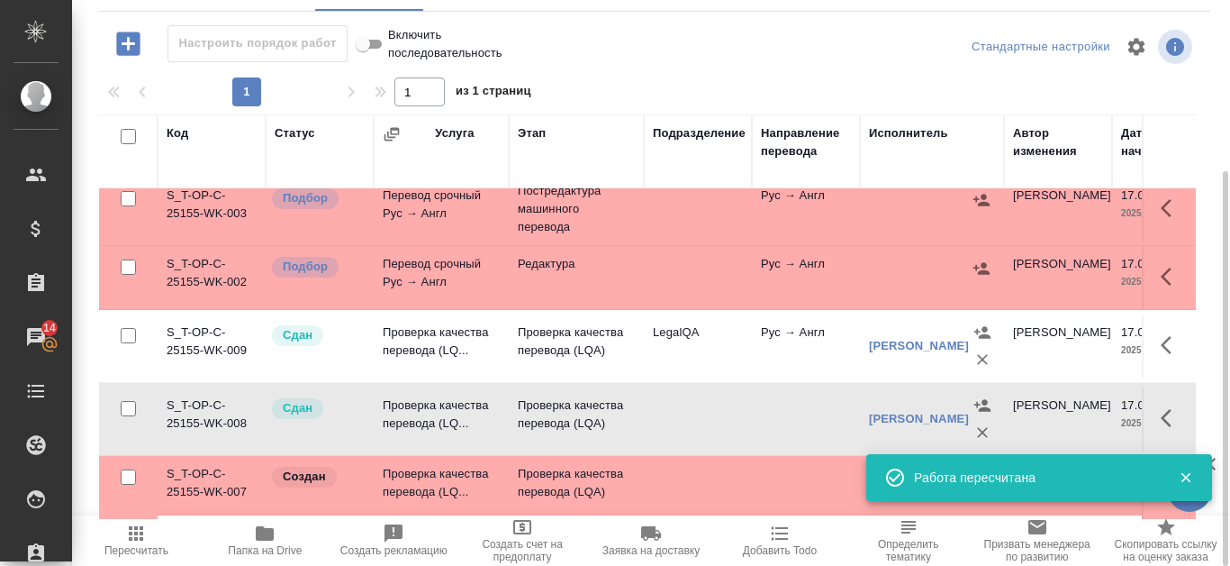
click at [379, 45] on input "Включить последовательность" at bounding box center [363, 44] width 65 height 22
checkbox input "false"
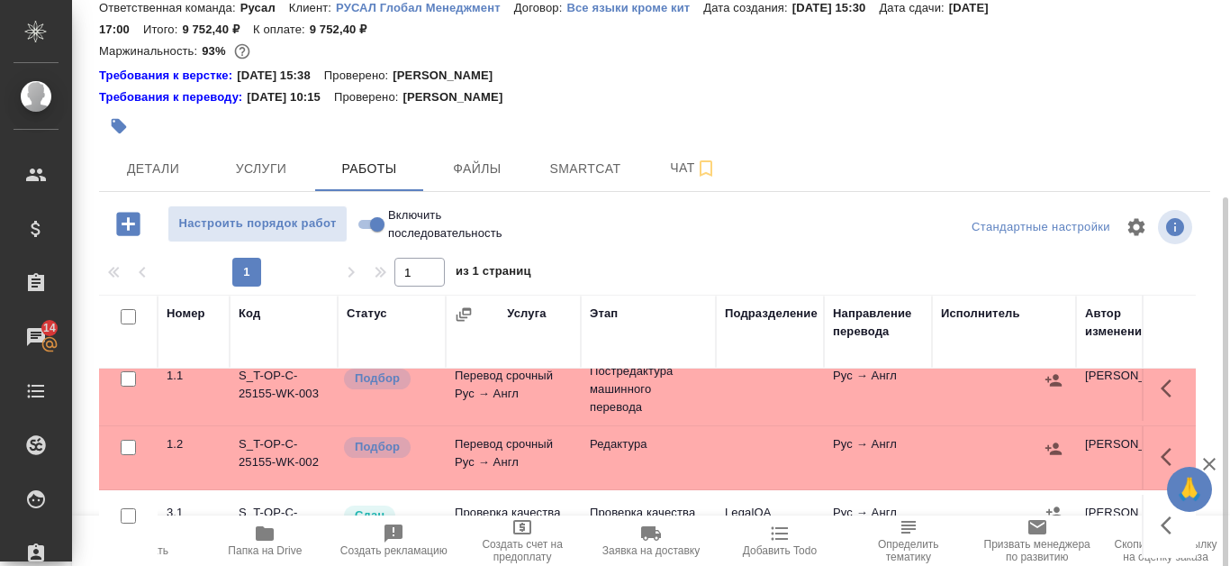
scroll to position [154, 0]
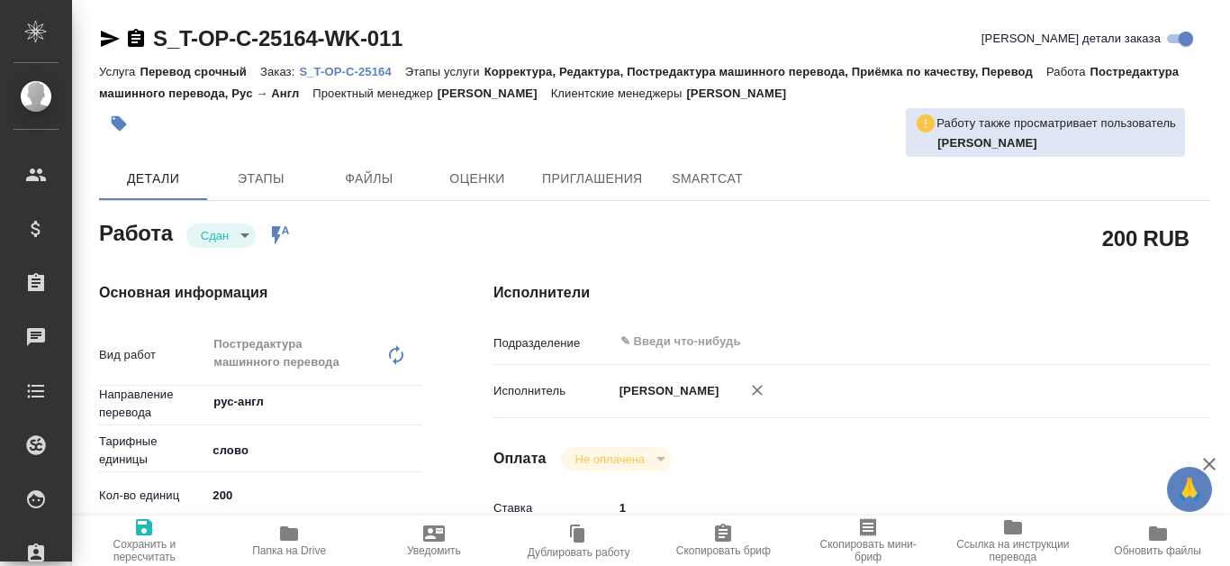
type textarea "x"
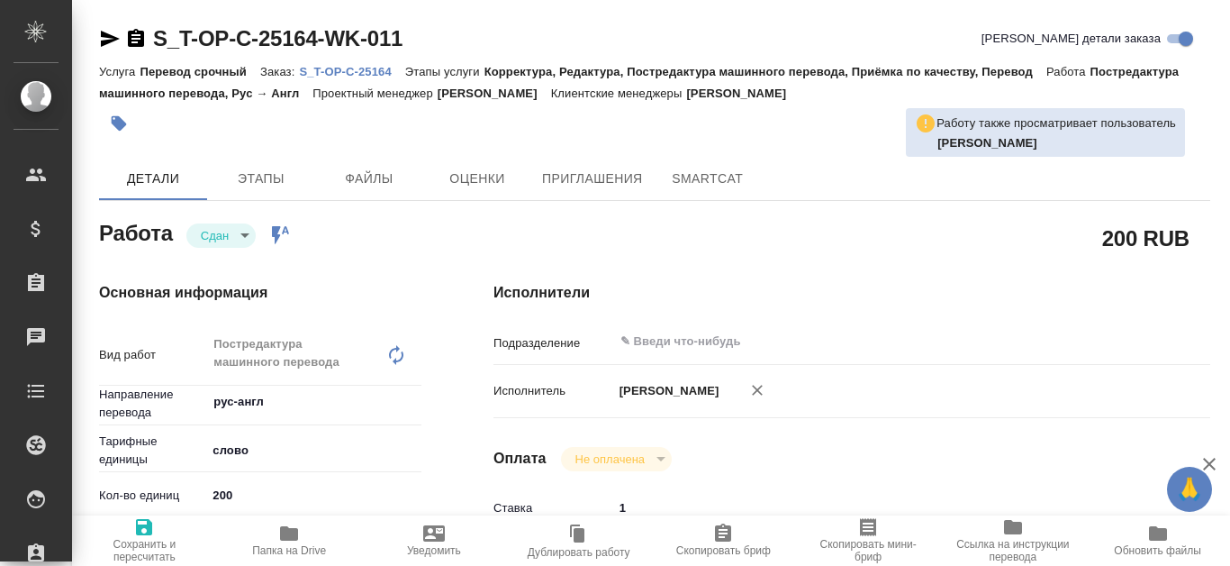
type textarea "x"
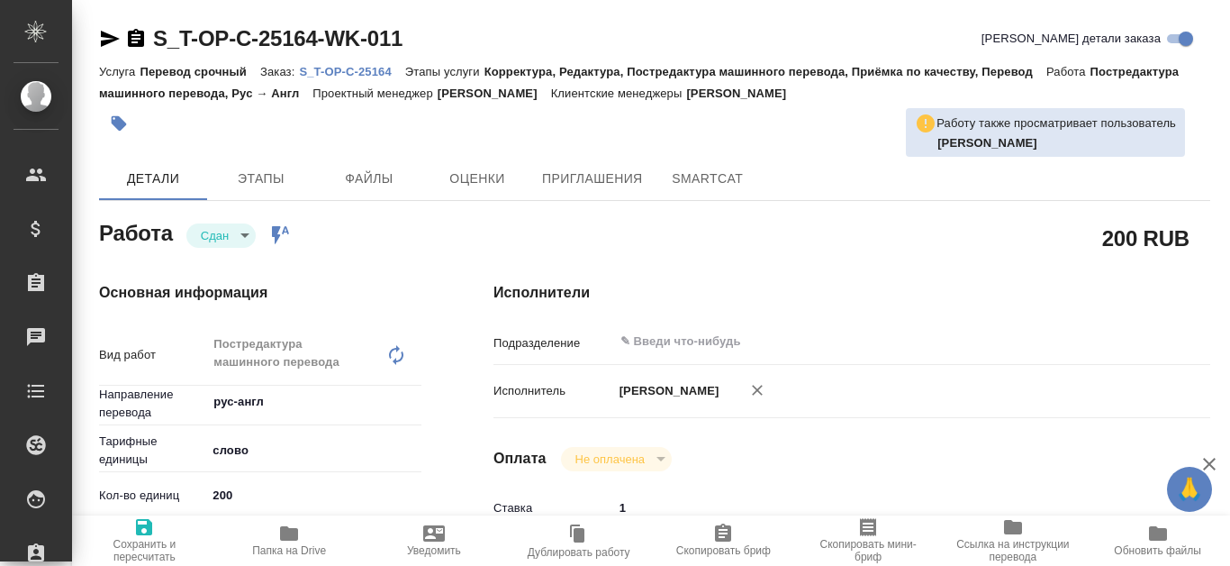
type textarea "x"
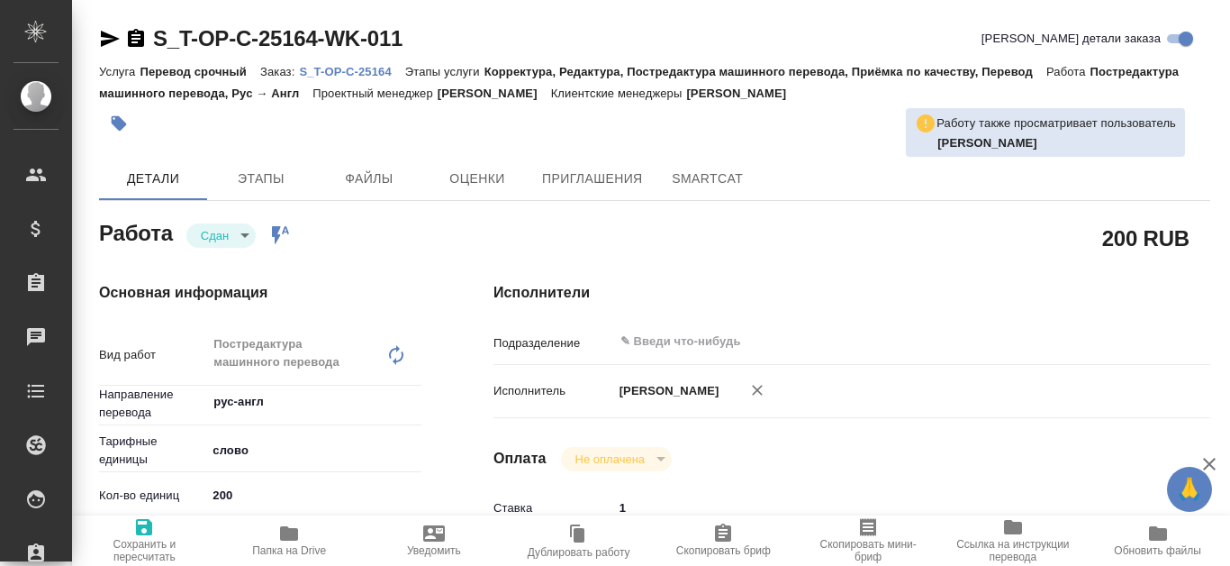
scroll to position [270, 0]
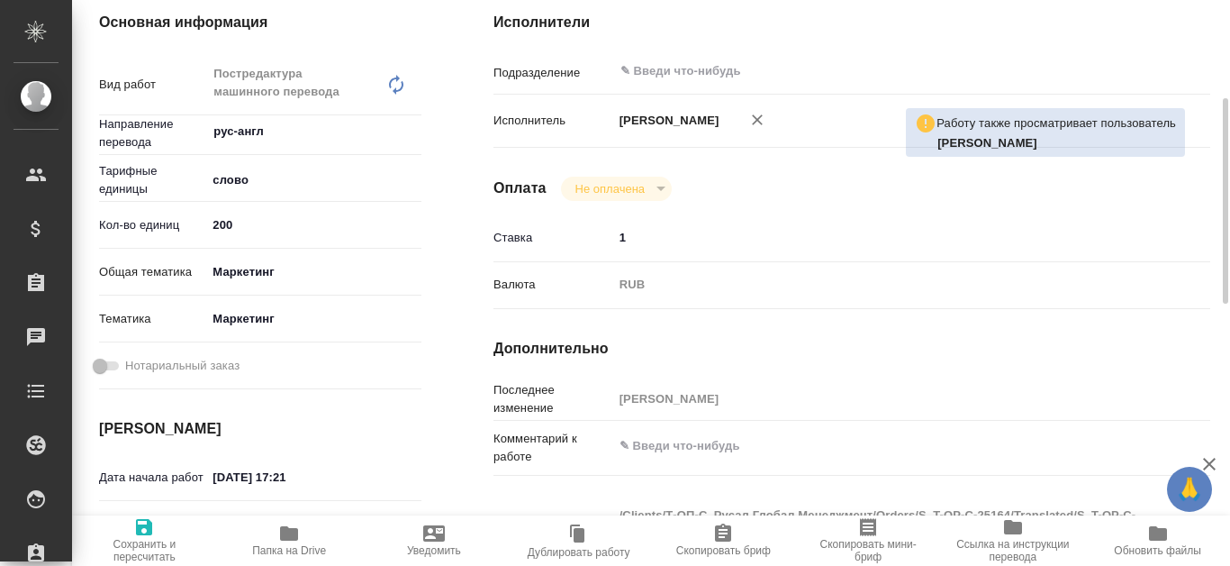
type textarea "x"
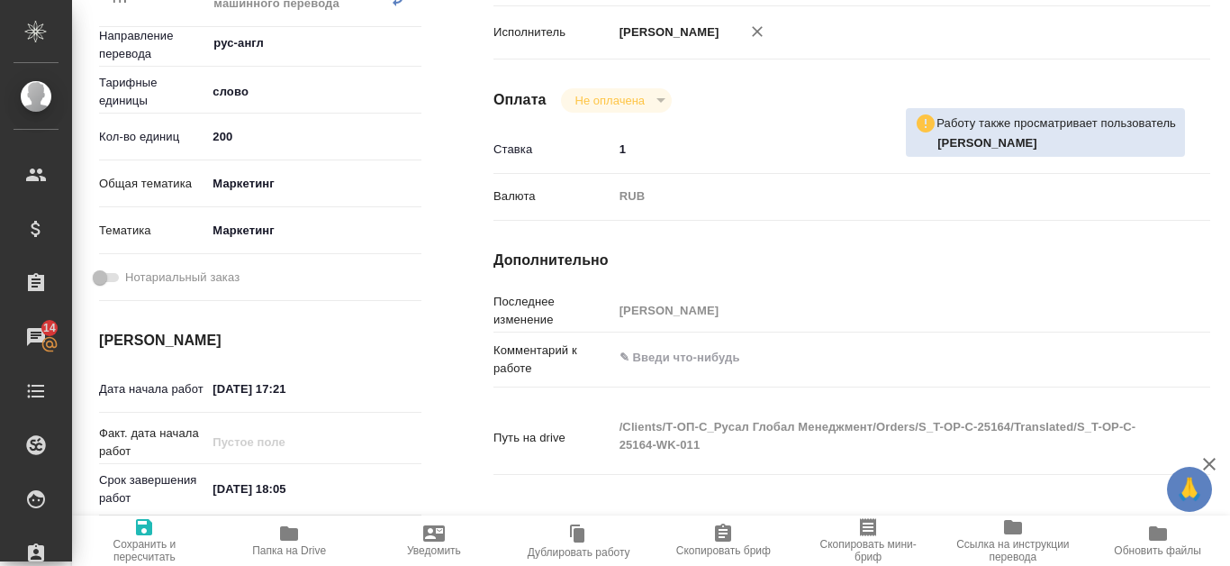
scroll to position [0, 0]
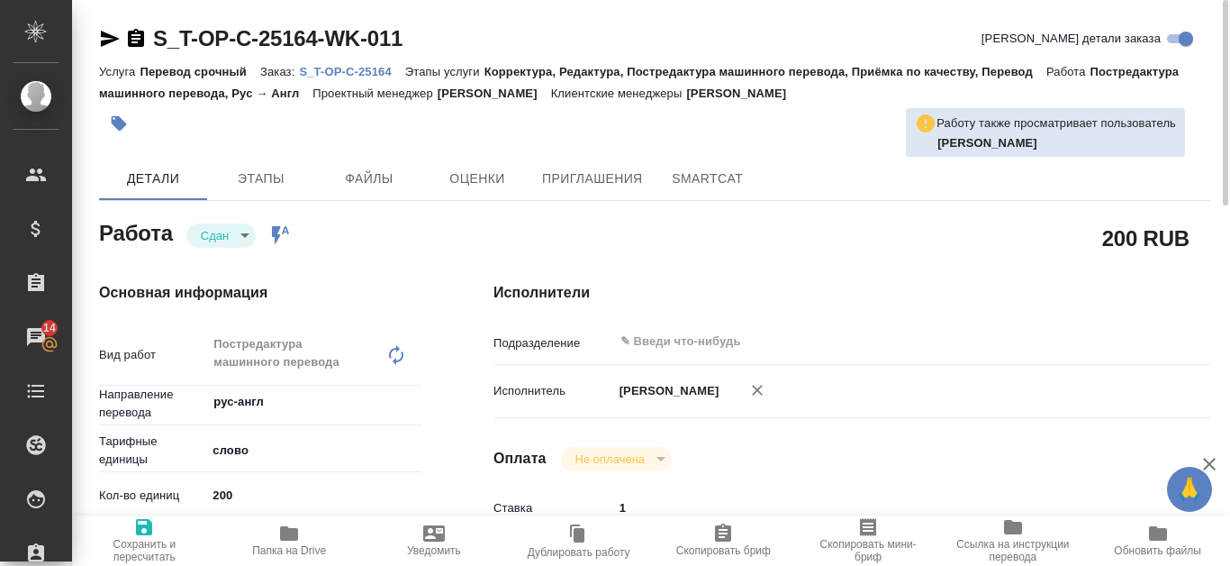
click at [343, 74] on p "S_T-OP-C-25164" at bounding box center [351, 72] width 105 height 14
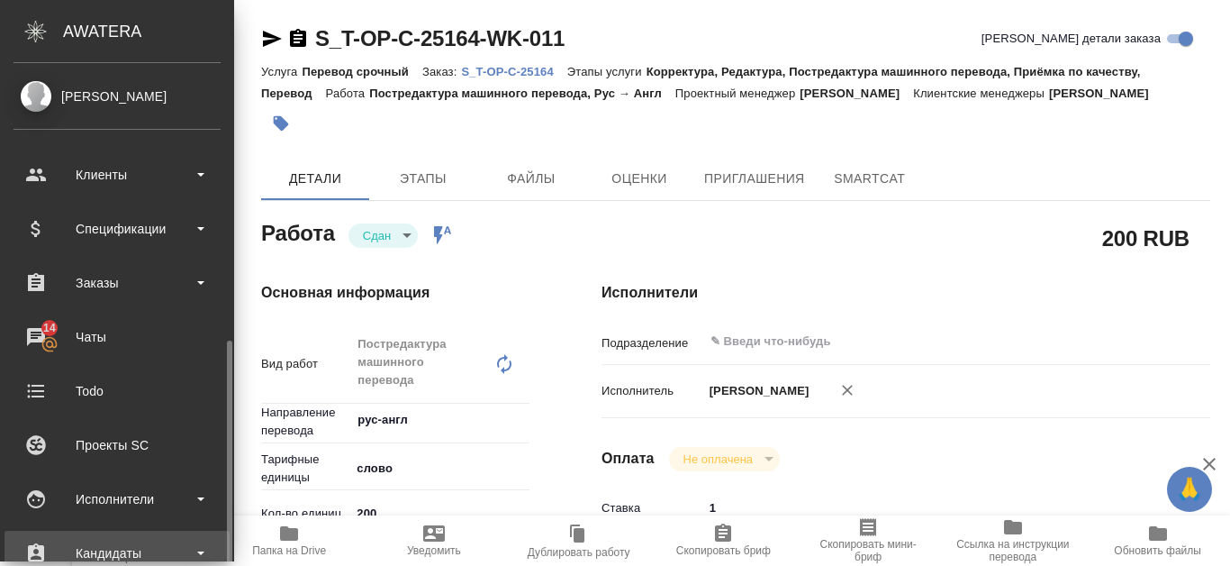
type textarea "x"
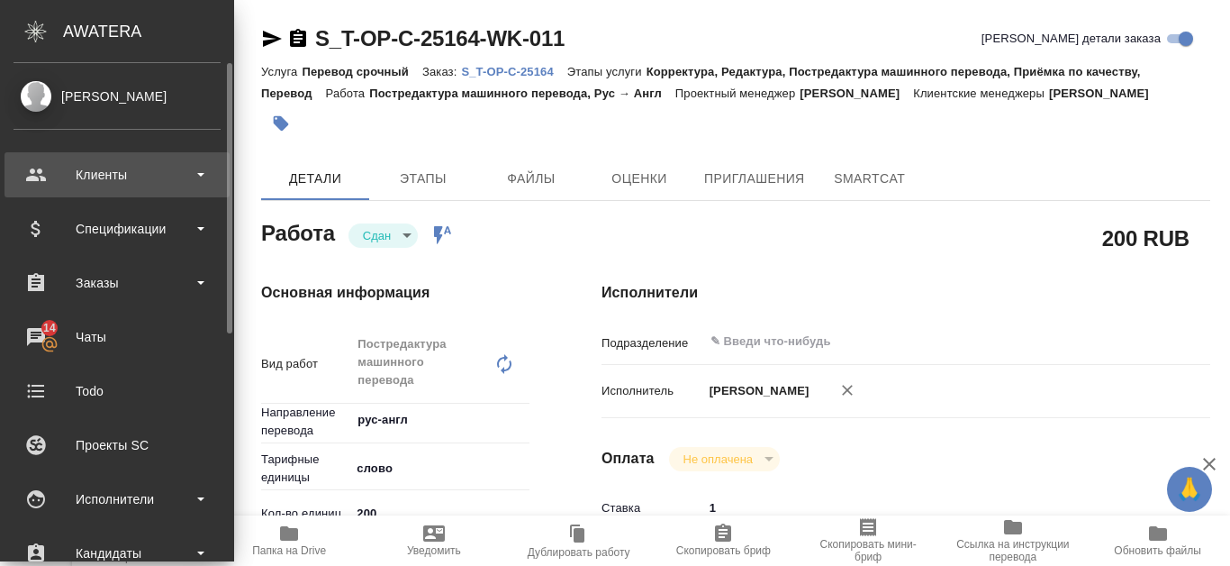
click at [161, 171] on div "Клиенты" at bounding box center [117, 174] width 207 height 27
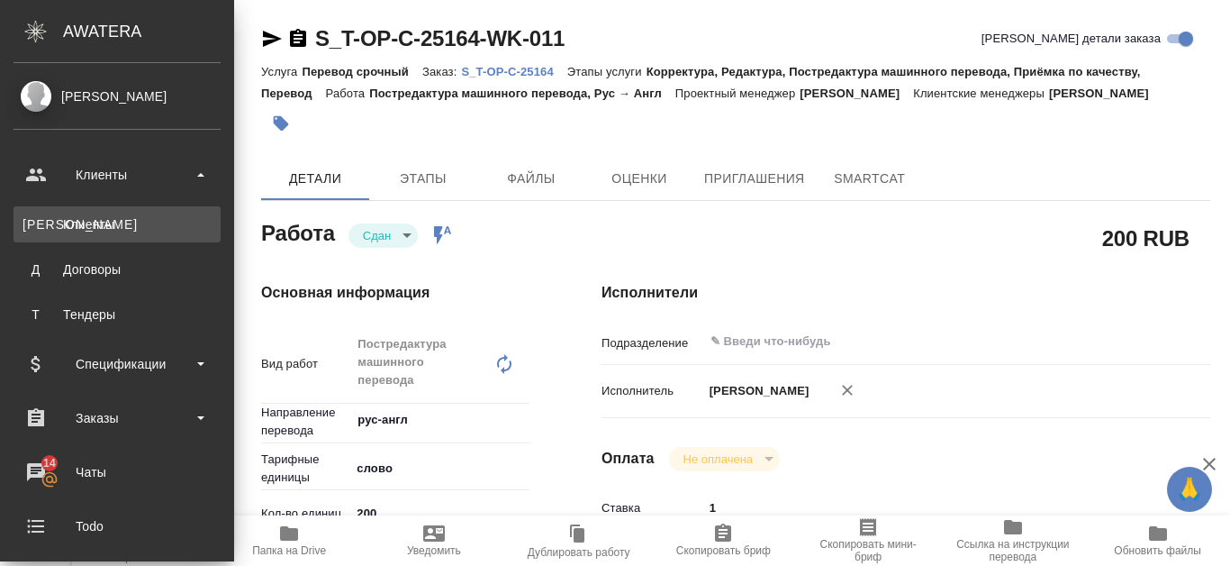
click at [150, 221] on div "Клиенты" at bounding box center [117, 224] width 189 height 18
type textarea "x"
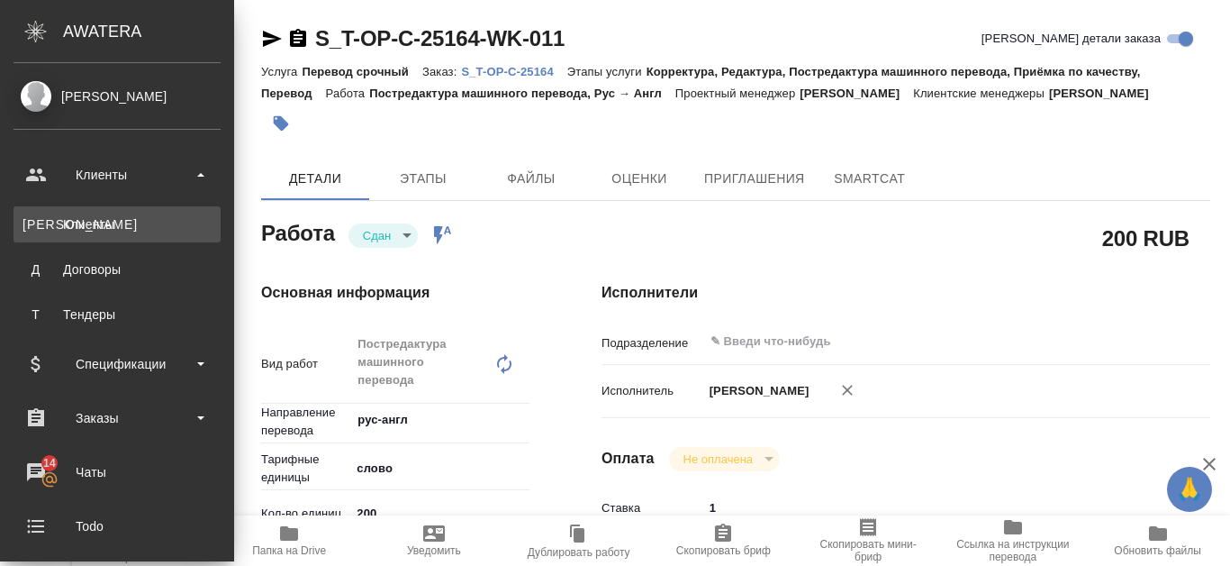
type textarea "x"
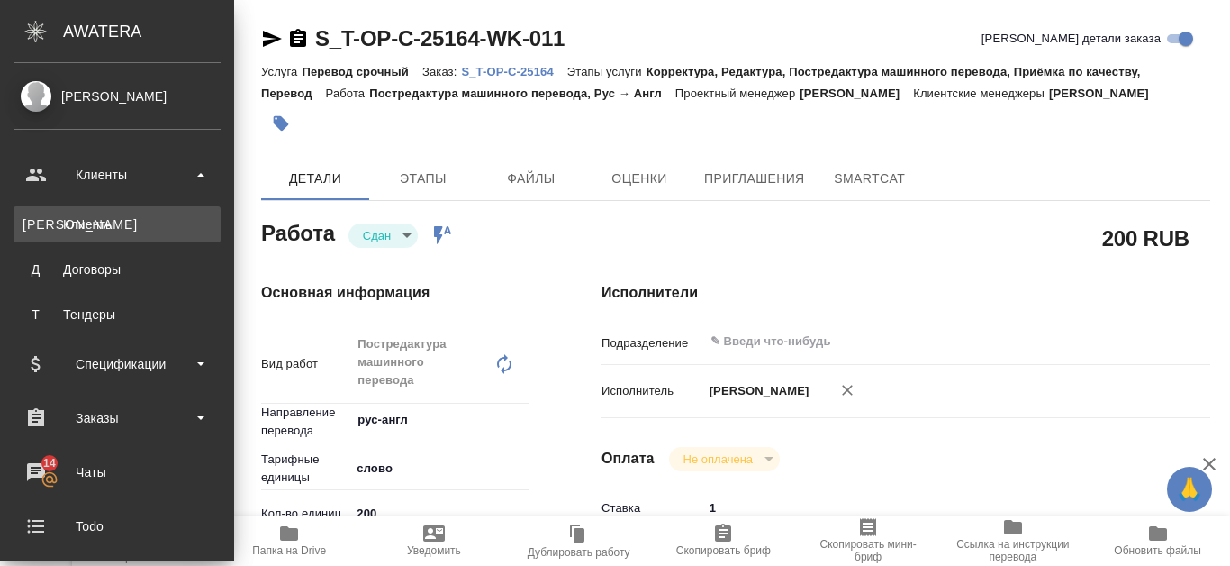
type textarea "x"
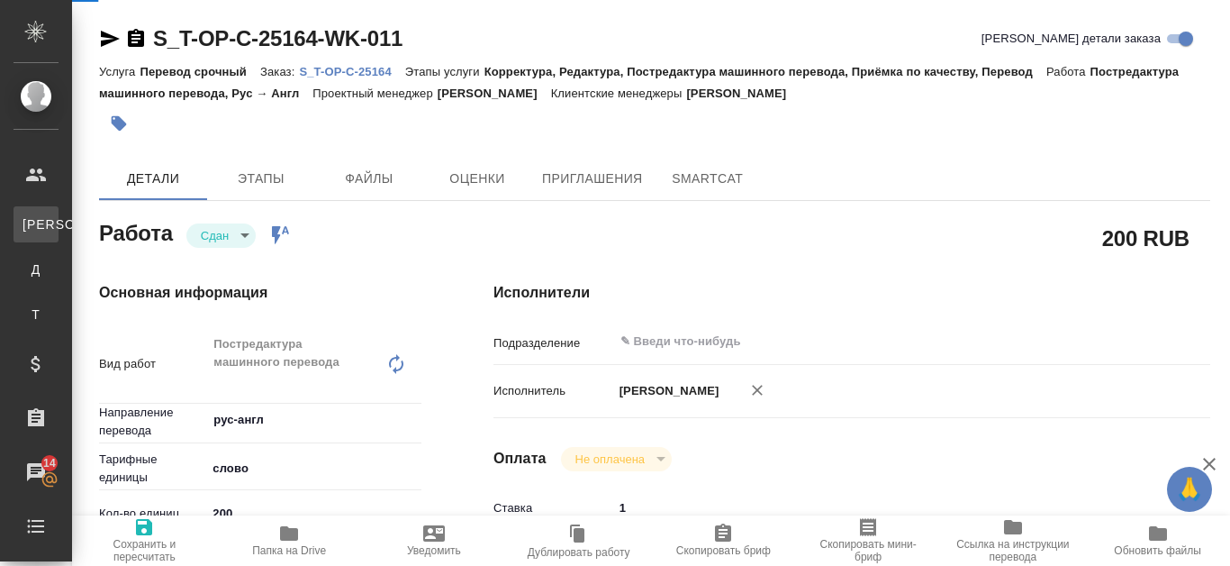
select select "RU"
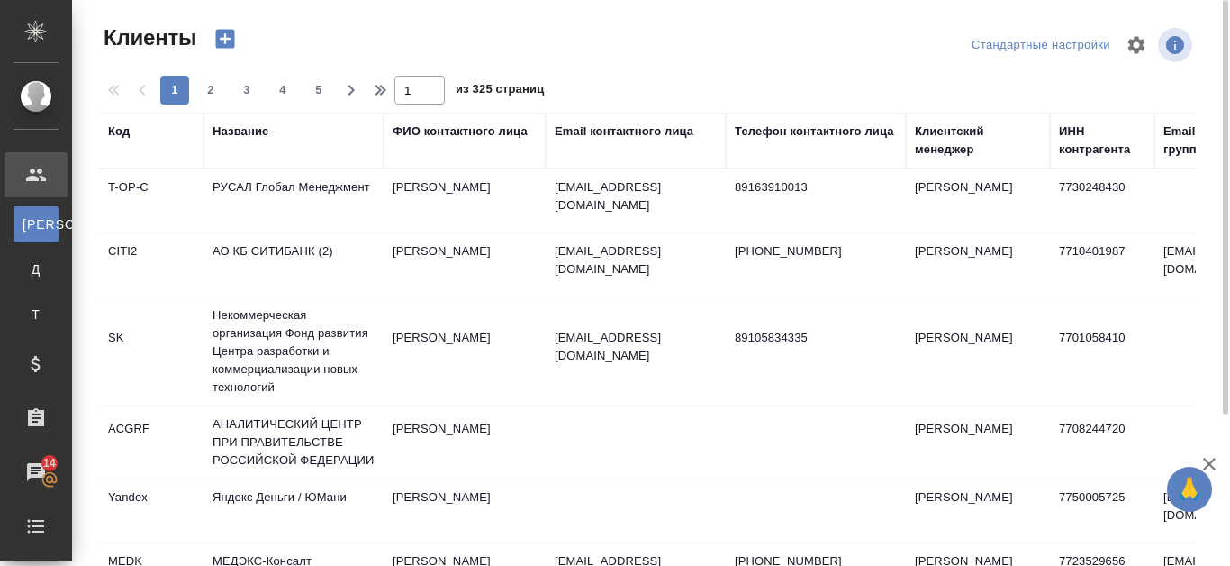
click at [267, 188] on td "РУСАЛ Глобал Менеджмент" at bounding box center [294, 200] width 180 height 63
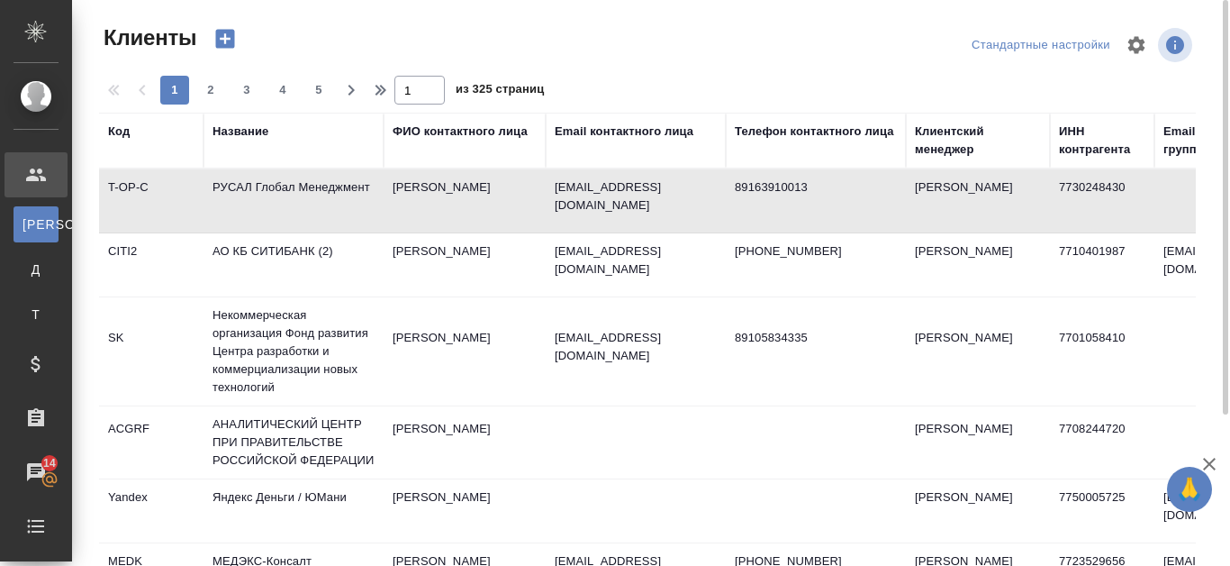
click at [267, 188] on td "РУСАЛ Глобал Менеджмент" at bounding box center [294, 200] width 180 height 63
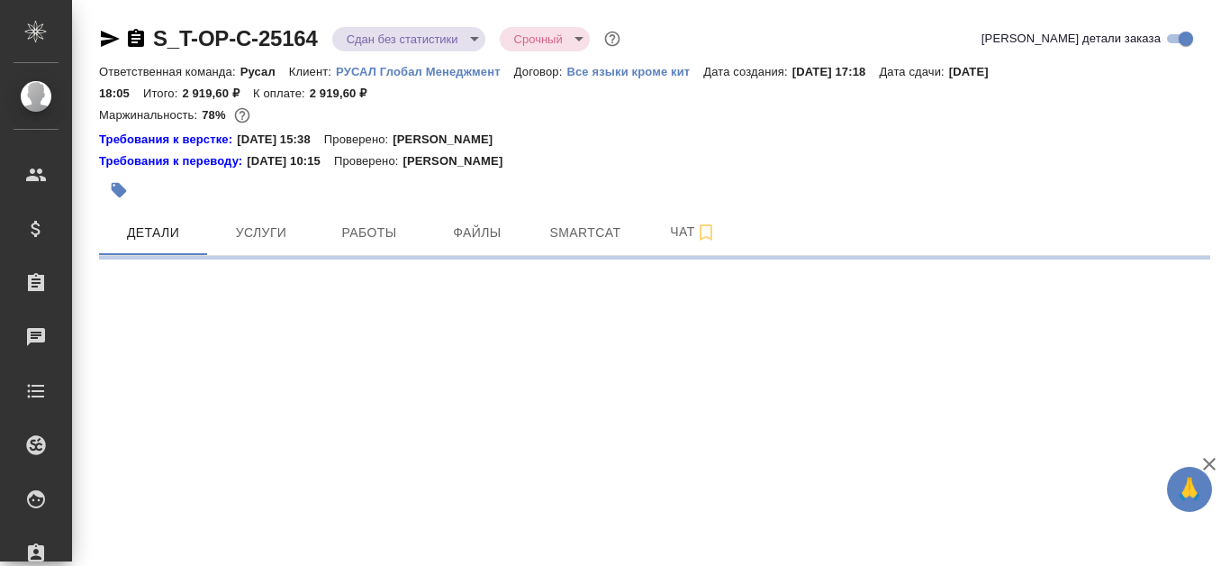
select select "RU"
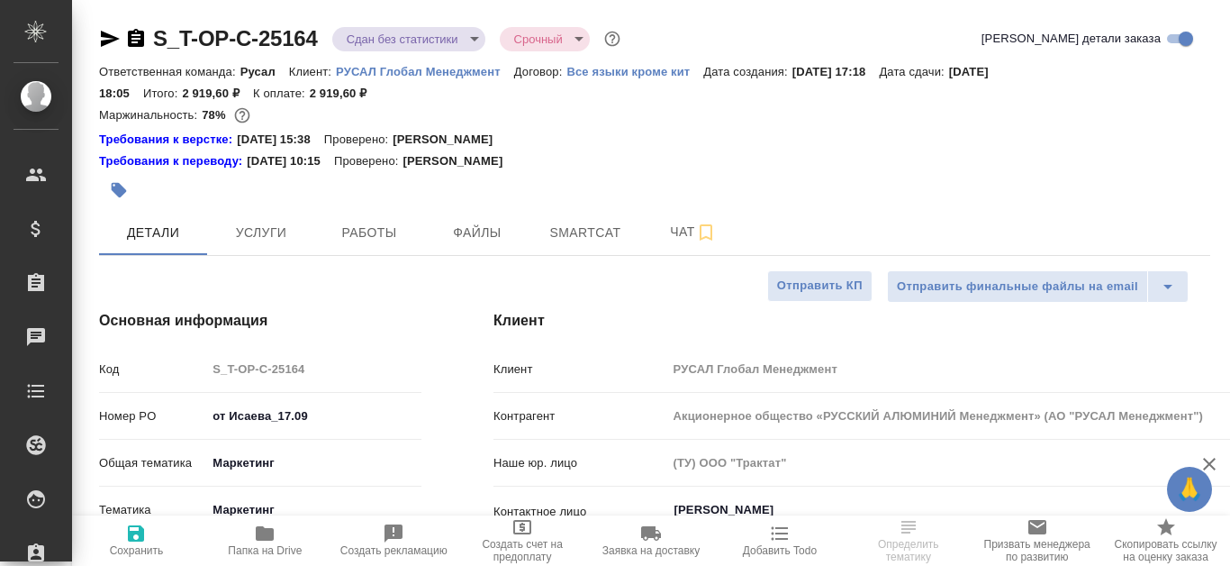
type textarea "x"
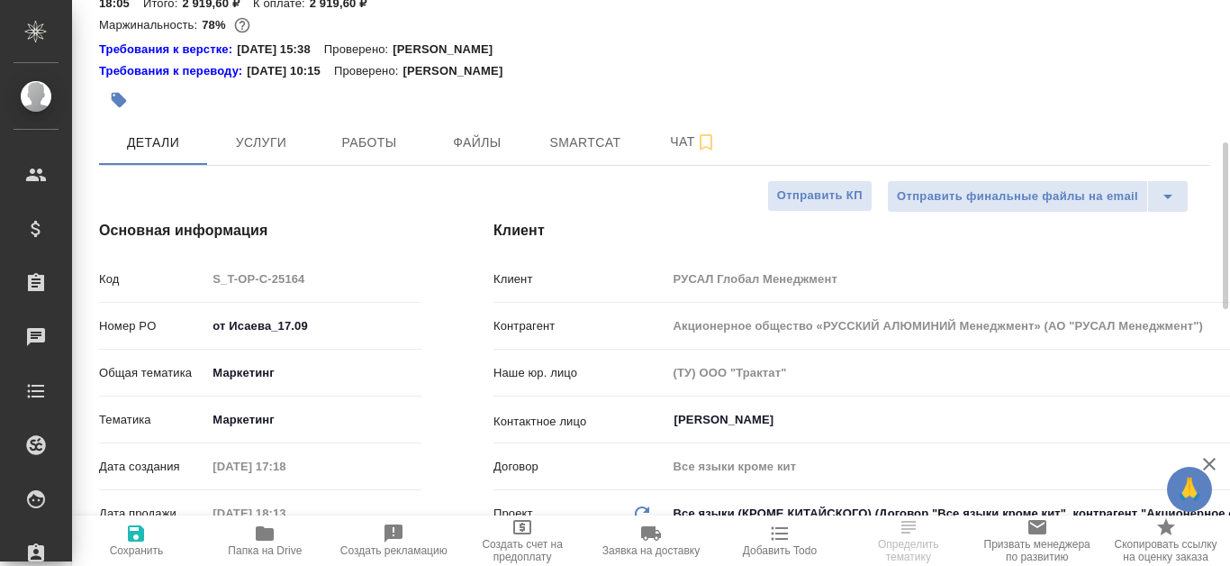
scroll to position [180, 0]
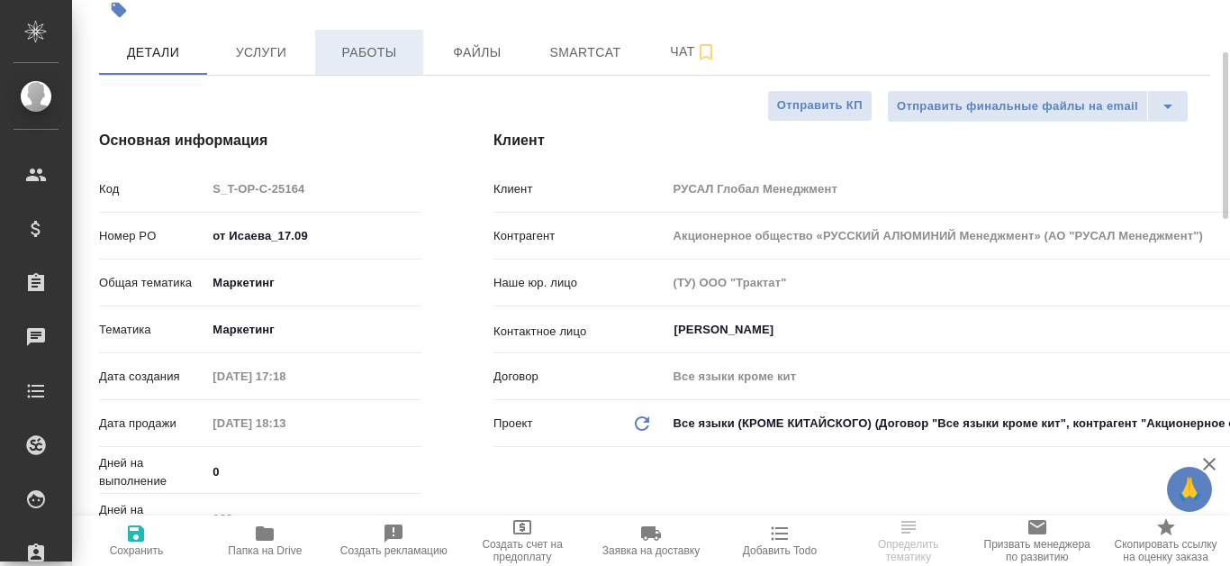
click at [348, 38] on button "Работы" at bounding box center [369, 52] width 108 height 45
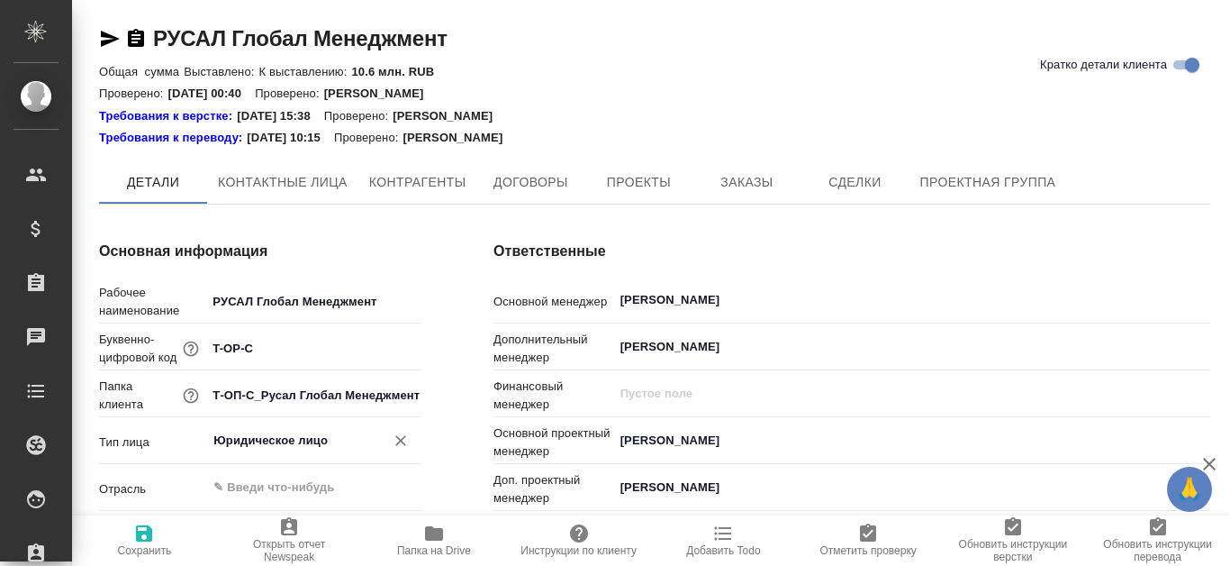
type textarea "x"
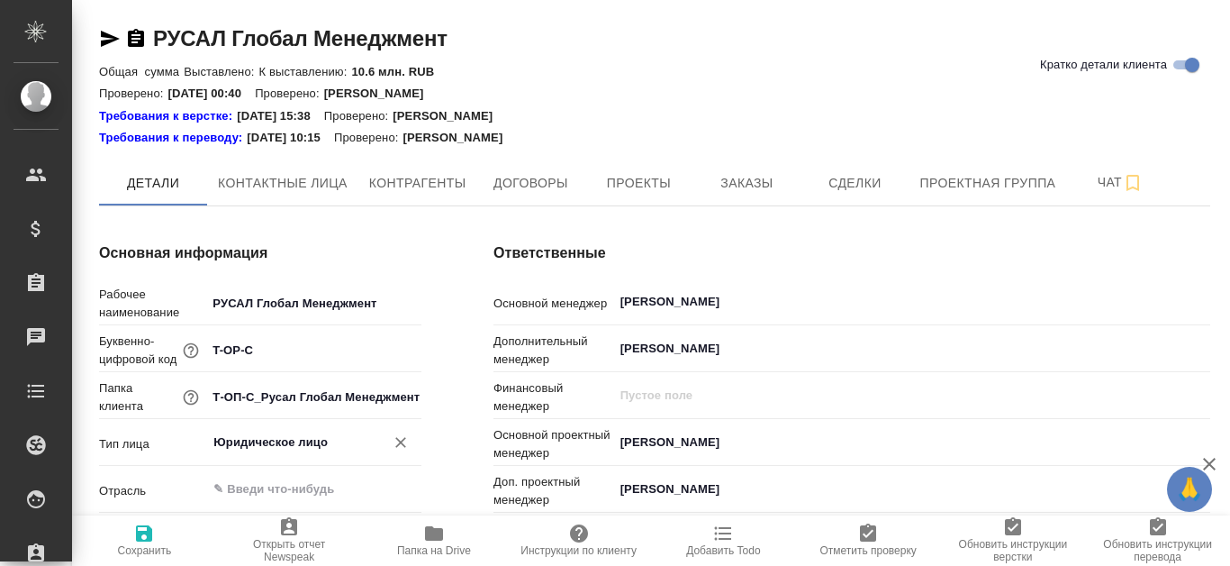
type textarea "x"
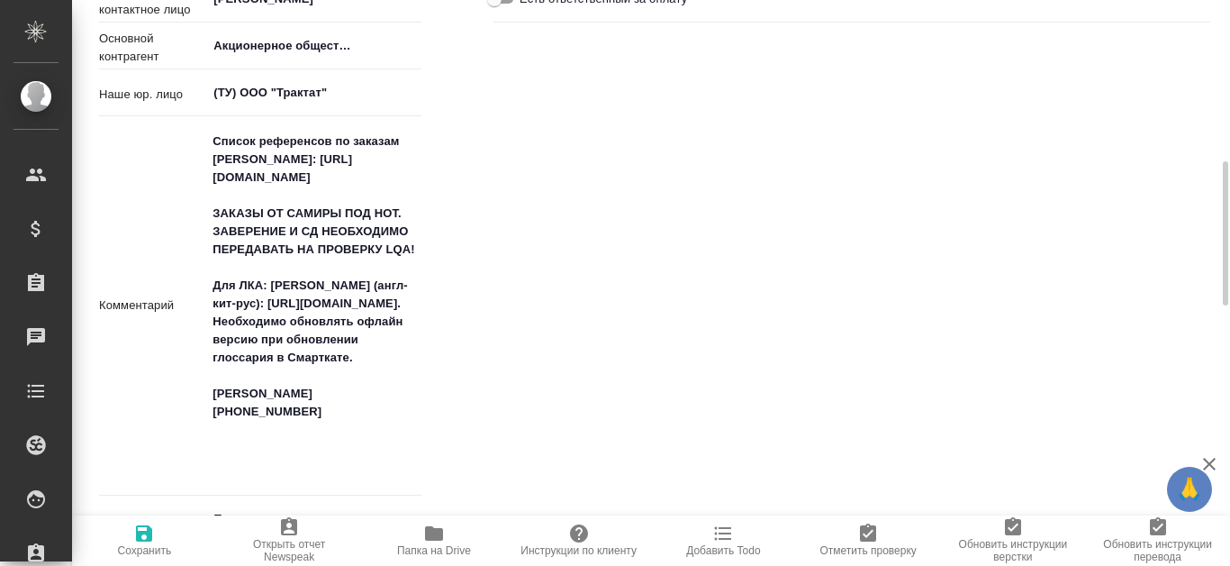
type textarea "x"
click at [439, 549] on span "Папка на Drive" at bounding box center [434, 550] width 74 height 13
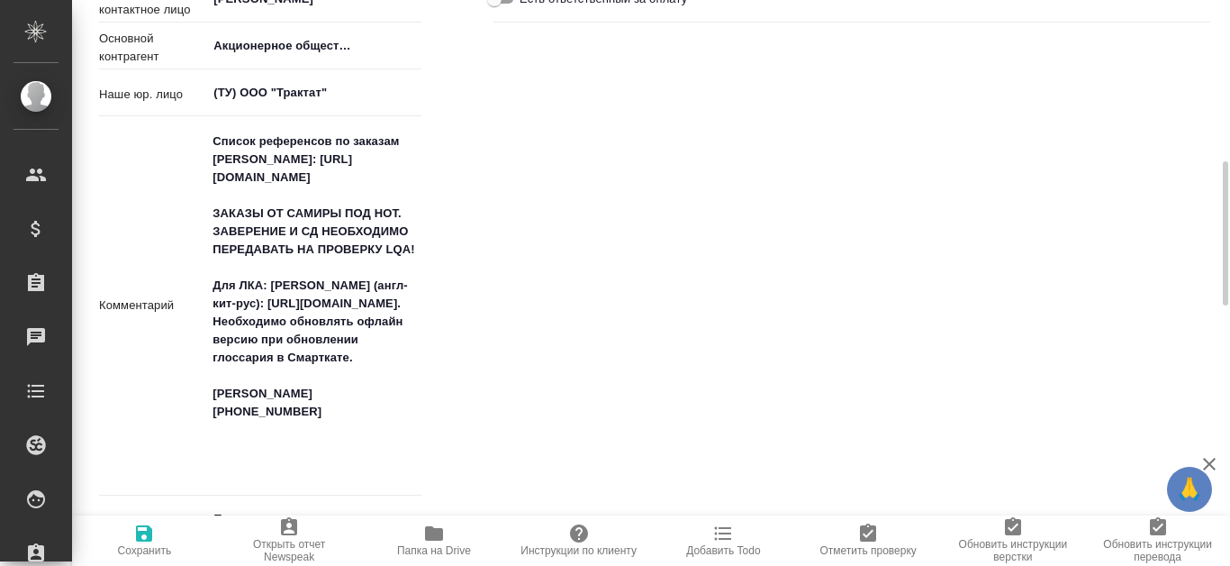
type textarea "x"
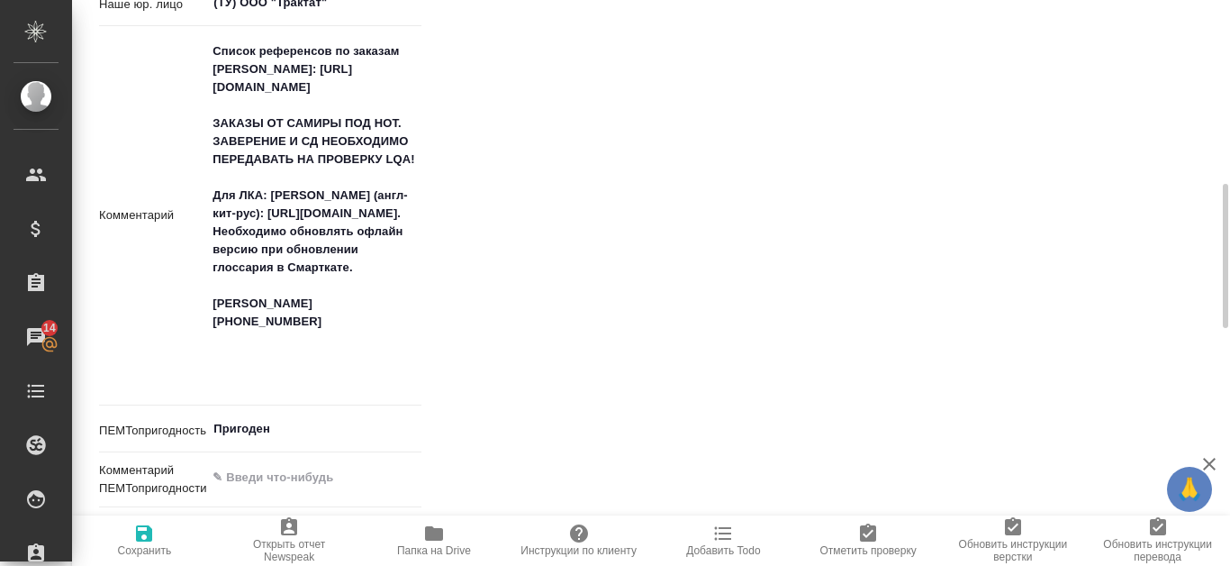
type textarea "x"
click at [570, 546] on span "Инструкции по клиенту" at bounding box center [579, 550] width 116 height 13
